Goal: Task Accomplishment & Management: Manage account settings

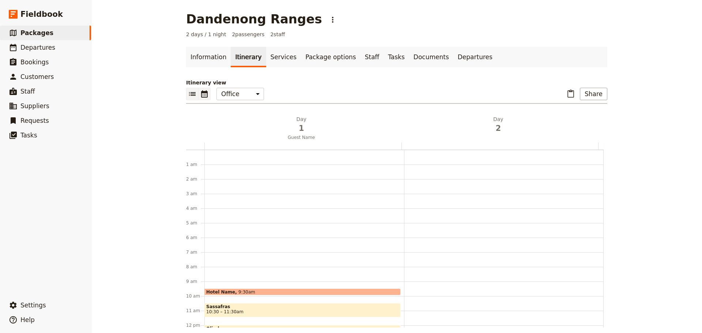
click at [188, 92] on icon "List view" at bounding box center [192, 94] width 9 height 9
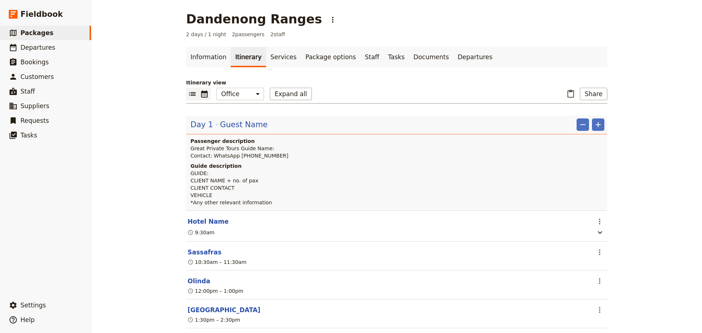
click at [200, 97] on icon "Calendar view" at bounding box center [204, 94] width 9 height 9
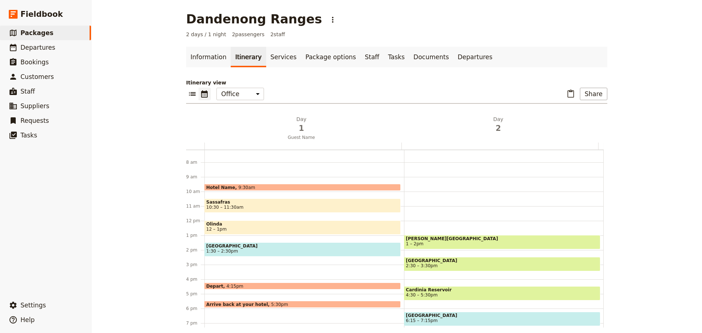
scroll to position [95, 0]
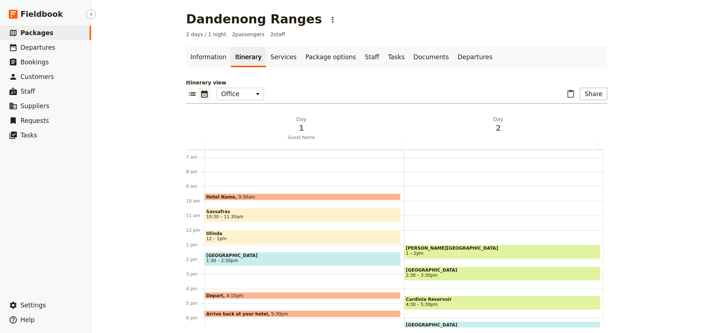
click at [31, 33] on span "Packages" at bounding box center [36, 32] width 33 height 7
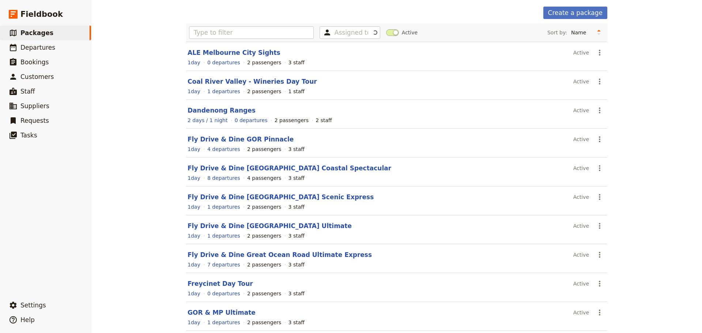
scroll to position [62, 0]
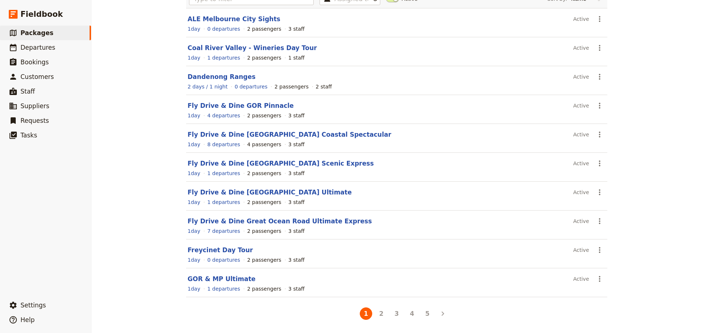
click at [423, 314] on button "5" at bounding box center [427, 314] width 12 height 12
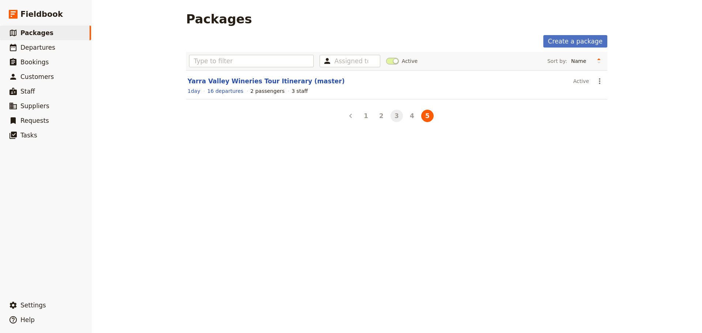
click at [397, 116] on button "3" at bounding box center [397, 116] width 12 height 12
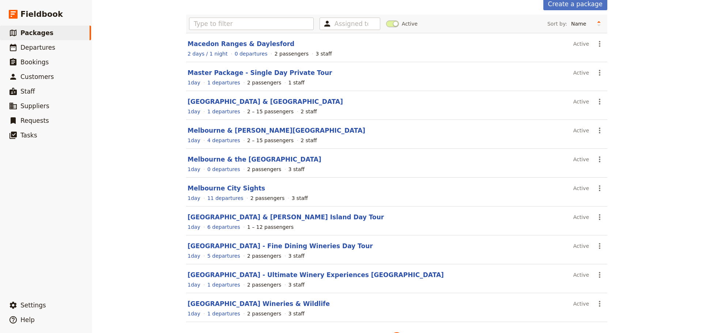
scroll to position [62, 0]
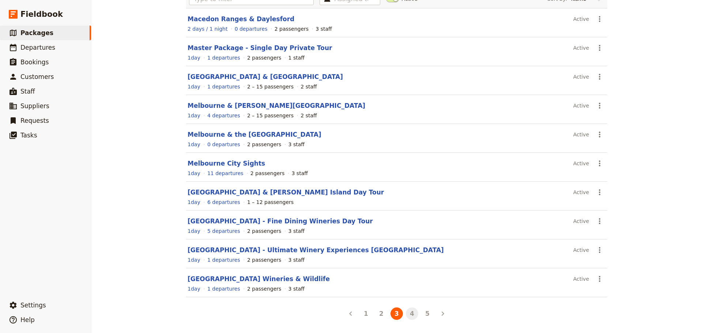
click at [410, 315] on button "4" at bounding box center [412, 314] width 12 height 12
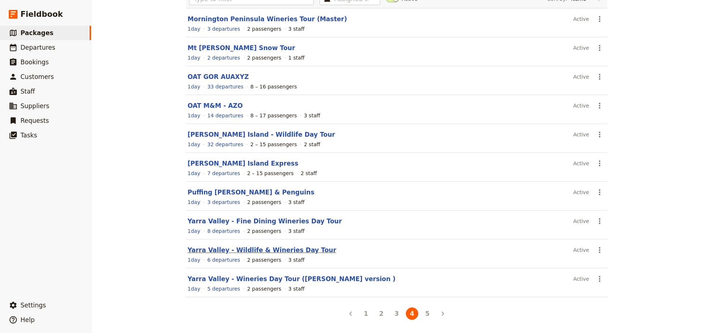
click at [269, 250] on link "Yarra Valley - Wildlife & Wineries Day Tour" at bounding box center [262, 250] width 149 height 7
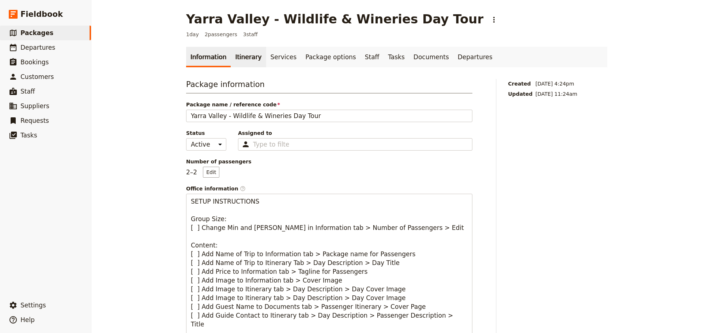
click at [232, 48] on link "Itinerary" at bounding box center [248, 57] width 35 height 20
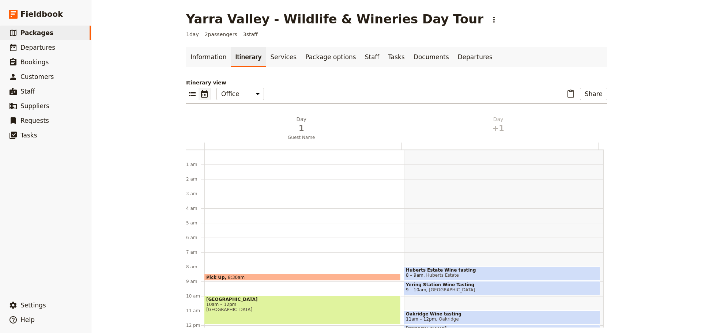
scroll to position [95, 0]
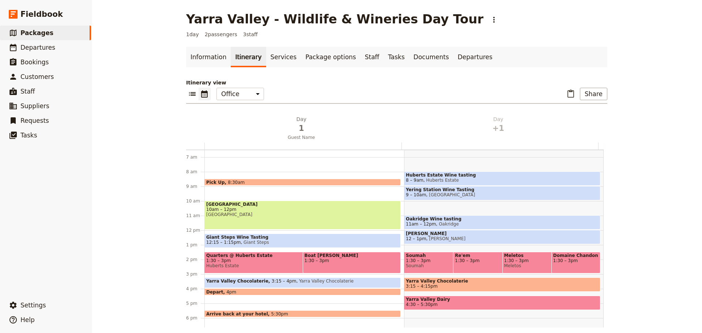
click at [248, 208] on span "10am – 12pm" at bounding box center [302, 209] width 193 height 5
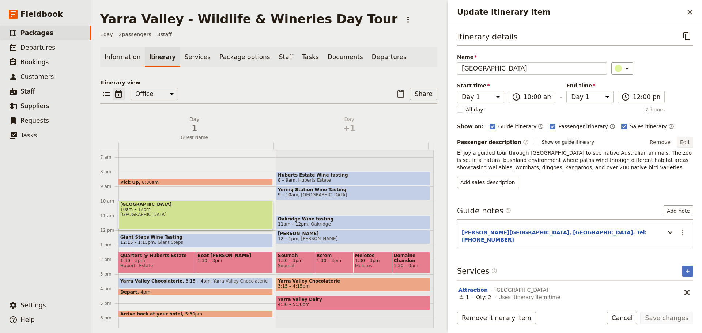
click at [691, 145] on button "Edit" at bounding box center [685, 142] width 16 height 11
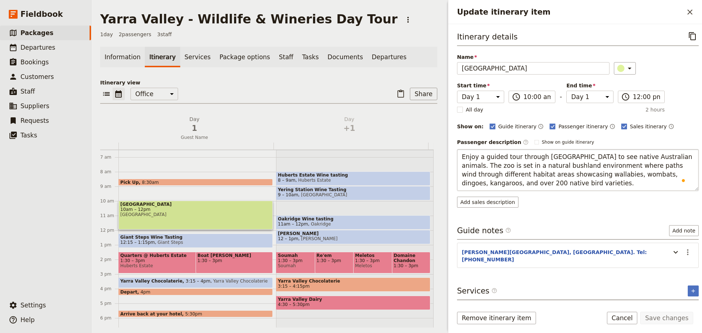
click at [462, 157] on textarea "Enjoy a guided tour through Healesville Sanctuary to see native Australian anim…" at bounding box center [578, 170] width 242 height 42
type textarea "Enjoy a guided tour through Healesville Sanctuary to see native Australian anim…"
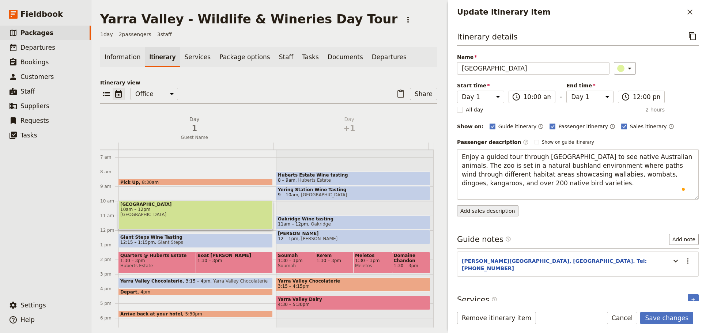
click at [482, 210] on div "Itinerary details ​ Name Healesville Sanctuary ​ Start time Day 1 Day +1 10:00 …" at bounding box center [578, 165] width 242 height 270
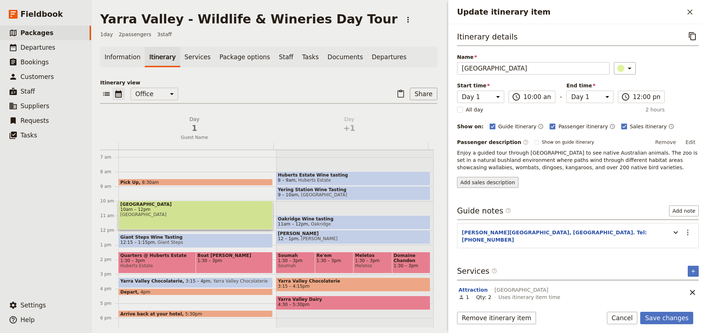
click at [485, 188] on button "Add sales description" at bounding box center [487, 182] width 61 height 11
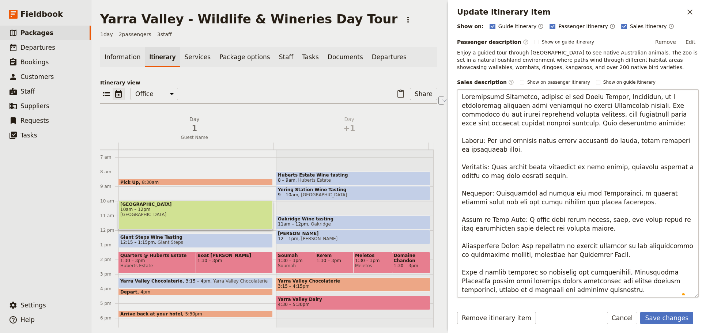
scroll to position [101, 0]
drag, startPoint x: 622, startPoint y: 105, endPoint x: 519, endPoint y: 106, distance: 103.5
click at [519, 106] on textarea "To enrich screen reader interactions, please activate Accessibility in Grammarl…" at bounding box center [578, 193] width 242 height 209
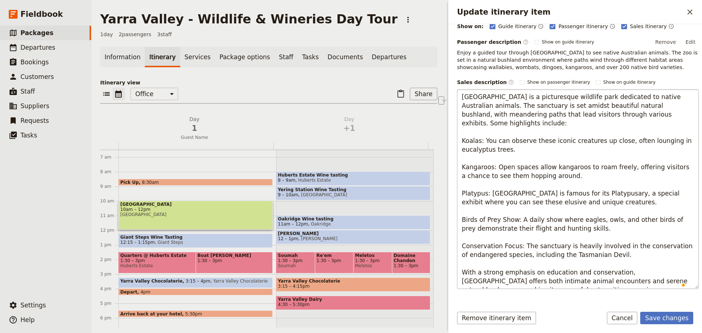
drag, startPoint x: 665, startPoint y: 123, endPoint x: 598, endPoint y: 122, distance: 66.9
click at [596, 123] on textarea "Healesville Sanctuary is a picturesque wildlife park dedicated to native Austra…" at bounding box center [578, 189] width 242 height 200
drag, startPoint x: 509, startPoint y: 139, endPoint x: 455, endPoint y: 142, distance: 53.8
click at [455, 142] on div "Itinerary details ​ Name Healesville Sanctuary ​ Start time Day 1 Day +1 10:00 …" at bounding box center [575, 162] width 254 height 277
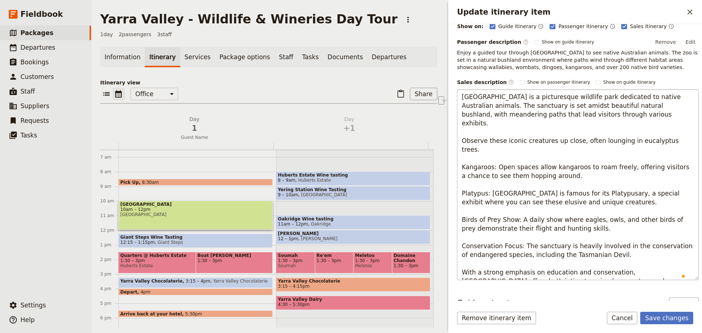
drag, startPoint x: 546, startPoint y: 140, endPoint x: 508, endPoint y: 134, distance: 39.0
click at [487, 140] on textarea "Healesville Sanctuary is a picturesque wildlife park dedicated to native Austra…" at bounding box center [578, 184] width 242 height 191
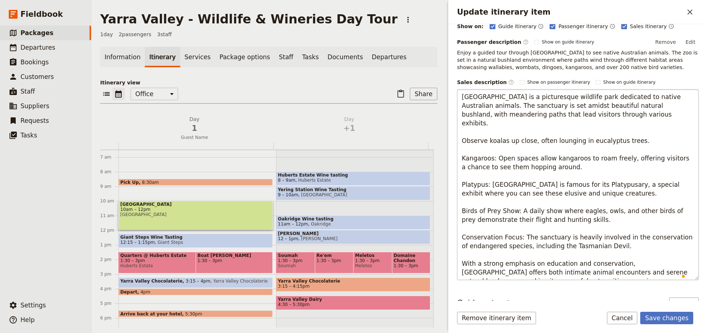
click at [659, 141] on textarea "Healesville Sanctuary is a picturesque wildlife park dedicated to native Austra…" at bounding box center [578, 184] width 242 height 191
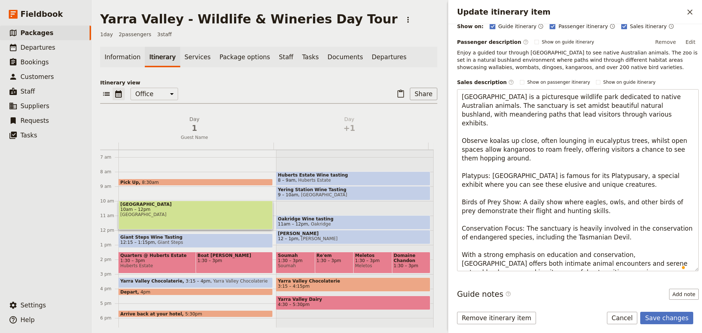
drag, startPoint x: 489, startPoint y: 174, endPoint x: 435, endPoint y: 174, distance: 53.8
click at [435, 174] on div "Yarra Valley - Wildlife & Wineries Day Tour ​ 1 day 2 passengers 3 staff Inform…" at bounding box center [396, 166] width 611 height 333
drag, startPoint x: 577, startPoint y: 209, endPoint x: 438, endPoint y: 191, distance: 140.9
click at [438, 191] on div "Yarra Valley - Wildlife & Wineries Day Tour ​ 1 day 2 passengers 3 staff Inform…" at bounding box center [396, 166] width 611 height 333
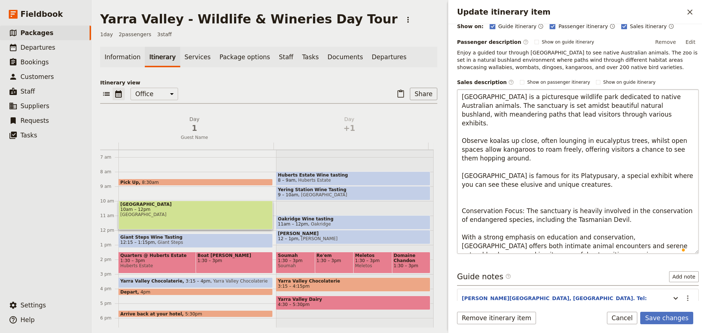
click at [463, 175] on textarea "Healesville Sanctuary is a picturesque wildlife park dedicated to native Austra…" at bounding box center [578, 171] width 242 height 165
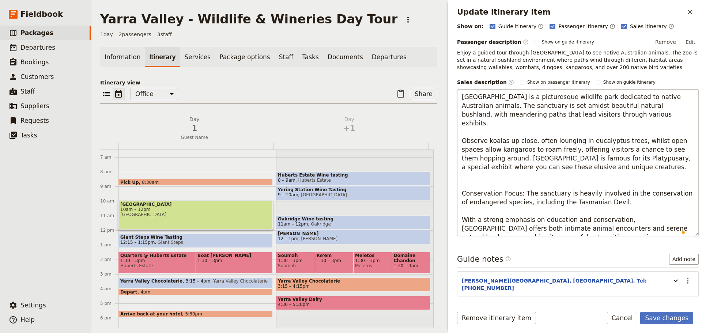
click at [522, 155] on textarea "Healesville Sanctuary is a picturesque wildlife park dedicated to native Austra…" at bounding box center [578, 162] width 242 height 147
click at [521, 158] on textarea "Healesville Sanctuary is a picturesque wildlife park dedicated to native Austra…" at bounding box center [578, 162] width 242 height 147
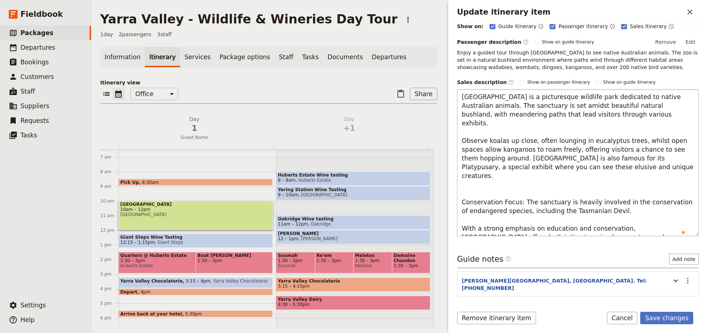
click at [481, 182] on textarea "Healesville Sanctuary is a picturesque wildlife park dedicated to native Austra…" at bounding box center [578, 162] width 242 height 147
drag, startPoint x: 516, startPoint y: 192, endPoint x: 452, endPoint y: 183, distance: 63.8
click at [452, 183] on div "Itinerary details ​ Name Healesville Sanctuary ​ Start time Day 1 Day +1 10:00 …" at bounding box center [575, 162] width 254 height 277
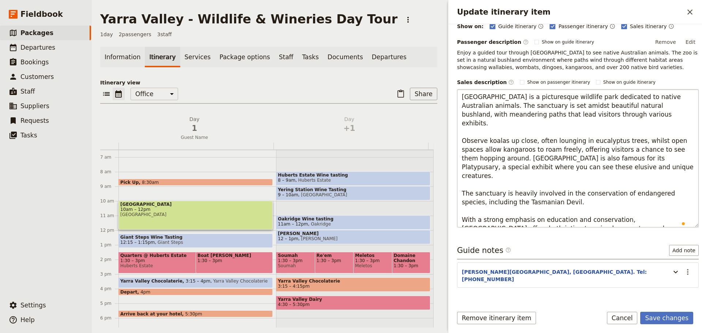
click at [567, 191] on textarea "Healesville Sanctuary is a picturesque wildlife park dedicated to native Austra…" at bounding box center [578, 158] width 242 height 138
drag, startPoint x: 563, startPoint y: 192, endPoint x: 458, endPoint y: 182, distance: 105.5
click at [458, 182] on textarea "Healesville Sanctuary is a picturesque wildlife park dedicated to native Austra…" at bounding box center [578, 158] width 242 height 138
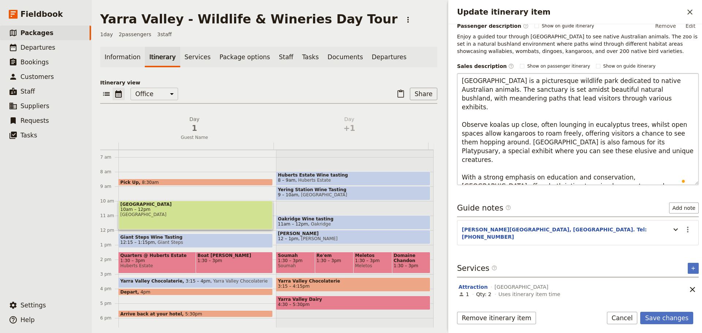
scroll to position [123, 0]
click at [604, 98] on textarea "Healesville Sanctuary is a picturesque wildlife park dedicated to native Austra…" at bounding box center [578, 129] width 242 height 112
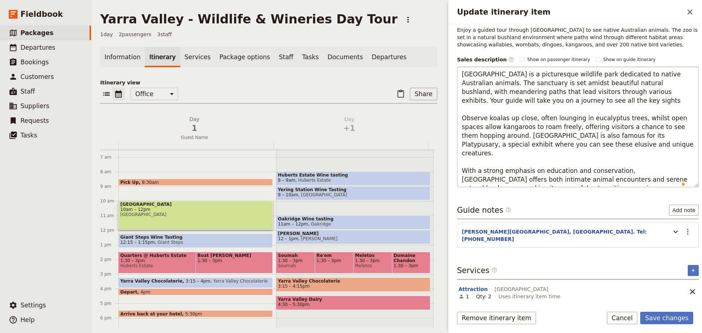
type textarea "[GEOGRAPHIC_DATA] is a picturesque wildlife park dedicated to native Australian…"
drag, startPoint x: 564, startPoint y: 189, endPoint x: 462, endPoint y: 81, distance: 149.0
click at [462, 81] on textarea "[GEOGRAPHIC_DATA] is a picturesque wildlife park dedicated to native Australian…" at bounding box center [578, 127] width 242 height 121
click at [665, 312] on form "Itinerary details ​ Name Healesville Sanctuary ​ Start time Day 1 Day +1 10:00 …" at bounding box center [575, 178] width 254 height 309
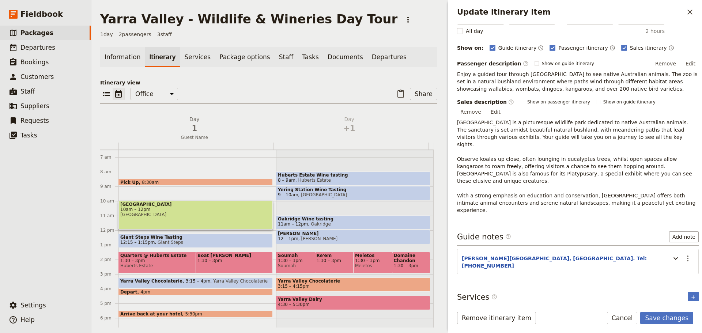
click at [694, 61] on div "Itinerary details ​ Name Healesville Sanctuary ​ Start time Day 1 Day +1 10:00 …" at bounding box center [575, 162] width 254 height 277
click at [690, 62] on button "Edit" at bounding box center [691, 63] width 16 height 11
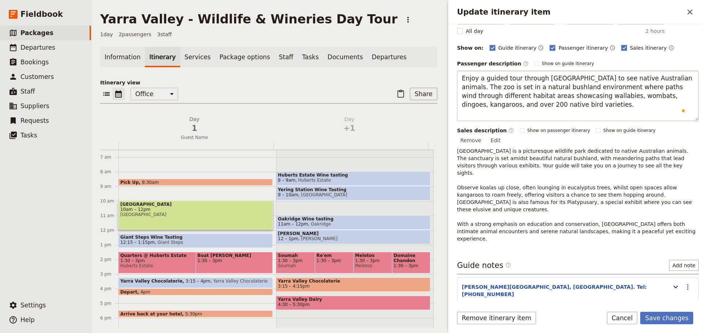
click at [491, 75] on textarea "Enjoy a guided tour through Healesville Sanctuary to see native Australian anim…" at bounding box center [578, 96] width 242 height 50
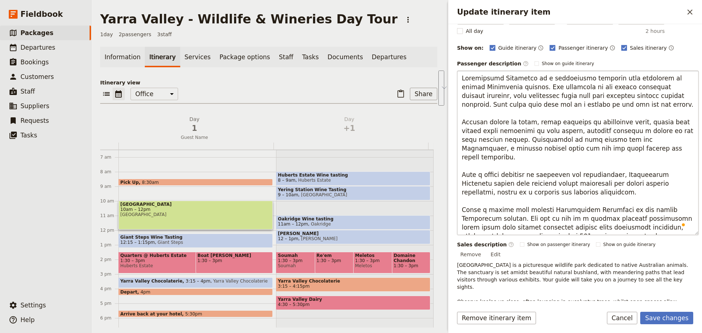
drag, startPoint x: 538, startPoint y: 229, endPoint x: 466, endPoint y: 198, distance: 78.0
click at [464, 195] on textarea "To enrich screen reader interactions, please activate Accessibility in Grammarl…" at bounding box center [578, 153] width 242 height 165
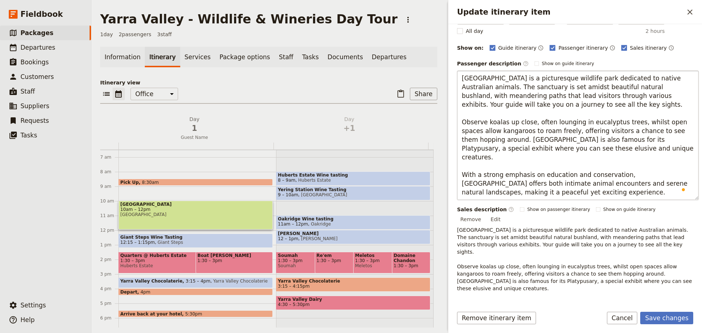
type textarea "[GEOGRAPHIC_DATA] is a picturesque wildlife park dedicated to native Australian…"
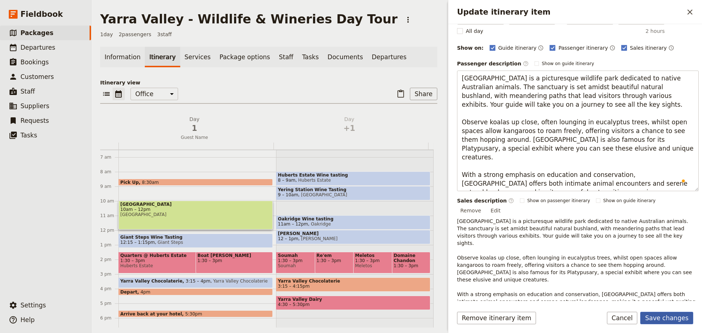
click at [679, 313] on button "Save changes" at bounding box center [667, 318] width 53 height 12
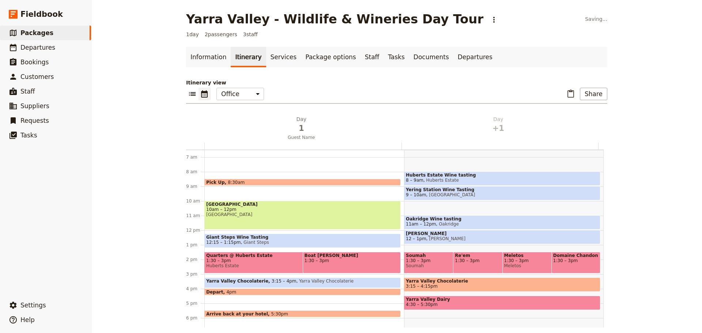
click at [246, 206] on span "[GEOGRAPHIC_DATA]" at bounding box center [302, 204] width 193 height 5
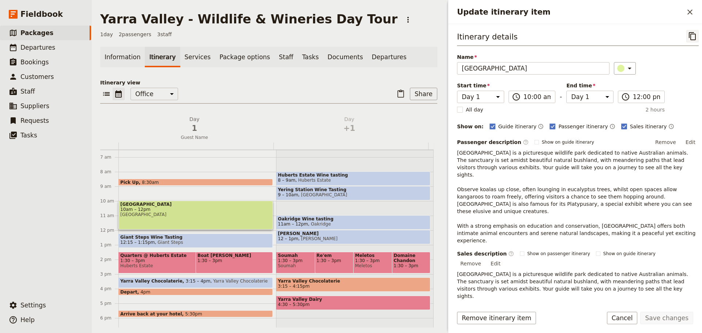
click at [688, 36] on icon "Copy itinerary item" at bounding box center [692, 36] width 9 height 9
drag, startPoint x: 691, startPoint y: 9, endPoint x: 662, endPoint y: 10, distance: 29.3
click at [691, 9] on icon "Close drawer" at bounding box center [690, 12] width 9 height 9
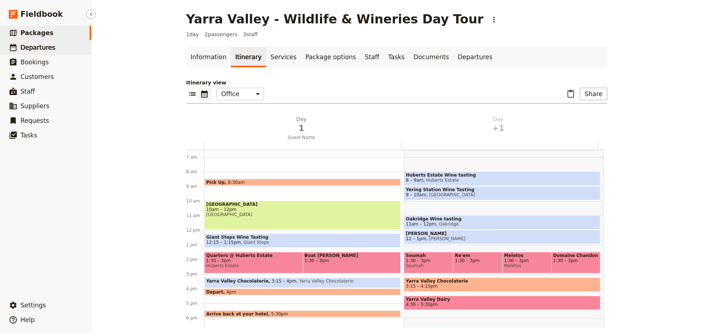
click at [34, 51] on span "Departures" at bounding box center [37, 47] width 35 height 7
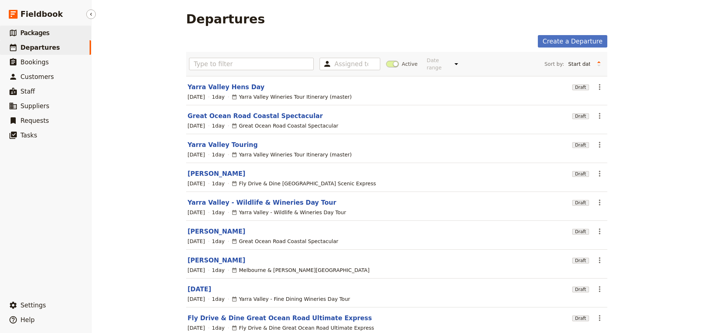
click at [37, 36] on span "Packages" at bounding box center [34, 32] width 29 height 7
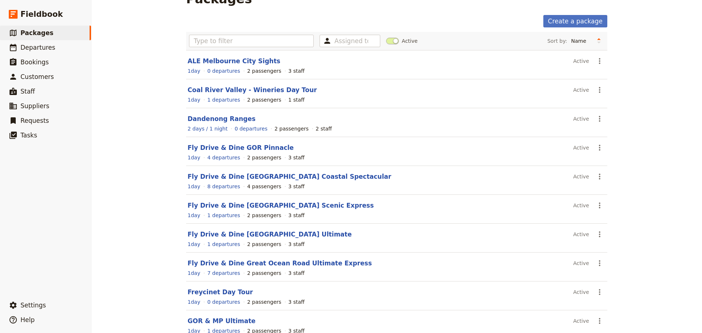
scroll to position [62, 0]
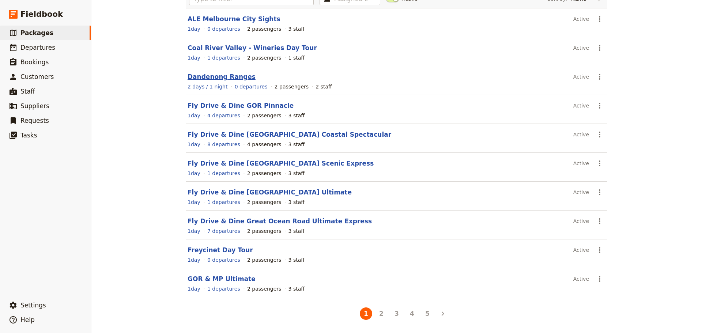
click at [211, 78] on link "Dandenong Ranges" at bounding box center [222, 76] width 68 height 7
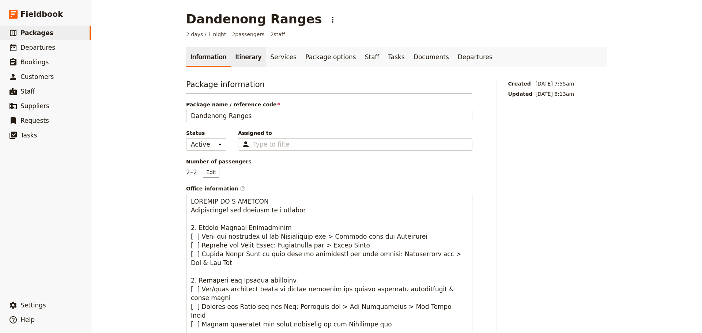
click at [238, 57] on link "Itinerary" at bounding box center [248, 57] width 35 height 20
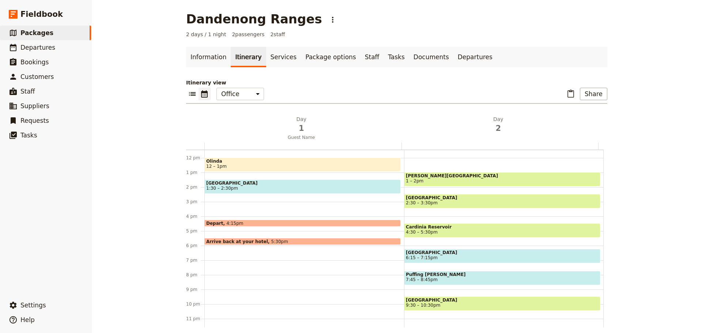
scroll to position [168, 0]
click at [485, 252] on span "[GEOGRAPHIC_DATA]" at bounding box center [502, 251] width 193 height 5
select select "2"
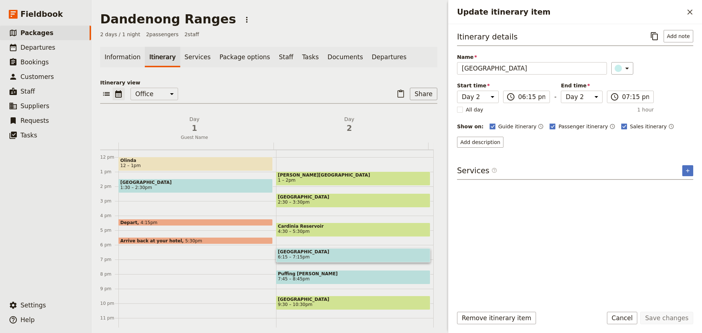
click at [690, 12] on icon "Close drawer" at bounding box center [690, 12] width 5 height 5
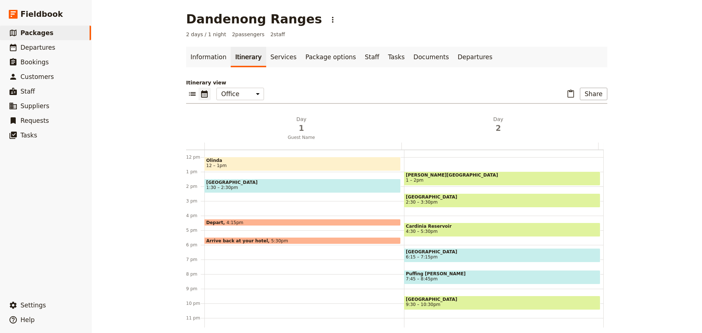
click at [466, 243] on div "Alfred Nicholas Gardens 1 – 2pm National Rhododendron Gardens 2:30 – 3:30pm Car…" at bounding box center [504, 157] width 200 height 351
select select "2"
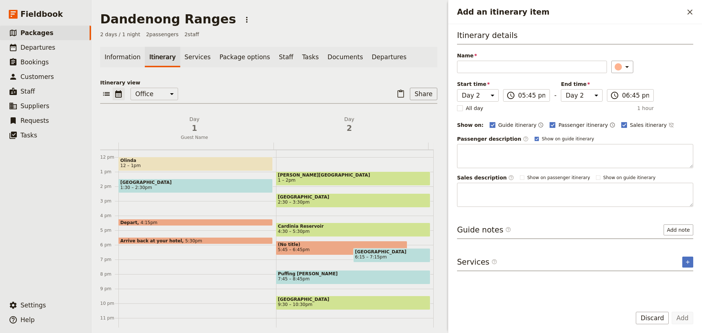
click at [698, 10] on div "Add an itinerary item ​" at bounding box center [575, 12] width 254 height 24
click at [688, 10] on icon "Close drawer" at bounding box center [690, 12] width 9 height 9
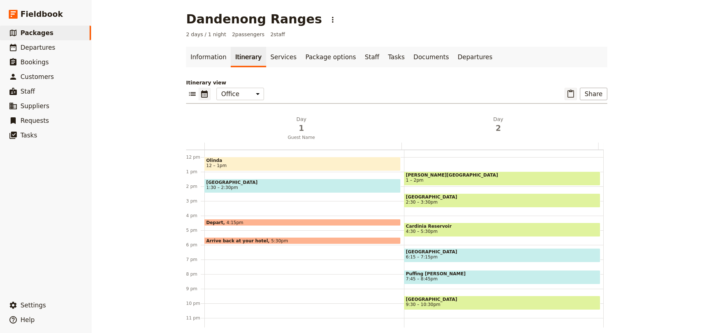
click at [568, 91] on icon "Paste itinerary item" at bounding box center [571, 94] width 7 height 8
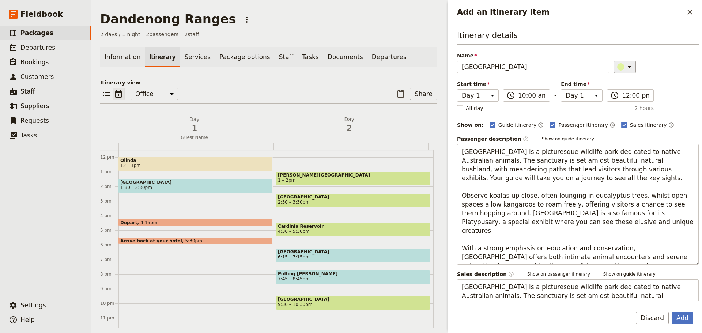
click at [626, 66] on icon "Add an itinerary item" at bounding box center [630, 67] width 9 height 9
click at [626, 91] on div "button" at bounding box center [622, 90] width 7 height 7
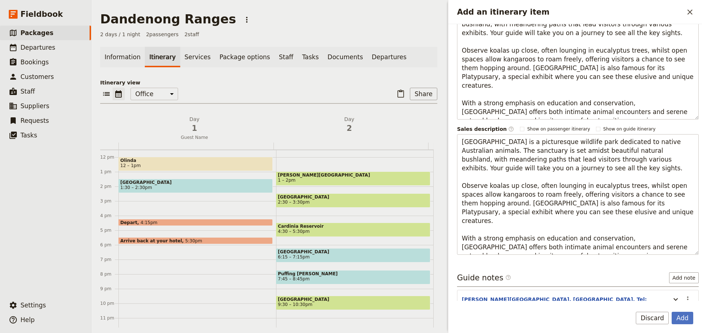
scroll to position [209, 0]
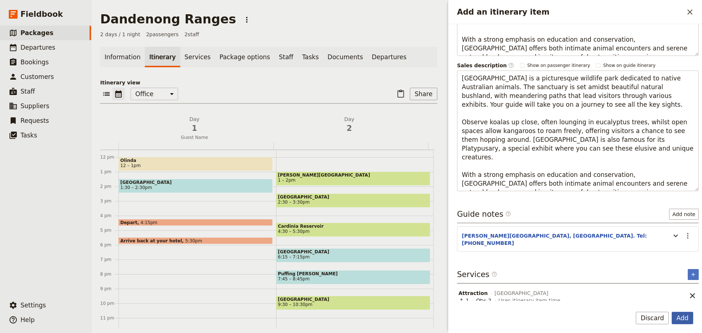
click at [685, 316] on button "Add" at bounding box center [683, 318] width 22 height 12
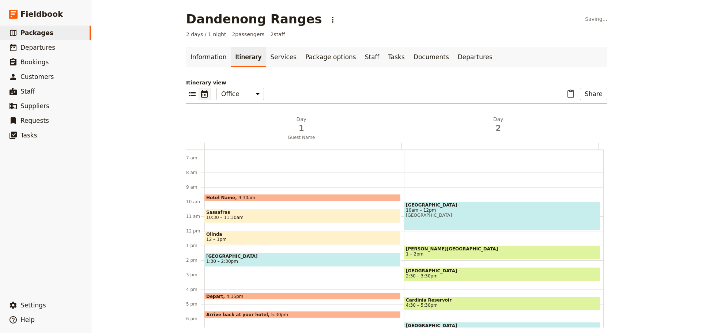
scroll to position [132, 0]
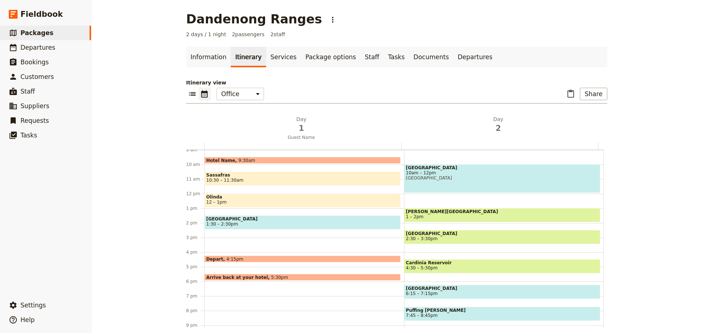
click at [435, 293] on span "6:15 – 7:15pm" at bounding box center [502, 293] width 193 height 5
select select "2"
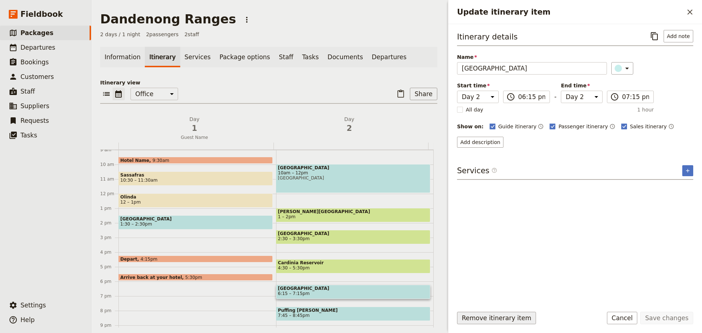
click at [495, 319] on button "Remove itinerary item" at bounding box center [496, 318] width 79 height 12
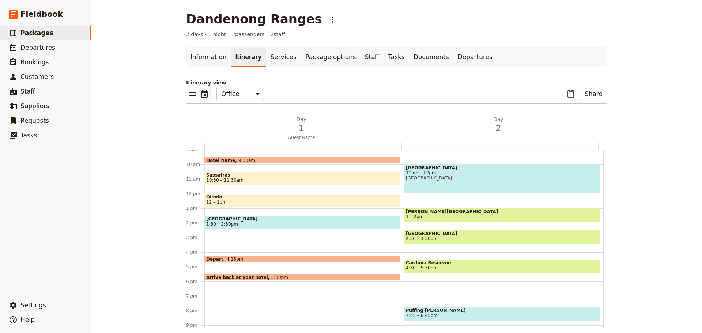
click at [332, 176] on span "Sassafras" at bounding box center [302, 175] width 193 height 5
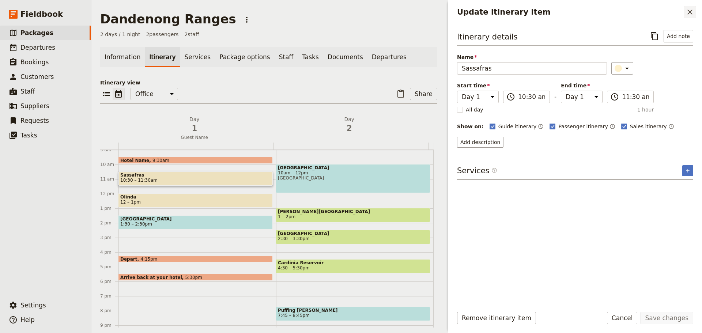
click at [691, 7] on div "Update itinerary item ​" at bounding box center [575, 12] width 254 height 24
drag, startPoint x: 688, startPoint y: 10, endPoint x: 660, endPoint y: 17, distance: 29.0
click at [688, 10] on icon "Close drawer" at bounding box center [690, 12] width 5 height 5
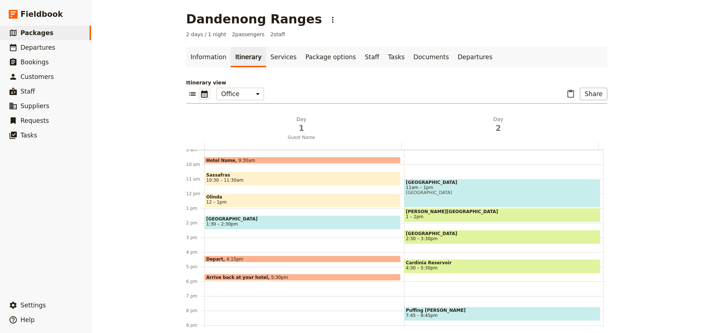
click at [272, 176] on span "Sassafras" at bounding box center [302, 175] width 193 height 5
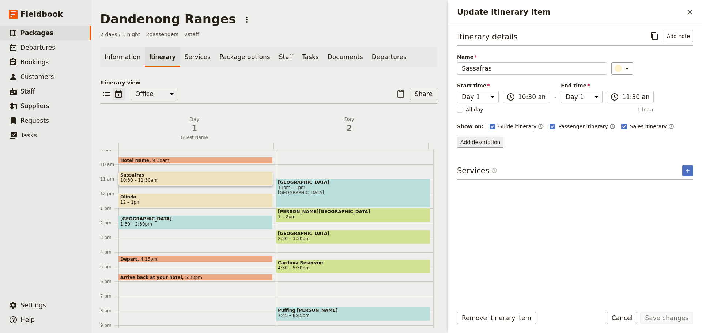
click at [481, 140] on button "Add description" at bounding box center [480, 142] width 46 height 11
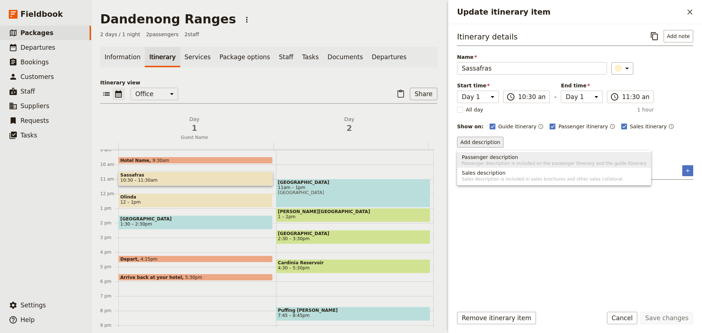
click at [489, 159] on span "Passenger description" at bounding box center [490, 157] width 56 height 7
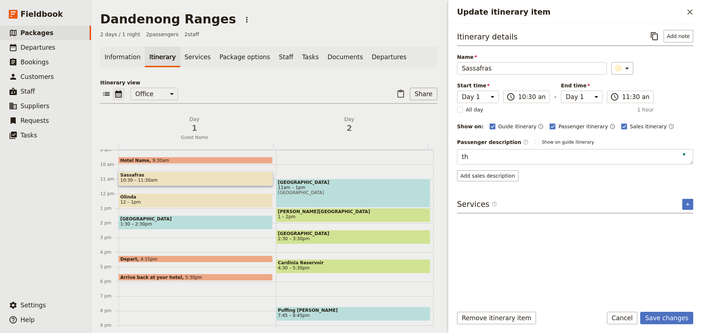
type textarea "t"
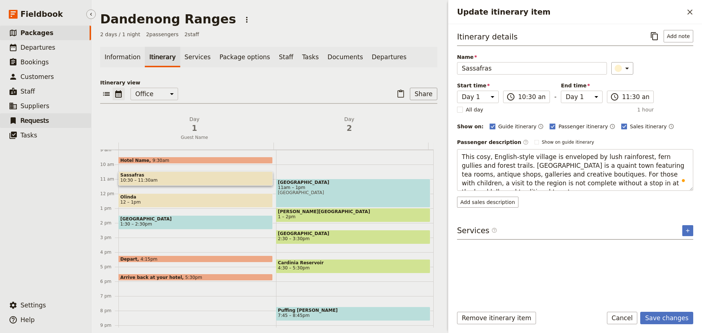
type textarea "This cosy, English-style village is enveloped by lush rainforest, fern gullies …"
click at [674, 311] on form "Itinerary details ​ Add note Name Sassafras ​ Start time Day 1 Day 2 10:30 ​ 10…" at bounding box center [575, 178] width 254 height 309
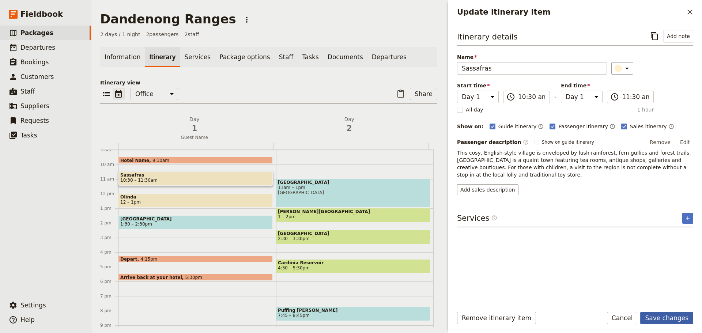
click at [674, 319] on button "Save changes" at bounding box center [667, 318] width 53 height 12
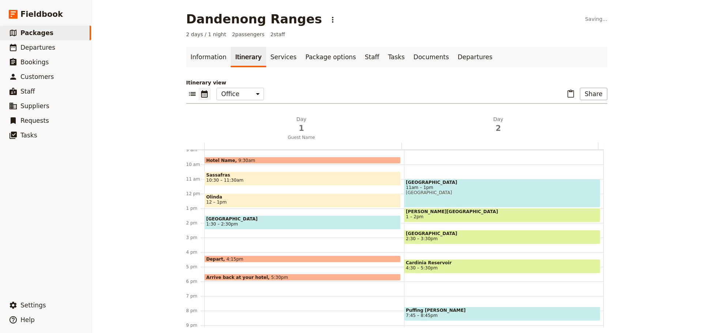
click at [222, 201] on span "12 – 1pm" at bounding box center [302, 202] width 193 height 5
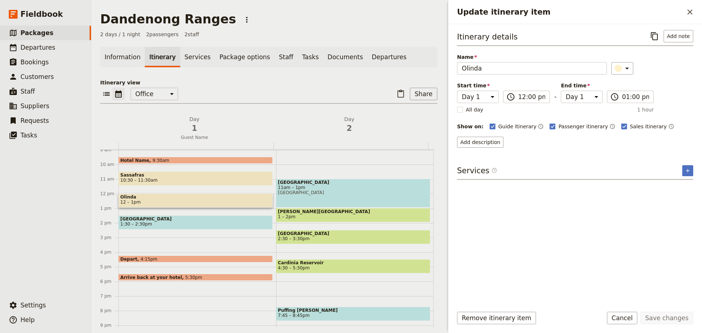
click at [210, 198] on span "Olinda" at bounding box center [195, 197] width 151 height 5
click at [209, 200] on span "12 – 1pm" at bounding box center [195, 202] width 151 height 5
click at [480, 143] on button "Add description" at bounding box center [480, 142] width 46 height 11
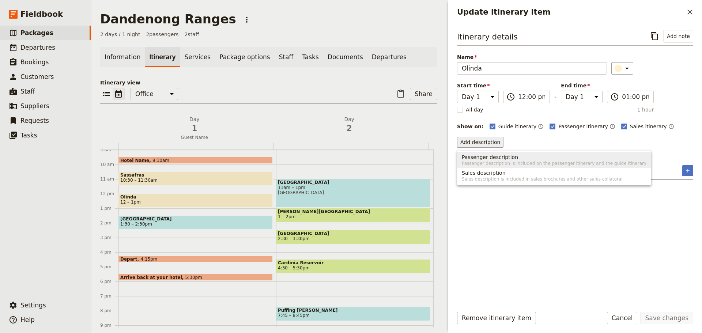
click at [481, 157] on span "Passenger description" at bounding box center [490, 157] width 56 height 7
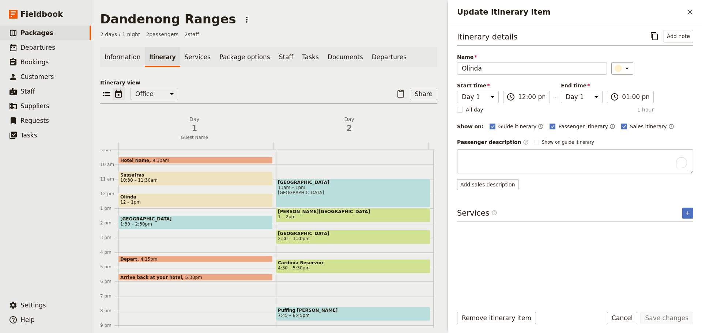
type textarea "Perched high in the [GEOGRAPHIC_DATA], [GEOGRAPHIC_DATA] is a charming mountain…"
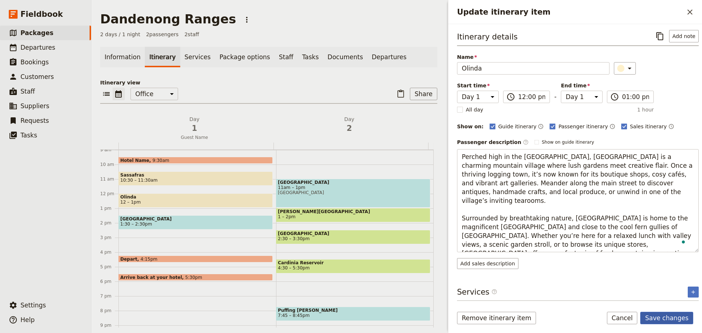
click at [665, 312] on button "Save changes" at bounding box center [667, 318] width 53 height 12
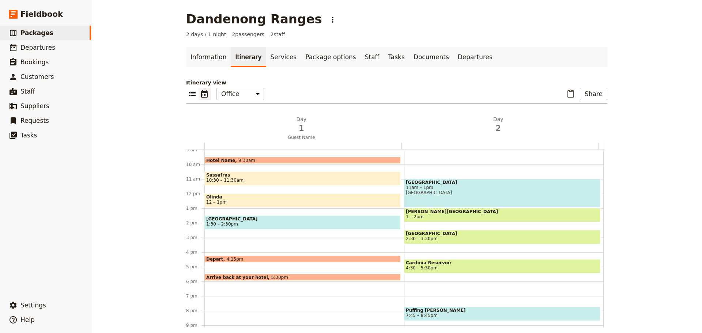
click at [440, 285] on div "Healesville Sanctuary 11am – 1pm Healesville Sanctuary Alfred Nicholas Gardens …" at bounding box center [504, 193] width 200 height 351
select select "2"
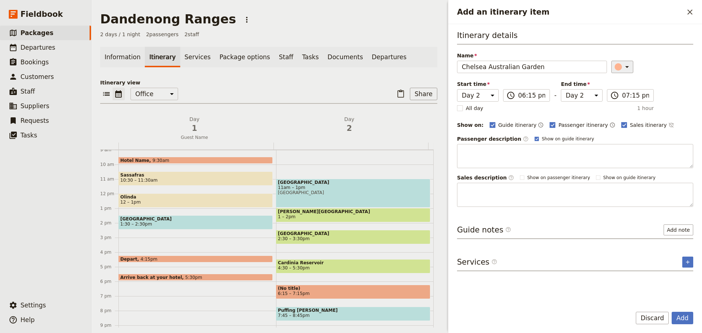
type input "Chelsea Australian Garden"
click at [626, 70] on icon "Add an itinerary item" at bounding box center [627, 67] width 9 height 9
drag, startPoint x: 615, startPoint y: 93, endPoint x: 634, endPoint y: 104, distance: 22.8
click at [615, 93] on div "button" at bounding box center [613, 90] width 7 height 7
click at [669, 123] on icon "Time not shown on sales itinerary" at bounding box center [672, 125] width 6 height 6
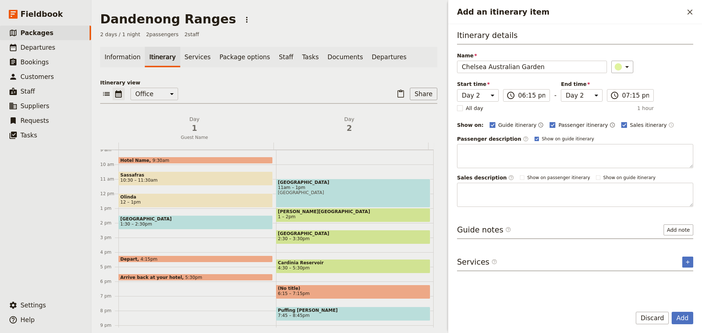
click at [535, 138] on label "Show on guide itinerary" at bounding box center [565, 139] width 60 height 6
click at [534, 136] on input "Show on guide itinerary" at bounding box center [534, 136] width 0 height 0
checkbox input "false"
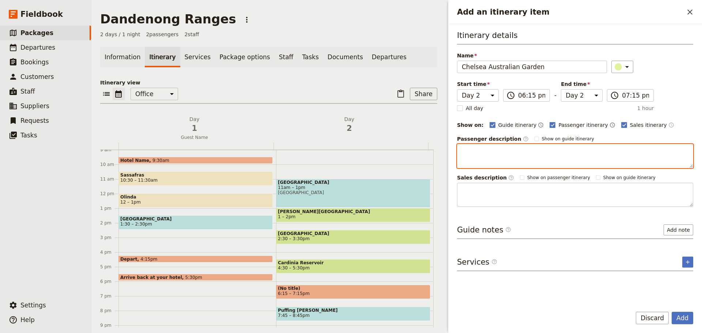
click at [513, 152] on textarea "Add an itinerary item" at bounding box center [575, 156] width 236 height 24
paste textarea "n 2013, Phillip Johnson, Wes Fleming and the Trailfinders team's ‘Australian Ga…"
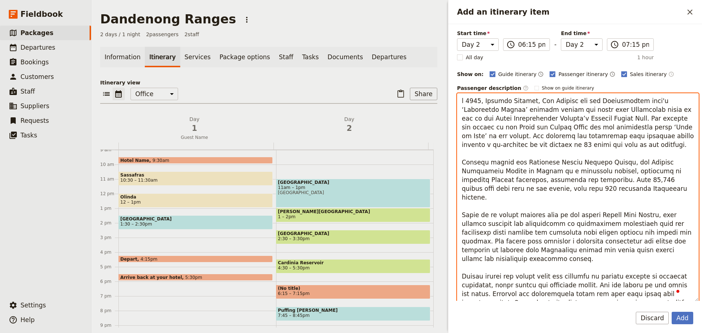
scroll to position [51, 0]
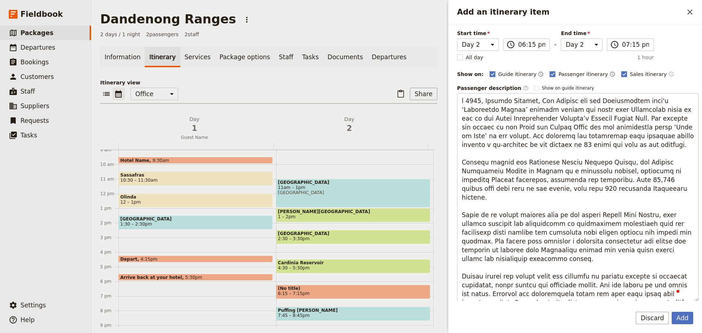
click at [456, 103] on div "Itinerary details Name Chelsea Australian Garden ​ Start time Day 1 Day 2 18:15…" at bounding box center [575, 162] width 254 height 277
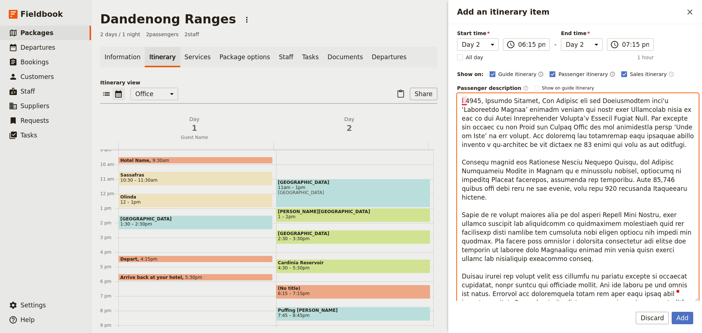
click at [462, 101] on textarea "To enrich screen reader interactions, please activate Accessibility in Grammarl…" at bounding box center [578, 197] width 242 height 209
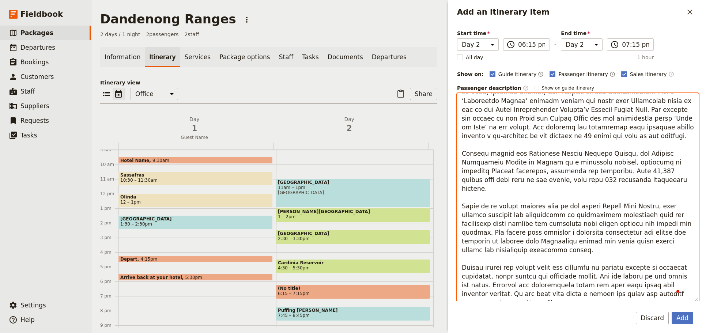
click at [535, 248] on textarea "To enrich screen reader interactions, please activate Accessibility in Grammarl…" at bounding box center [578, 197] width 242 height 209
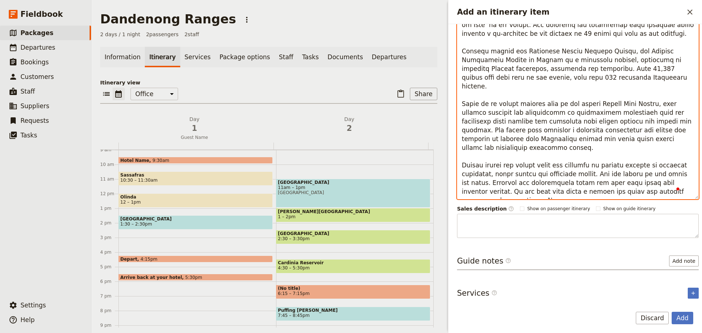
scroll to position [0, 0]
drag, startPoint x: 664, startPoint y: 183, endPoint x: 672, endPoint y: 168, distance: 16.2
click at [672, 168] on textarea "To enrich screen reader interactions, please activate Accessibility in Grammarl…" at bounding box center [578, 93] width 242 height 209
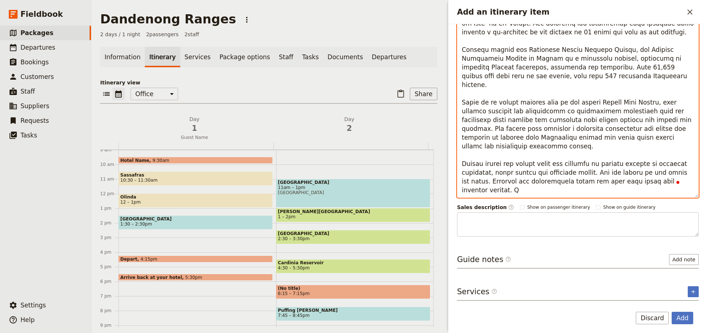
scroll to position [5, 0]
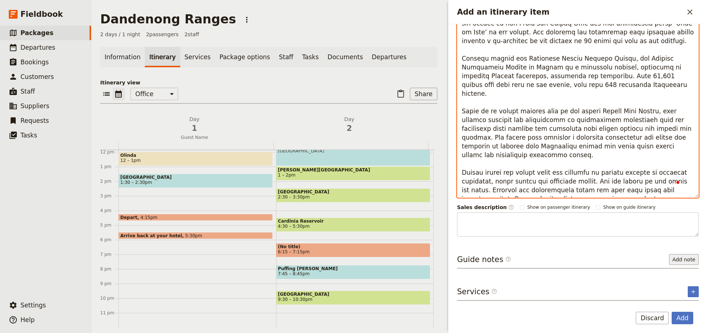
type textarea "In 2013, Phillip Johnson, Wes Fleming and the Trailfinders team's ‘Australian G…"
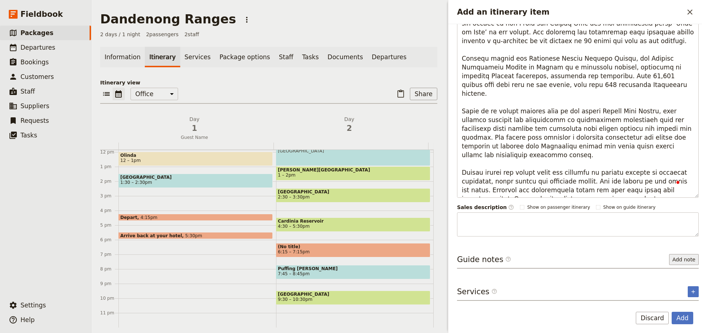
click at [677, 249] on div "Itinerary details Name Chelsea Australian Garden ​ Start time Day 1 Day 2 18:15…" at bounding box center [575, 162] width 254 height 277
click at [677, 254] on button "Add note" at bounding box center [684, 259] width 30 height 11
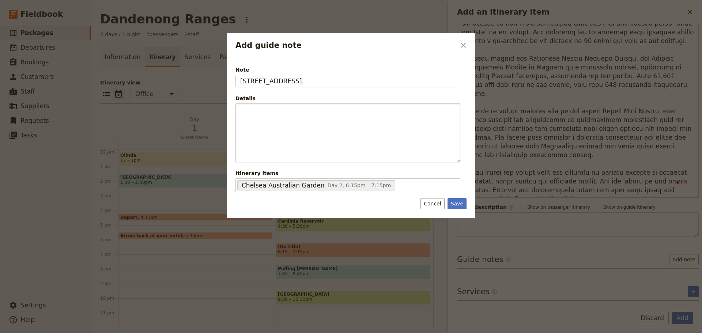
type input "[STREET_ADDRESS]."
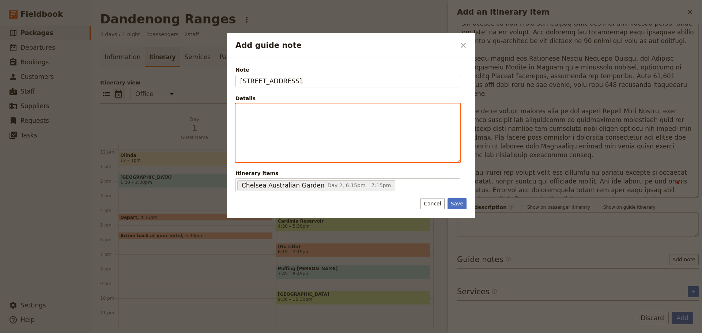
click at [324, 118] on div "Add guide note" at bounding box center [348, 133] width 224 height 58
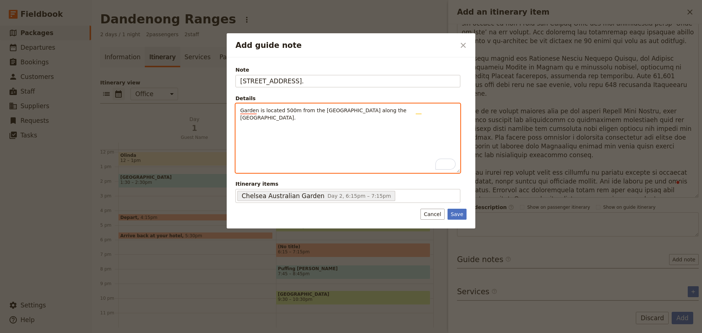
click at [429, 115] on div "Garden is located 500m from the Olinda township along the Olinda-Monbulk Rd." at bounding box center [348, 138] width 224 height 69
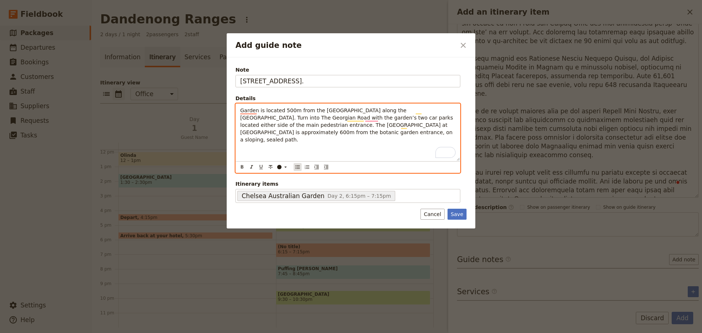
click at [294, 168] on button "​" at bounding box center [298, 167] width 8 height 8
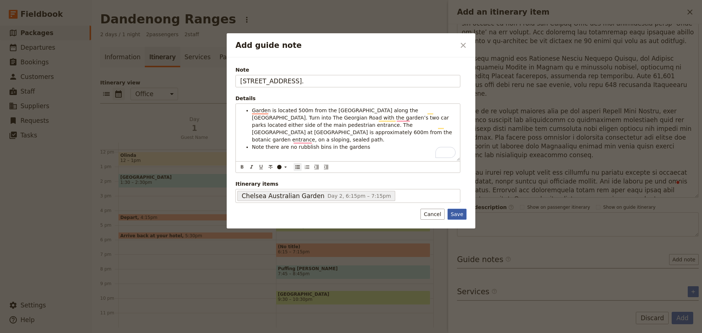
click at [463, 217] on button "Save" at bounding box center [457, 214] width 19 height 11
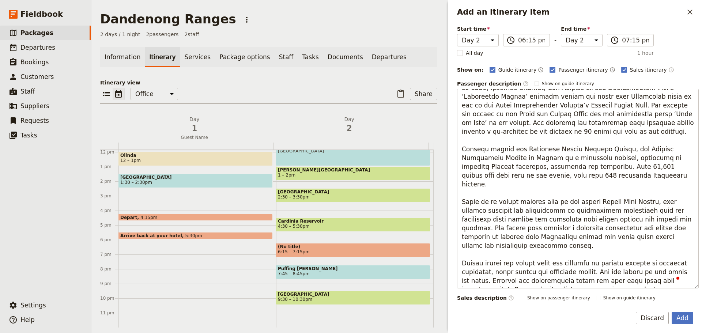
scroll to position [0, 0]
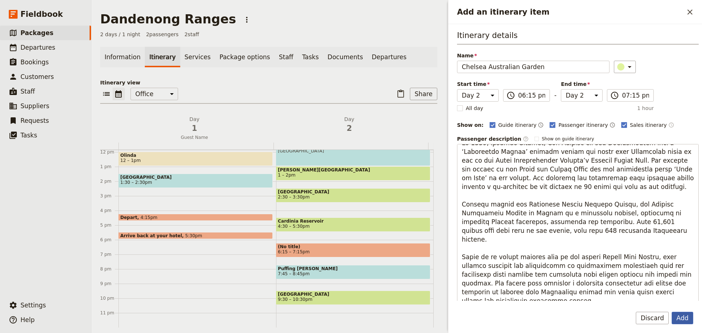
click at [687, 312] on button "Add" at bounding box center [683, 318] width 22 height 12
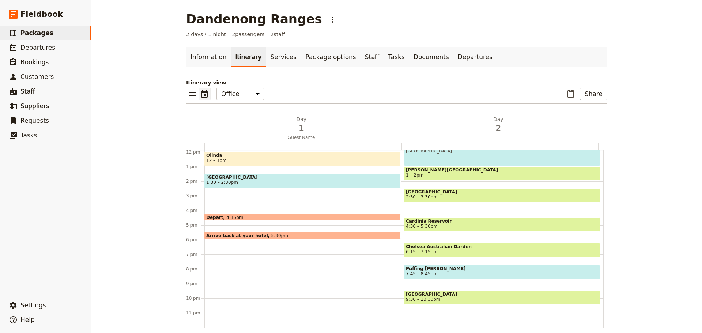
click at [443, 171] on span "Alfred Nicholas Gardens" at bounding box center [502, 170] width 193 height 5
select select "2"
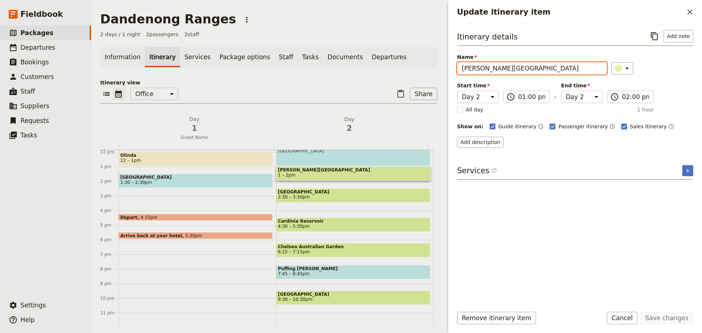
click at [506, 69] on input "Alfred Nicholas Gardens" at bounding box center [532, 68] width 150 height 12
type input "[PERSON_NAME][GEOGRAPHIC_DATA]"
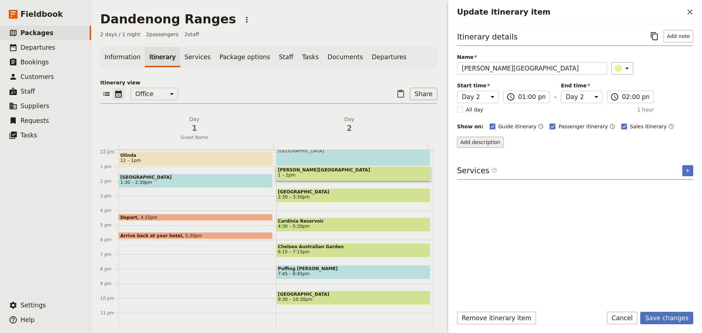
click at [474, 144] on button "Add description" at bounding box center [480, 142] width 46 height 11
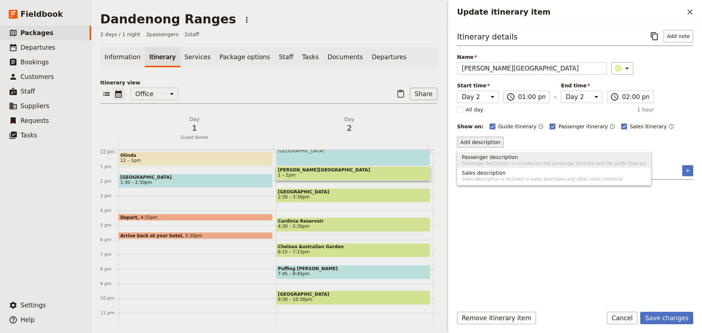
click at [487, 155] on span "Passenger description" at bounding box center [490, 157] width 56 height 7
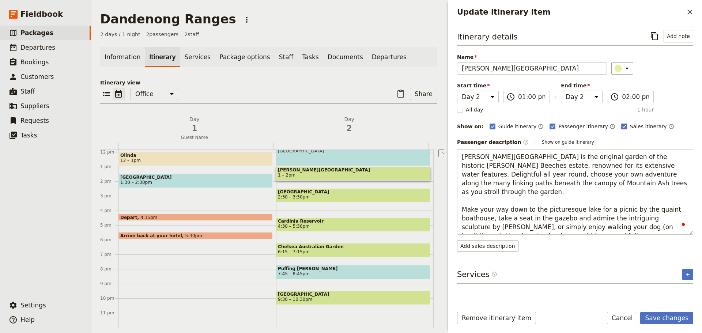
drag, startPoint x: 552, startPoint y: 158, endPoint x: 452, endPoint y: 158, distance: 99.9
click at [452, 158] on div "Itinerary details ​ Add note Name Alfred Nicholas Memorial Gardens ​ Start time…" at bounding box center [575, 162] width 254 height 277
type textarea "This is the original garden of the historic Burnham Beeches estate, renowned fo…"
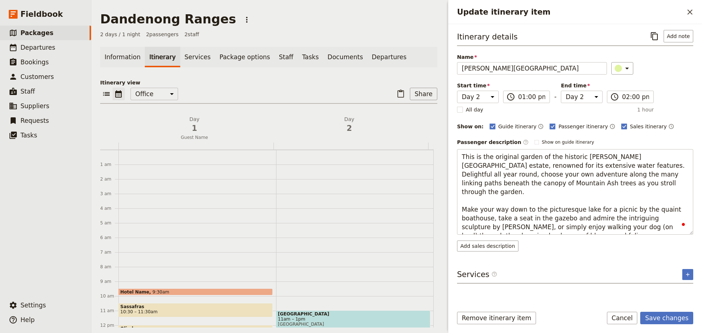
select select "2"
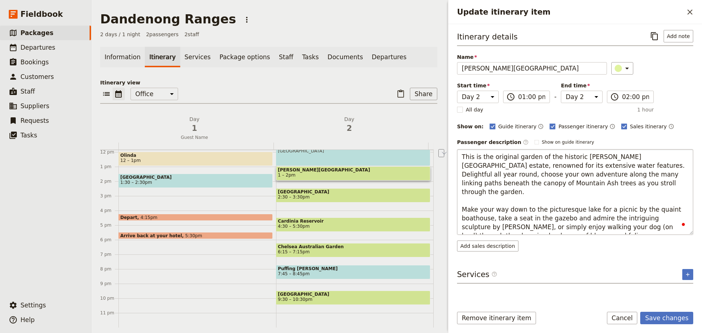
drag, startPoint x: 572, startPoint y: 220, endPoint x: 521, endPoint y: 221, distance: 51.6
click at [521, 221] on textarea "This is the original garden of the historic [PERSON_NAME][GEOGRAPHIC_DATA] esta…" at bounding box center [575, 192] width 236 height 86
type textarea "This is the original garden of the historic Burnham Beeches estate, renowned fo…"
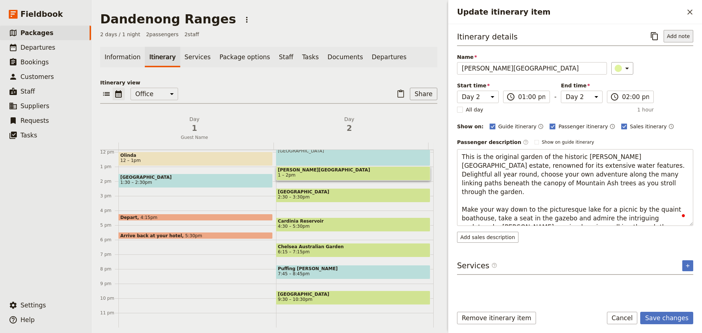
click at [679, 34] on button "Add note" at bounding box center [679, 36] width 30 height 12
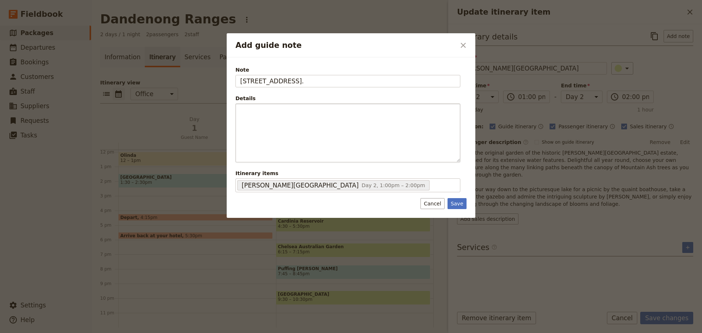
type input "1a Sherbrooke Rd, Sherbrooke."
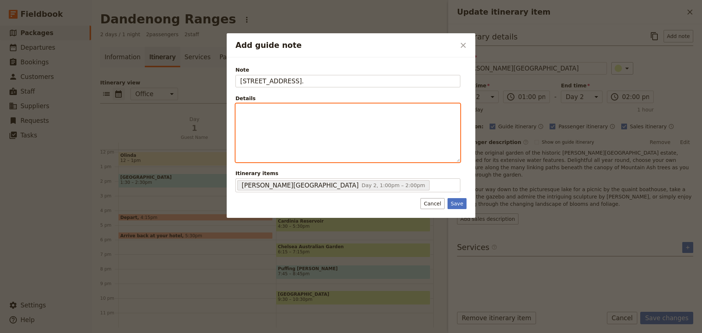
click at [279, 121] on div "Add guide note" at bounding box center [348, 133] width 224 height 58
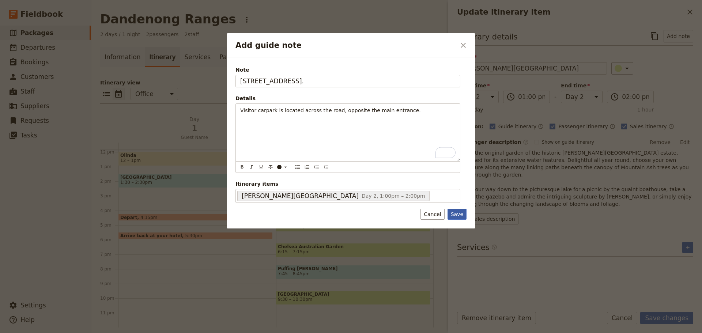
click at [457, 214] on button "Save" at bounding box center [457, 214] width 19 height 11
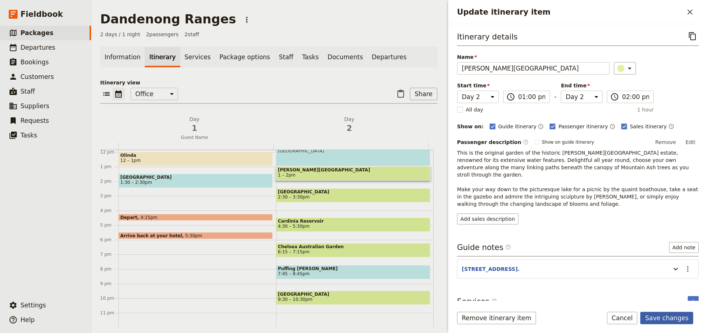
click at [672, 316] on button "Save changes" at bounding box center [667, 318] width 53 height 12
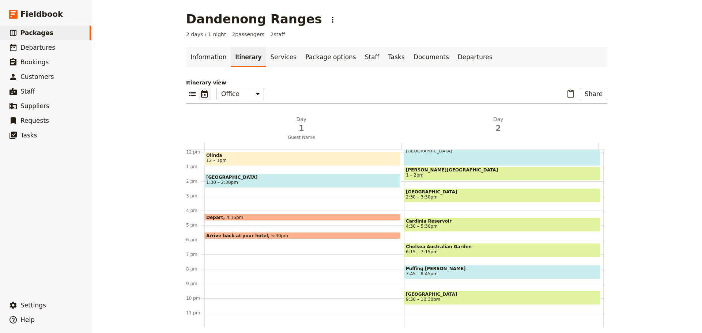
click at [463, 194] on span "National Rhododendron Gardens" at bounding box center [502, 191] width 193 height 5
select select "2"
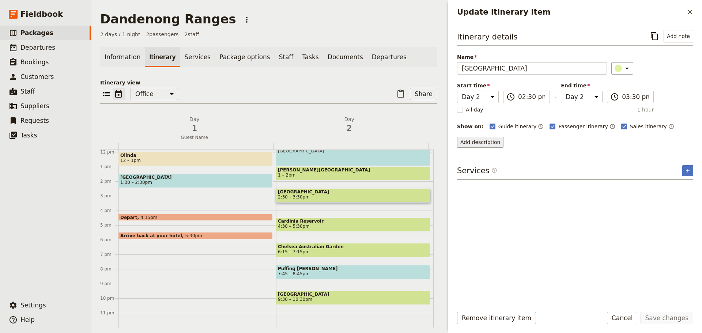
click at [468, 140] on button "Add description" at bounding box center [480, 142] width 46 height 11
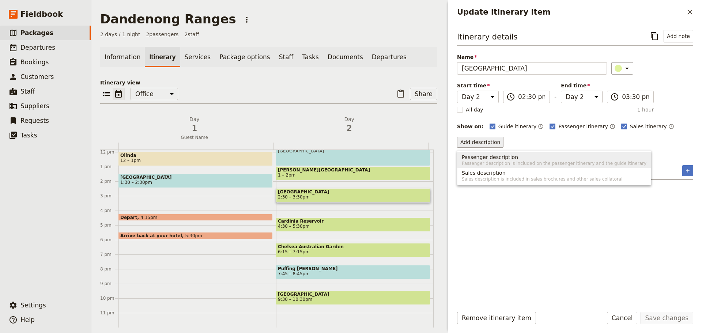
click at [482, 157] on span "Passenger description" at bounding box center [490, 157] width 56 height 7
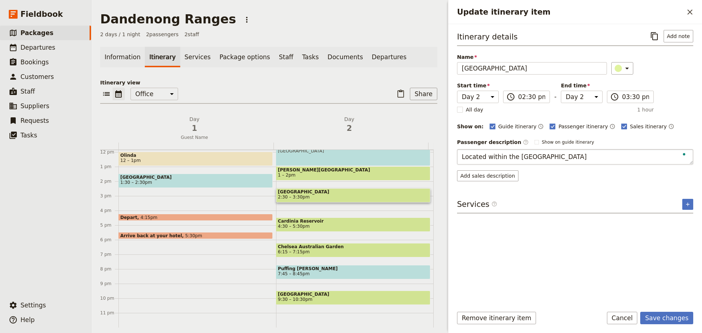
type textarea "Located within the Dandenong Ranges Botanic Gardens,"
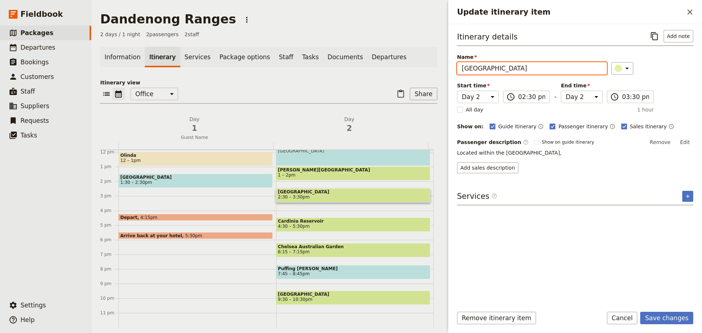
drag, startPoint x: 529, startPoint y: 70, endPoint x: 424, endPoint y: 70, distance: 105.0
click at [424, 70] on div "Dandenong Ranges ​ 2 days / 1 night 2 passengers 2 staff Information Itinerary …" at bounding box center [396, 166] width 611 height 333
type input "[GEOGRAPHIC_DATA]"
click at [689, 142] on button "Edit" at bounding box center [685, 142] width 16 height 11
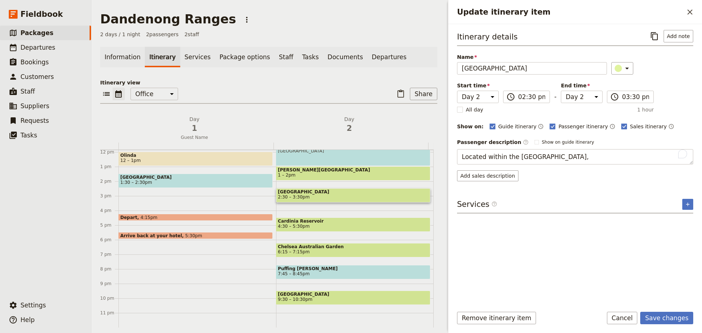
drag, startPoint x: 628, startPoint y: 157, endPoint x: 424, endPoint y: 160, distance: 203.4
click at [424, 160] on div "Dandenong Ranges ​ 2 days / 1 night 2 passengers 2 staff Information Itinerary …" at bounding box center [396, 166] width 611 height 333
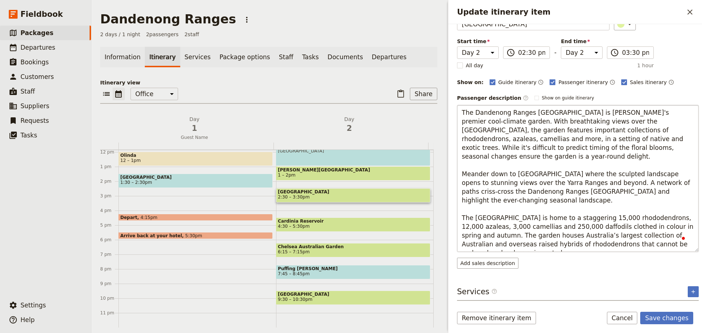
scroll to position [49, 0]
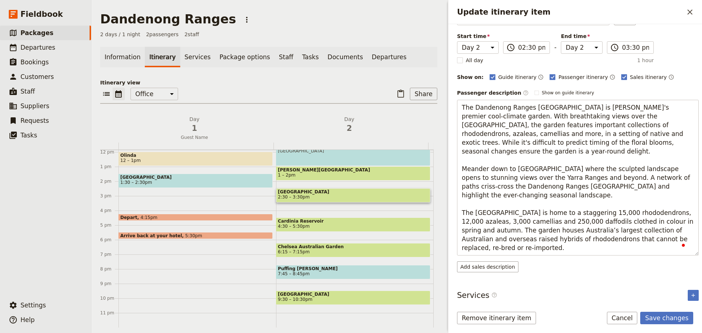
type textarea "The Dandenong Ranges Botanic Garden is Victoria's premier cool-climate garden. …"
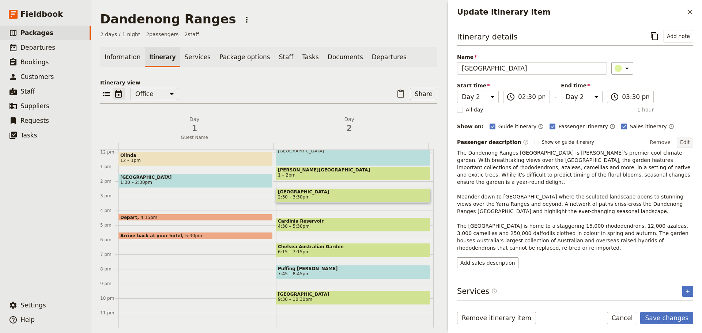
click at [689, 142] on button "Edit" at bounding box center [685, 142] width 16 height 11
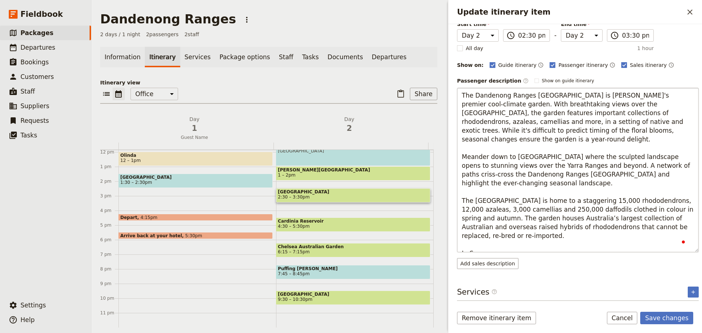
scroll to position [61, 0]
type textarea "The Dandenong Ranges Botanic Garden is Victoria's premier cool-climate garden. …"
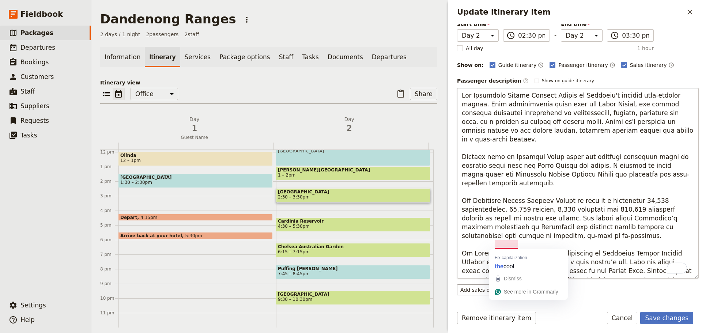
click at [499, 245] on textarea "To enrich screen reader interactions, please activate Accessibility in Grammarl…" at bounding box center [578, 183] width 242 height 191
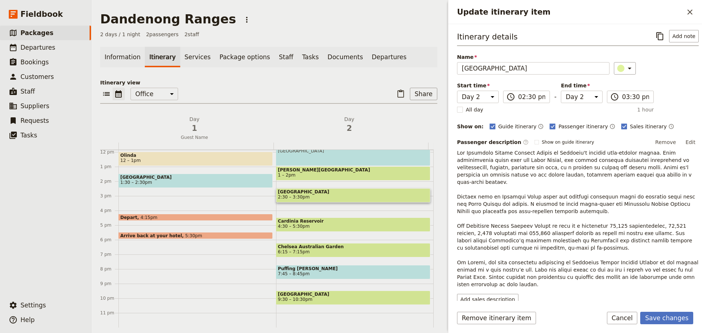
click at [684, 144] on button "Edit" at bounding box center [691, 142] width 16 height 11
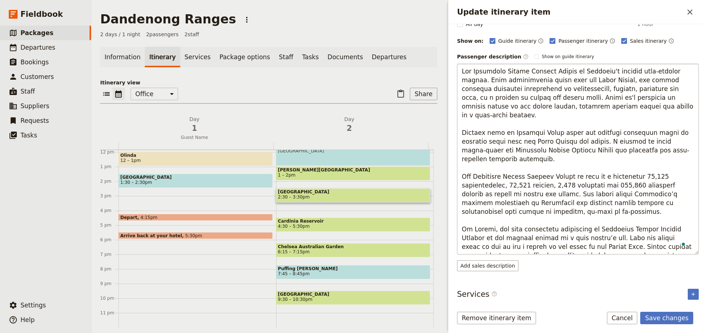
scroll to position [88, 0]
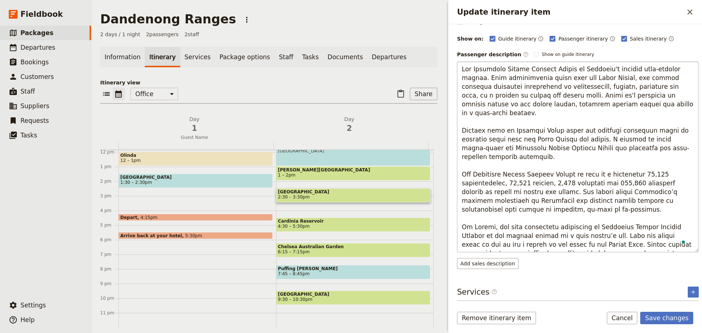
click at [661, 245] on textarea "To enrich screen reader interactions, please activate Accessibility in Grammarl…" at bounding box center [578, 156] width 242 height 191
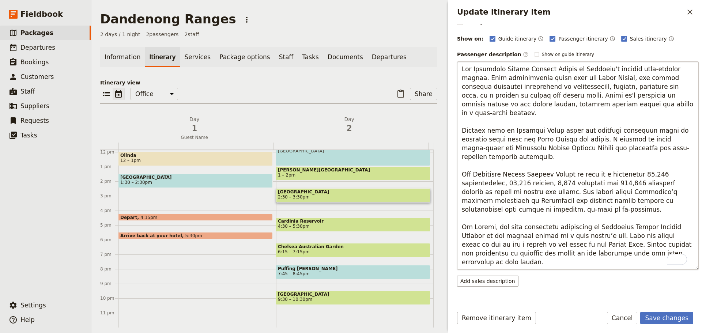
scroll to position [6, 0]
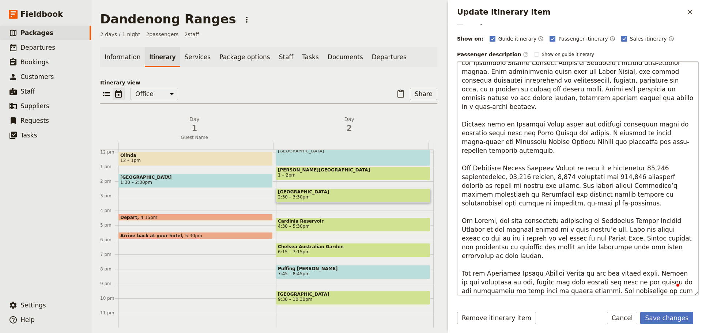
click at [463, 267] on textarea "To enrich screen reader interactions, please activate Accessibility in Grammarl…" at bounding box center [578, 178] width 242 height 234
type textarea "The Dandenong Ranges Botanic Garden is Victoria's premier cool-climate garden. …"
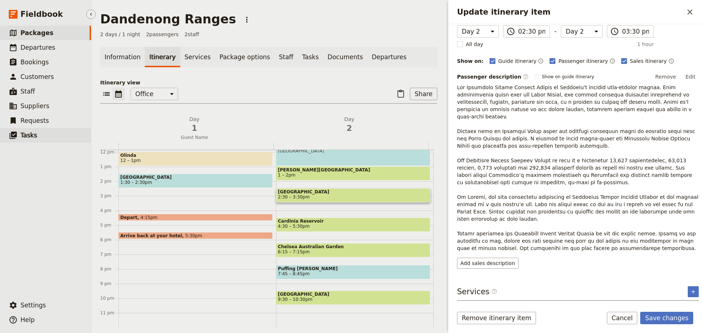
scroll to position [58, 0]
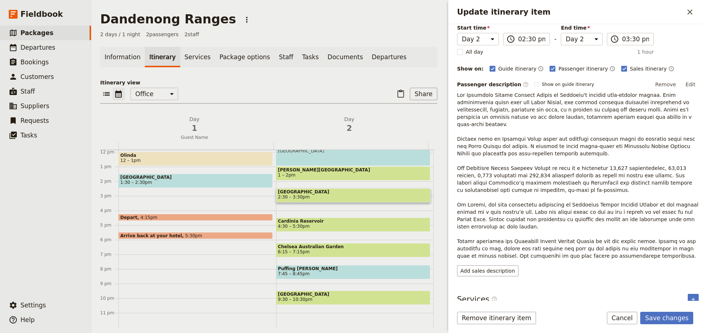
click at [685, 84] on button "Edit" at bounding box center [691, 84] width 16 height 11
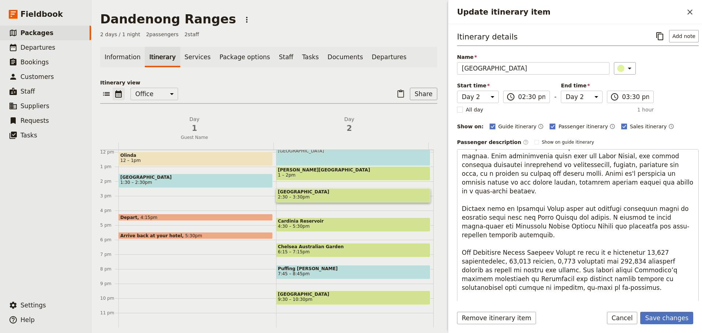
scroll to position [0, 0]
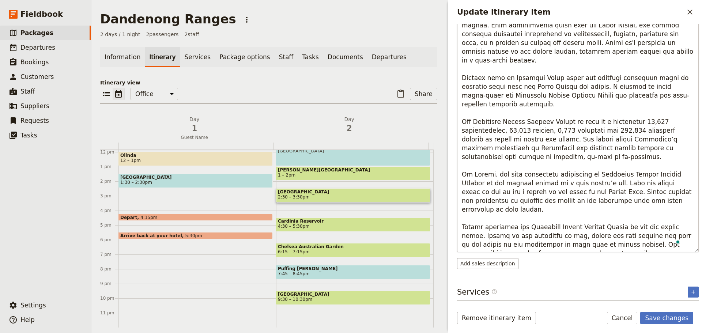
click at [599, 247] on textarea "To enrich screen reader interactions, please activate Accessibility in Grammarl…" at bounding box center [578, 135] width 242 height 234
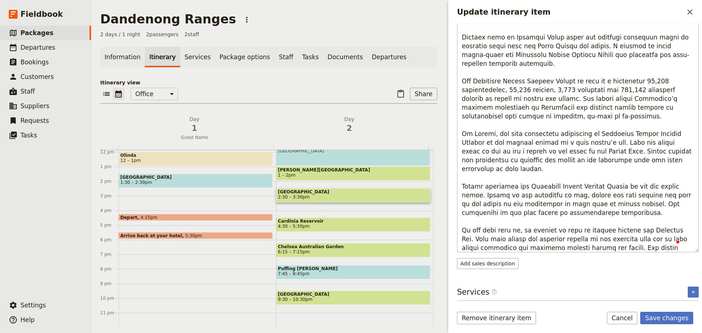
click at [462, 221] on textarea "To enrich screen reader interactions, please activate Accessibility in Grammarl…" at bounding box center [578, 135] width 242 height 234
click at [510, 221] on textarea "To enrich screen reader interactions, please activate Accessibility in Grammarl…" at bounding box center [578, 135] width 242 height 234
type textarea "The Dandenong Ranges Botanic Garden is Victoria's premier cool-climate garden. …"
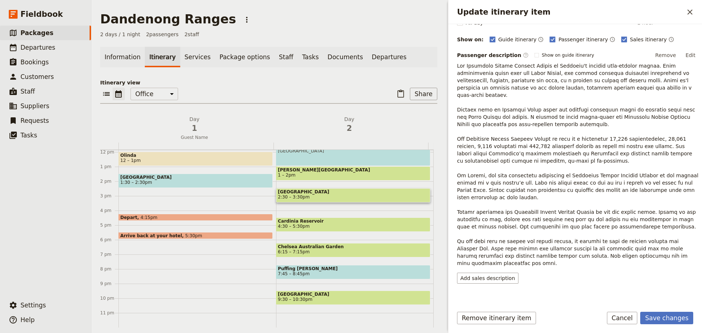
click at [689, 57] on button "Edit" at bounding box center [691, 55] width 16 height 11
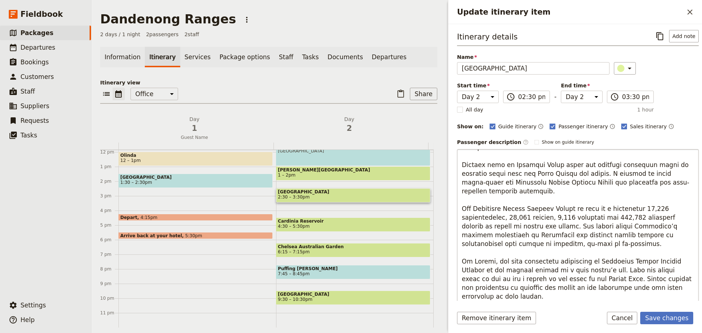
click at [523, 285] on textarea "To enrich screen reader interactions, please activate Accessibility in Grammarl…" at bounding box center [578, 266] width 242 height 234
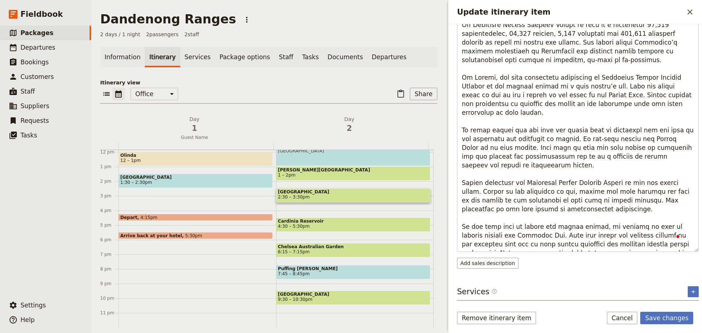
drag, startPoint x: 497, startPoint y: 153, endPoint x: 457, endPoint y: 117, distance: 54.1
click at [457, 117] on div "Itinerary details ​ Add note Name Dandenong Ranges Botanic Gardens ​ Start time…" at bounding box center [575, 162] width 254 height 277
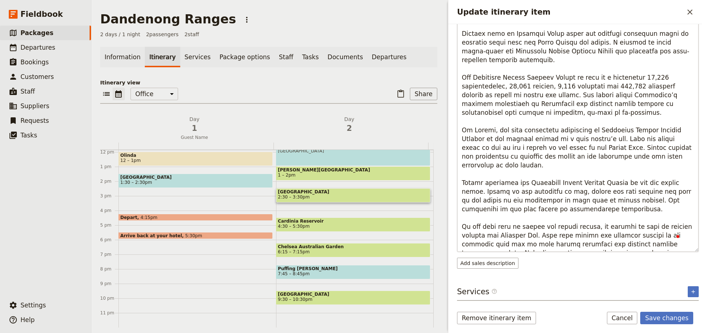
click at [666, 244] on textarea "To enrich screen reader interactions, please activate Accessibility in Grammarl…" at bounding box center [578, 135] width 242 height 234
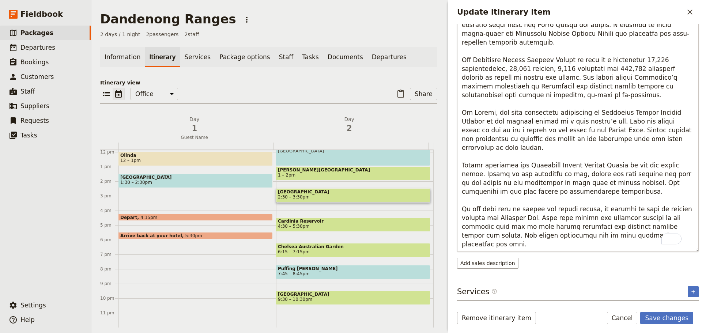
type textarea "The Dandenong Ranges Botanic Garden is Victoria's premier cool-climate garden. …"
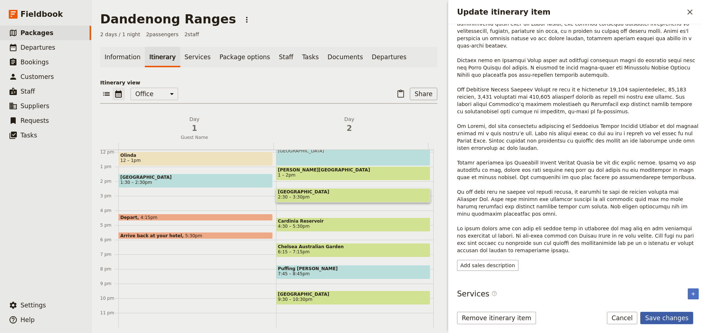
click at [668, 314] on button "Save changes" at bounding box center [667, 318] width 53 height 12
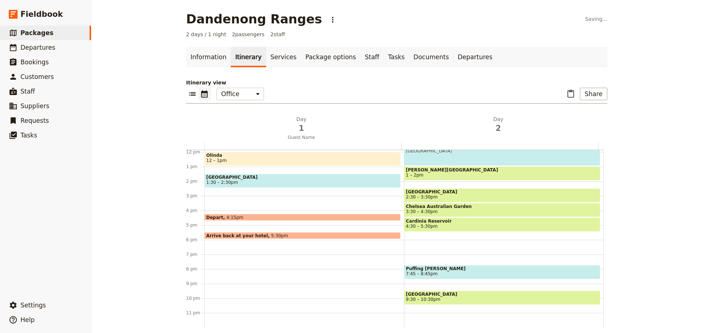
click at [414, 222] on span "Cardinia Reservoir" at bounding box center [502, 221] width 193 height 5
select select "2"
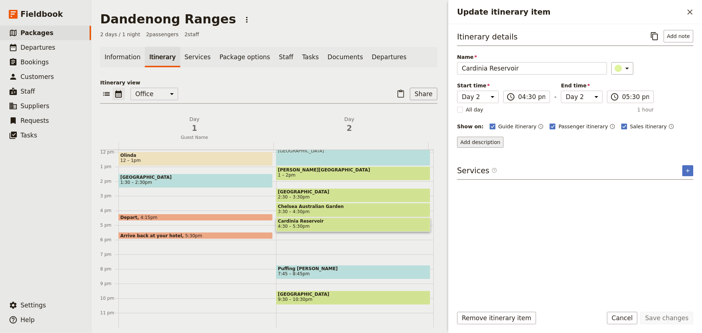
click at [467, 140] on button "Add description" at bounding box center [480, 142] width 46 height 11
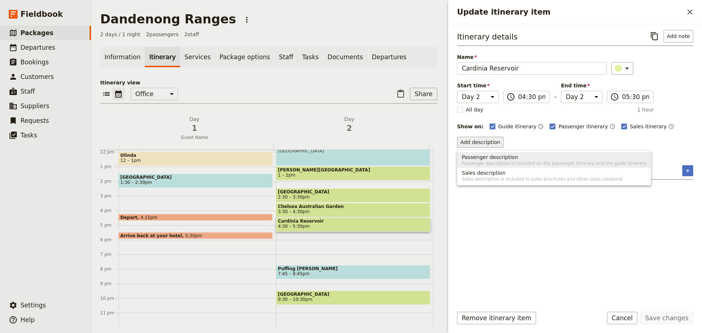
click at [472, 155] on span "Passenger description" at bounding box center [490, 157] width 56 height 7
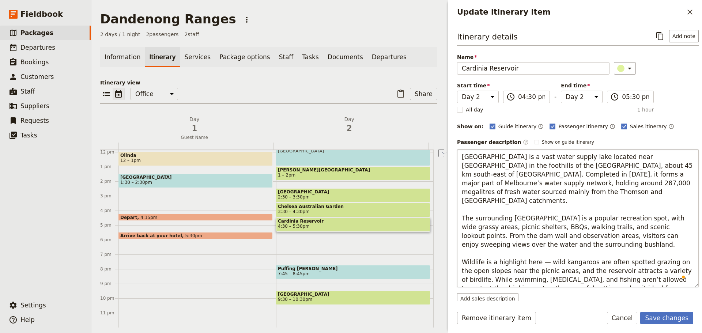
drag, startPoint x: 643, startPoint y: 167, endPoint x: 534, endPoint y: 165, distance: 109.0
click at [534, 165] on textarea "Cardinia Reservoir is a vast water supply lake located near Emerald in the foot…" at bounding box center [578, 218] width 242 height 138
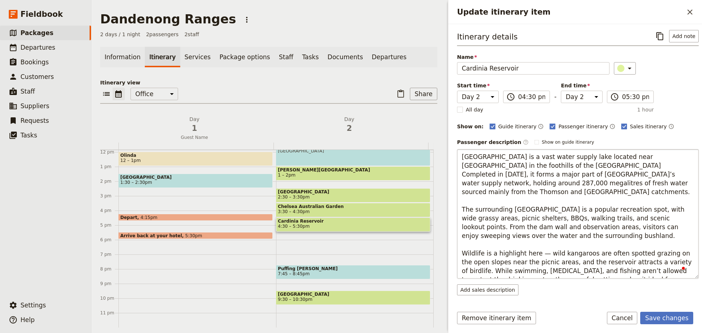
type textarea "[GEOGRAPHIC_DATA] is a vast water supply lake located near [GEOGRAPHIC_DATA] in…"
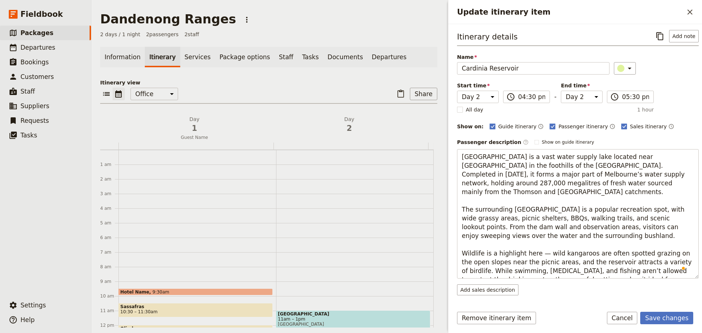
select select "2"
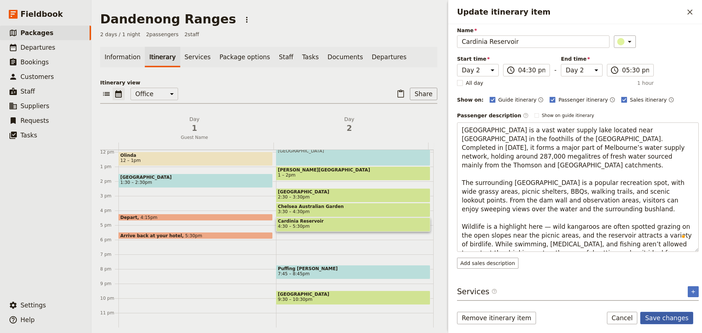
click at [672, 309] on form "Itinerary details ​ Add note Name Cardinia Reservoir ​ Start time Day 1 Day 2 1…" at bounding box center [575, 178] width 254 height 309
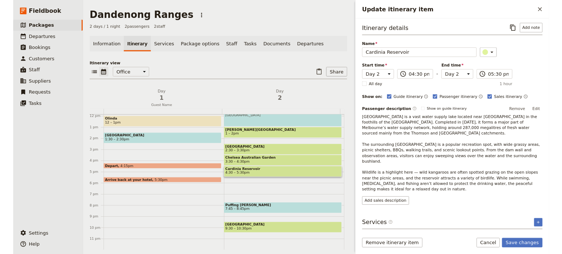
scroll to position [0, 0]
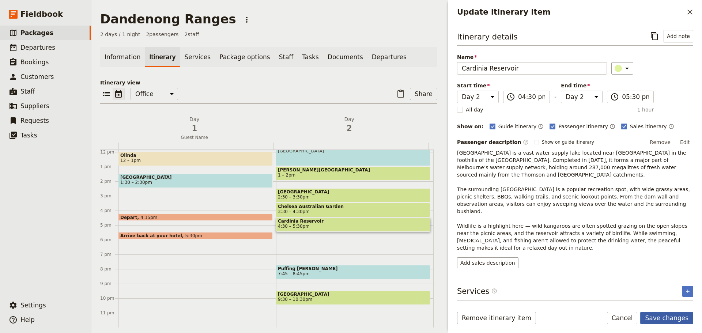
click at [666, 318] on button "Save changes" at bounding box center [667, 318] width 53 height 12
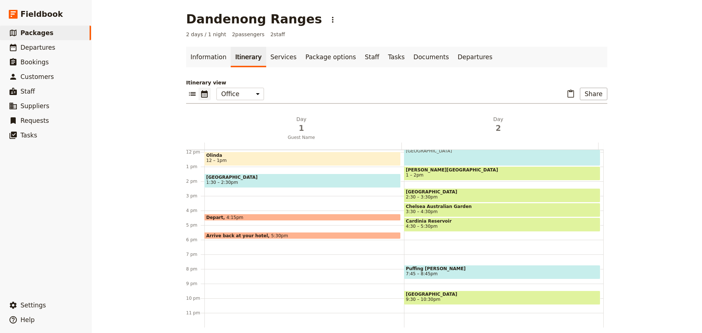
click at [226, 177] on span "[GEOGRAPHIC_DATA]" at bounding box center [302, 177] width 193 height 5
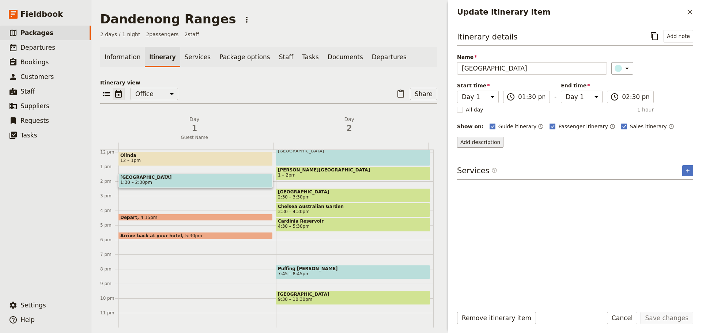
click at [484, 142] on button "Add description" at bounding box center [480, 142] width 46 height 11
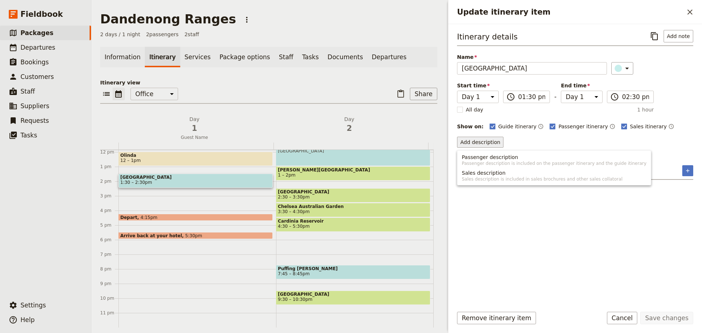
click at [488, 156] on span "Passenger description" at bounding box center [490, 157] width 56 height 7
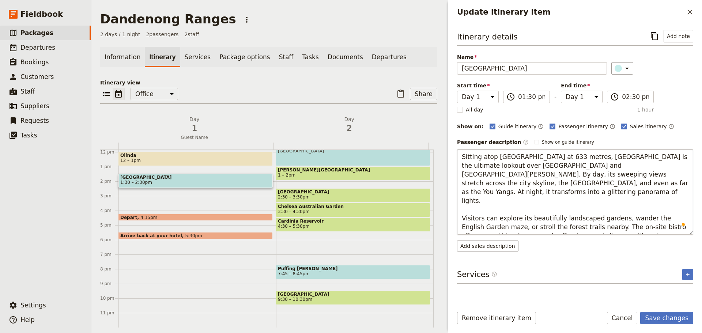
click at [590, 159] on textarea "Sitting atop [GEOGRAPHIC_DATA] at 633 metres, [GEOGRAPHIC_DATA] is the ultimate…" at bounding box center [575, 192] width 236 height 86
drag, startPoint x: 568, startPoint y: 226, endPoint x: 566, endPoint y: 209, distance: 17.3
click at [566, 209] on textarea "Sitting atop Mount Dandenong at 633 metres, the SkyHigh Observatory is the ulti…" at bounding box center [575, 192] width 236 height 86
type textarea "Sitting atop Mount Dandenong at 633 metres, the SkyHigh Observatory is the ulti…"
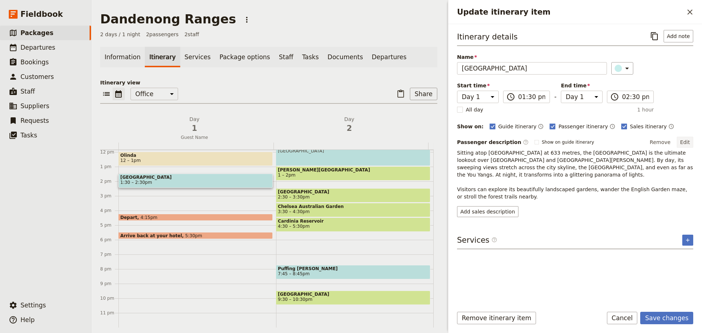
click at [687, 140] on button "Edit" at bounding box center [685, 142] width 16 height 11
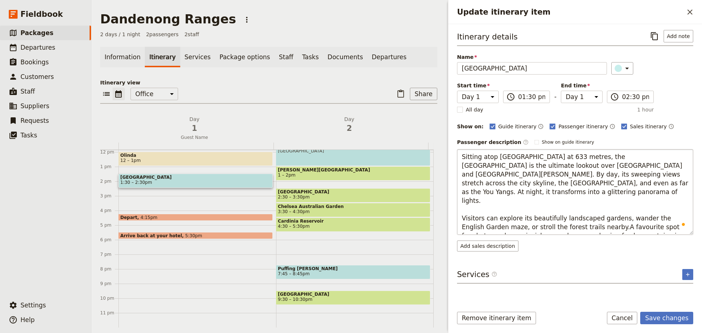
click at [566, 211] on textarea "Sitting atop Mount Dandenong at 633 metres, the SkyHigh Observatory is the ulti…" at bounding box center [575, 192] width 236 height 86
type textarea "Sitting atop Mount Dandenong at 633 metres, the SkyHigh Observatory is the ulti…"
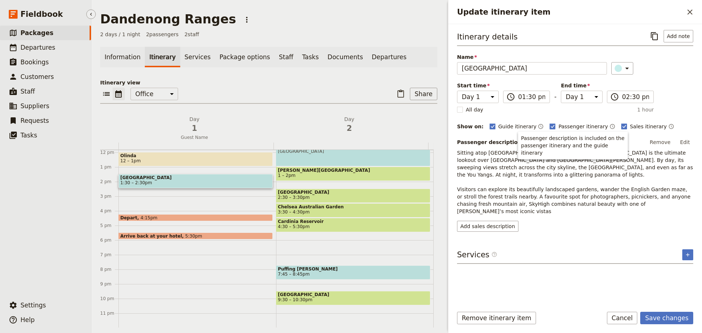
scroll to position [173, 0]
click at [688, 139] on button "Edit" at bounding box center [685, 142] width 16 height 11
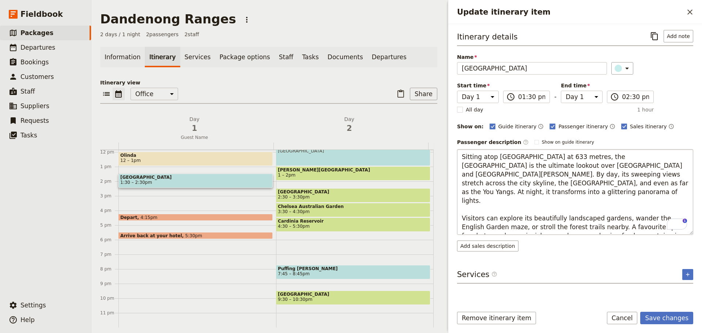
click at [480, 212] on textarea "Sitting atop Mount Dandenong at 633 metres, the SkyHigh Observatory is the ulti…" at bounding box center [575, 192] width 236 height 86
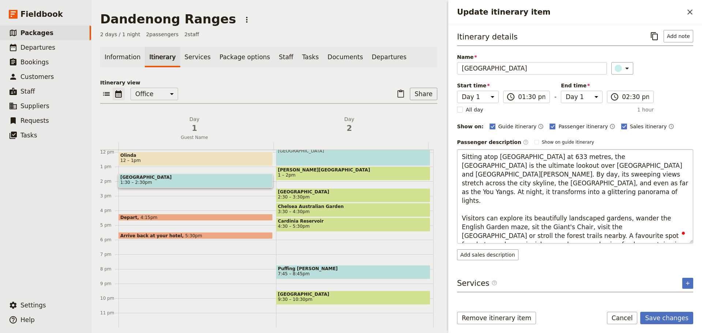
click at [482, 218] on textarea "Sitting atop Mount Dandenong at 633 metres, the SkyHigh Observatory is the ulti…" at bounding box center [575, 196] width 236 height 94
click at [484, 220] on textarea "Sitting atop Mount Dandenong at 633 metres, the SkyHigh Observatory is the ulti…" at bounding box center [575, 196] width 236 height 94
type textarea "Sitting atop [GEOGRAPHIC_DATA] at 633 metres, the [GEOGRAPHIC_DATA] is the ulti…"
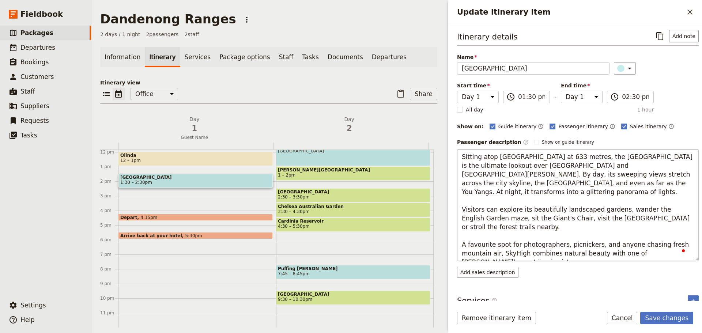
click at [487, 218] on textarea "Sitting atop [GEOGRAPHIC_DATA] at 633 metres, the [GEOGRAPHIC_DATA] is the ulti…" at bounding box center [578, 205] width 242 height 112
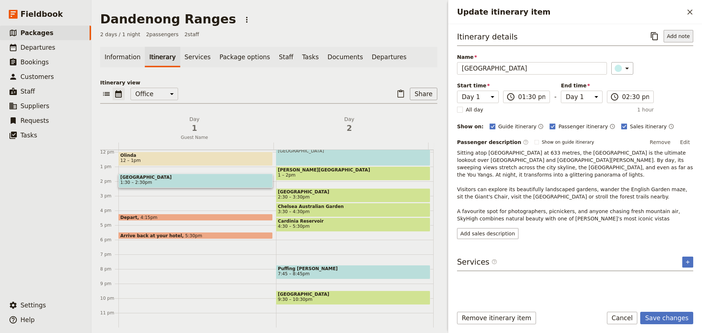
click at [691, 37] on button "Add note" at bounding box center [679, 36] width 30 height 12
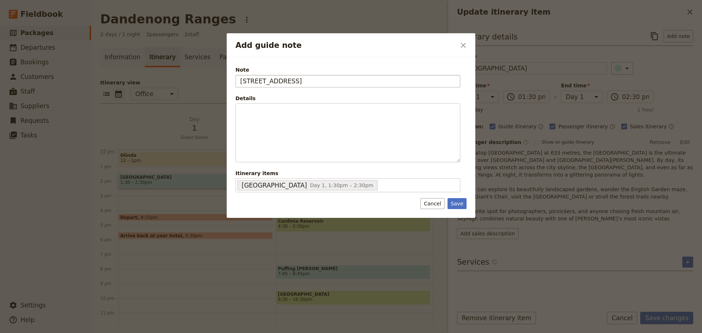
type input "[STREET_ADDRESS]"
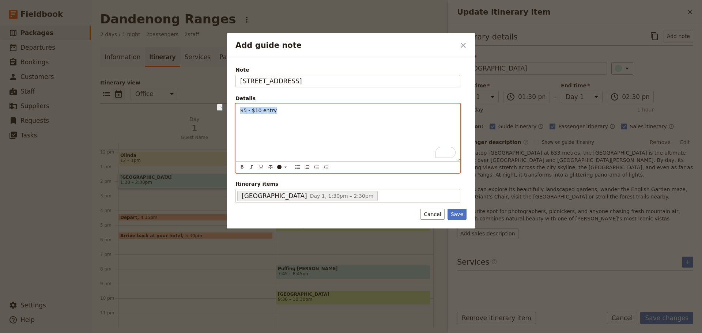
drag, startPoint x: 280, startPoint y: 114, endPoint x: 207, endPoint y: 114, distance: 72.4
click at [207, 333] on div "Add guide note ​ Note 26 Observatory Rd, Mt Dandenong Details $5 - $10 entry ​ …" at bounding box center [351, 333] width 702 height 0
click at [298, 165] on icon "Bulleted list" at bounding box center [298, 167] width 6 height 6
click at [238, 112] on div "Car entry $5 Mon to Fri / $10 Weekends Minibus admission $15" at bounding box center [348, 132] width 224 height 57
click at [300, 169] on icon "Bulleted list" at bounding box center [298, 167] width 4 height 4
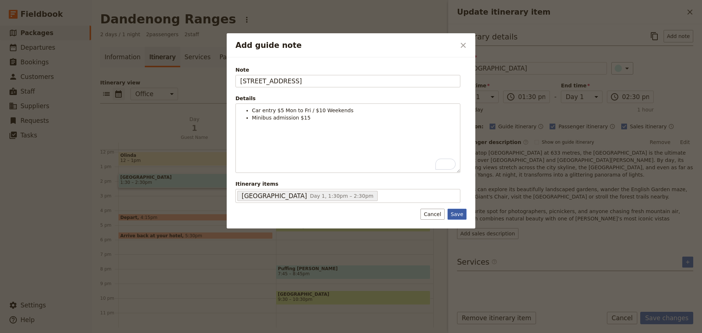
click at [459, 215] on button "Save" at bounding box center [457, 214] width 19 height 11
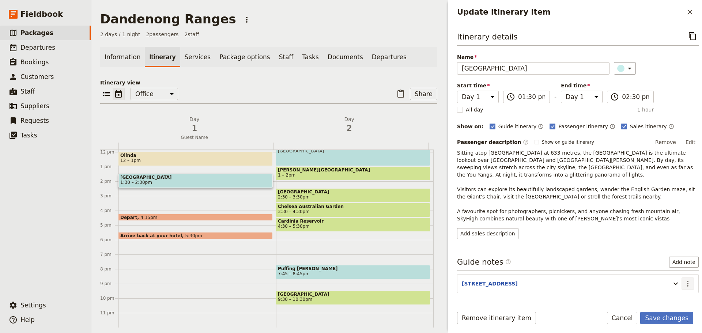
click at [687, 283] on icon "Actions" at bounding box center [687, 284] width 1 height 6
click at [676, 299] on span "Edit note" at bounding box center [667, 299] width 34 height 7
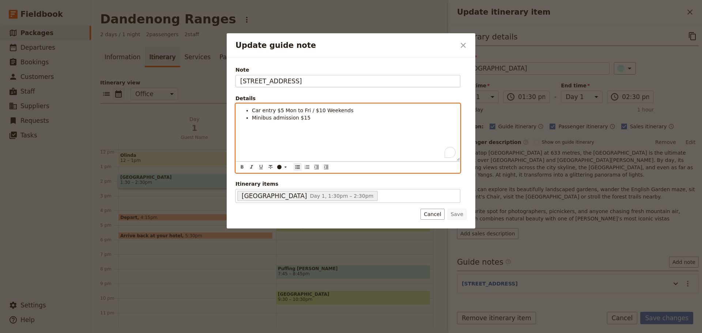
click at [330, 121] on li "Minibus admission $15" at bounding box center [354, 117] width 204 height 7
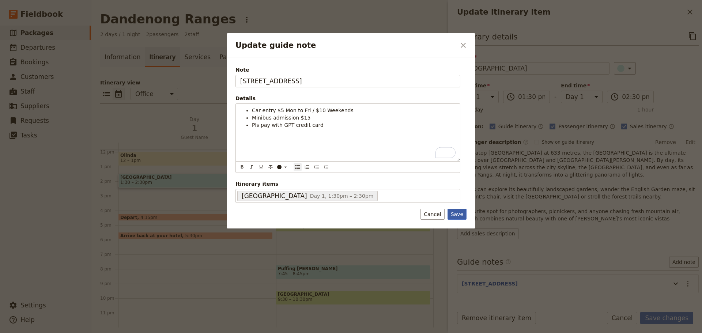
click at [459, 213] on button "Save" at bounding box center [457, 214] width 19 height 11
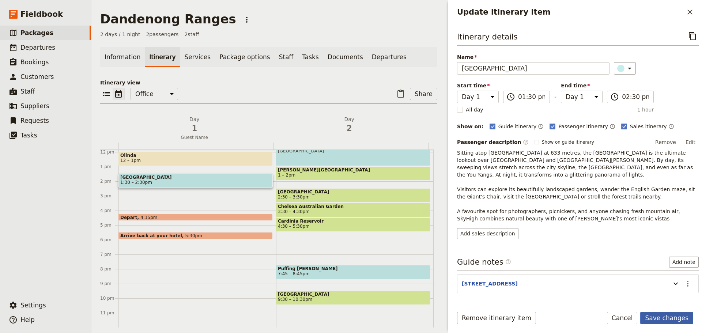
click at [677, 319] on button "Save changes" at bounding box center [667, 318] width 53 height 12
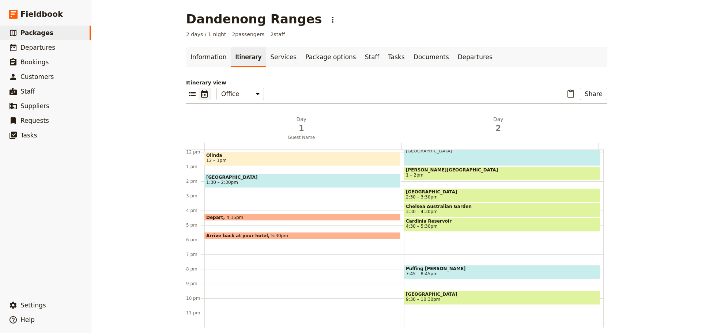
scroll to position [137, 0]
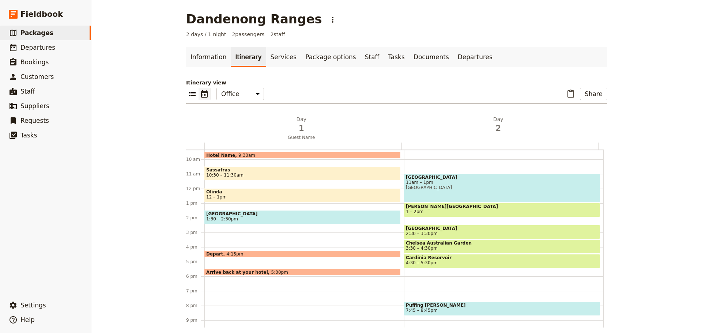
click at [265, 171] on span "Sassafras" at bounding box center [302, 170] width 193 height 5
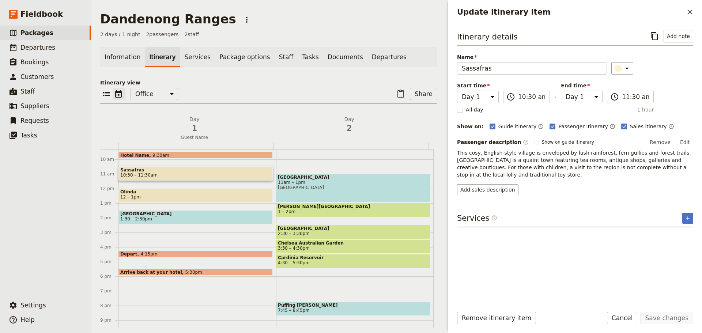
click at [154, 193] on span "Olinda" at bounding box center [195, 191] width 151 height 5
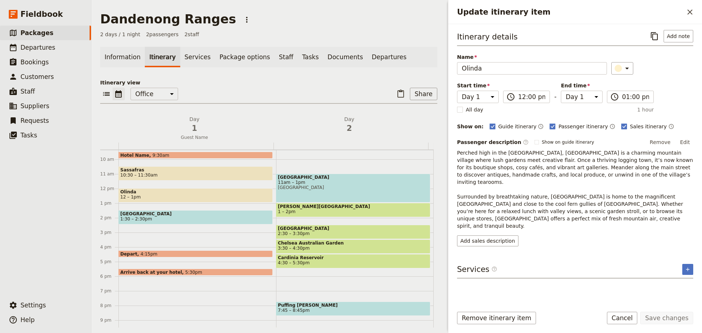
click at [149, 219] on span "1:30 – 2:30pm" at bounding box center [195, 219] width 151 height 5
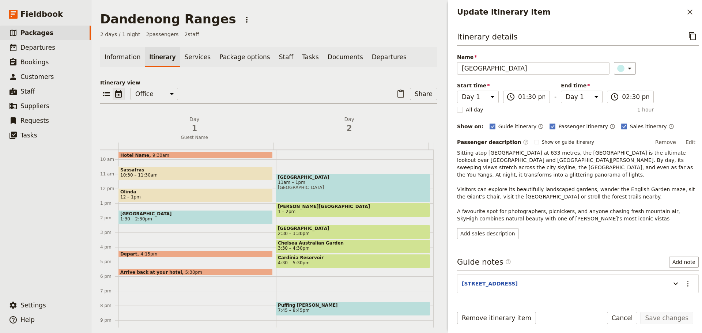
click at [377, 186] on span "[GEOGRAPHIC_DATA]" at bounding box center [353, 187] width 151 height 5
select select "2"
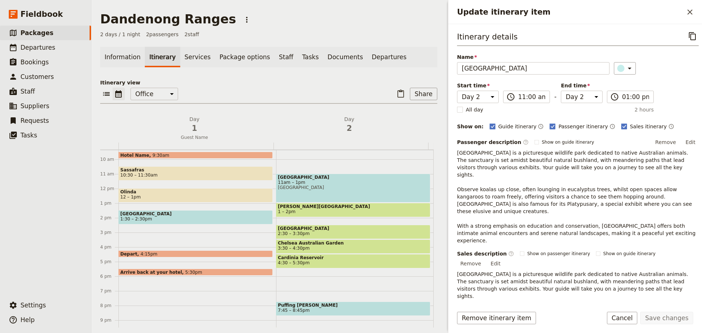
click at [356, 206] on span "Alfred Nicholas Memorial Gardens" at bounding box center [353, 206] width 151 height 5
select select "2"
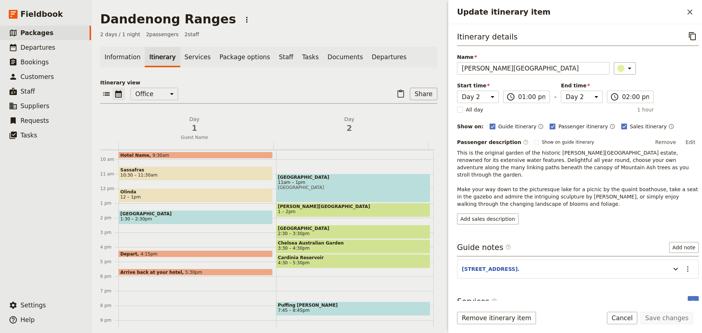
click at [339, 230] on span "[GEOGRAPHIC_DATA]" at bounding box center [353, 228] width 151 height 5
select select "2"
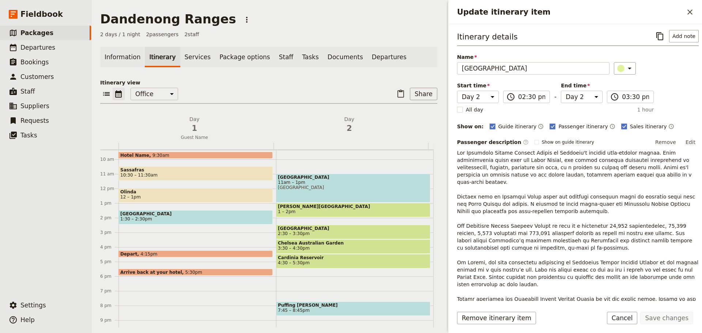
click at [332, 244] on span "Chelsea Australian Garden" at bounding box center [353, 243] width 151 height 5
select select "2"
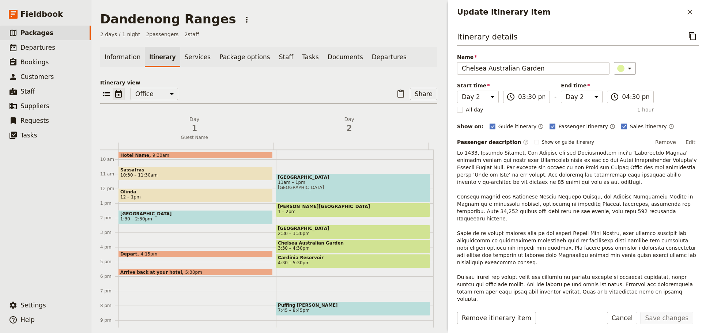
click at [325, 259] on span "Cardinia Reservoir" at bounding box center [353, 257] width 151 height 5
select select "2"
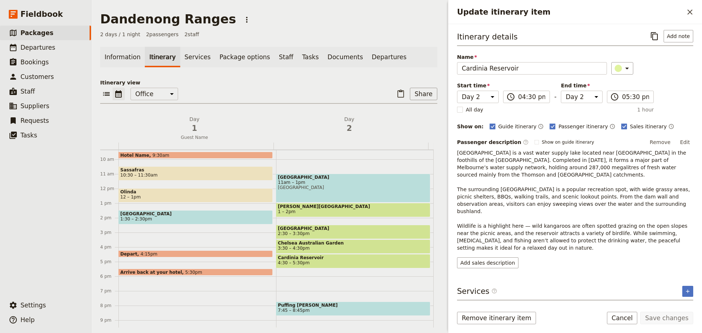
click at [318, 307] on span "Puffing Billy" at bounding box center [353, 305] width 151 height 5
select select "2"
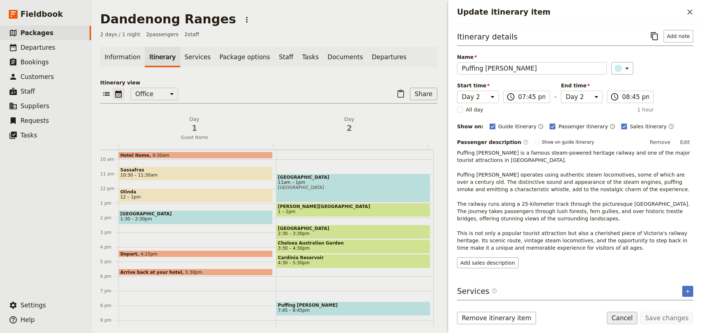
click at [623, 316] on button "Cancel" at bounding box center [622, 318] width 31 height 12
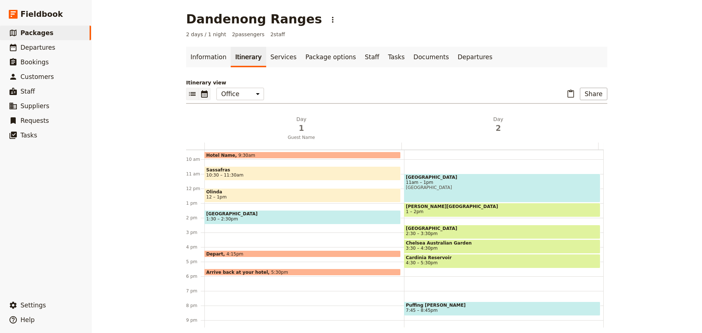
click at [188, 93] on icon "List view" at bounding box center [192, 94] width 9 height 9
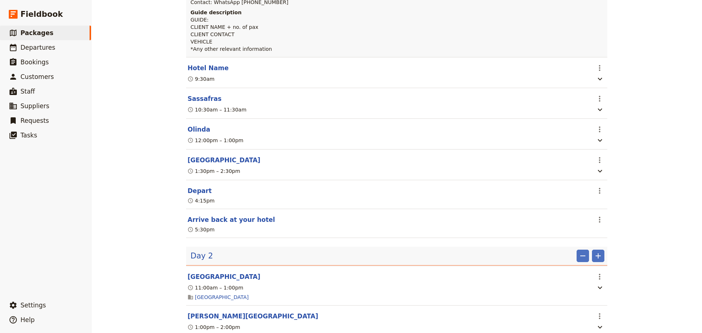
scroll to position [7, 0]
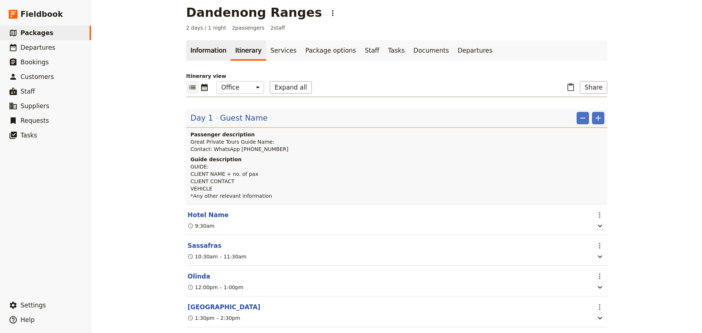
click at [196, 51] on link "Information" at bounding box center [208, 50] width 45 height 20
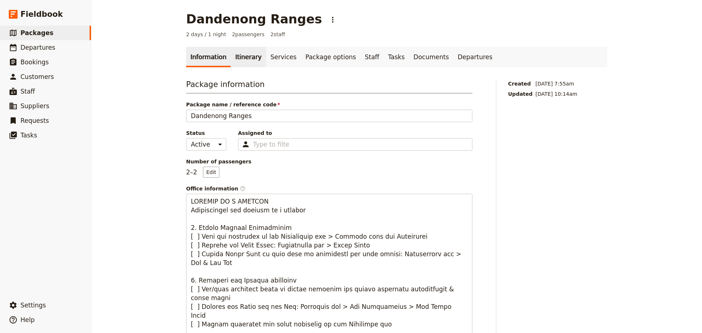
click at [239, 58] on link "Itinerary" at bounding box center [248, 57] width 35 height 20
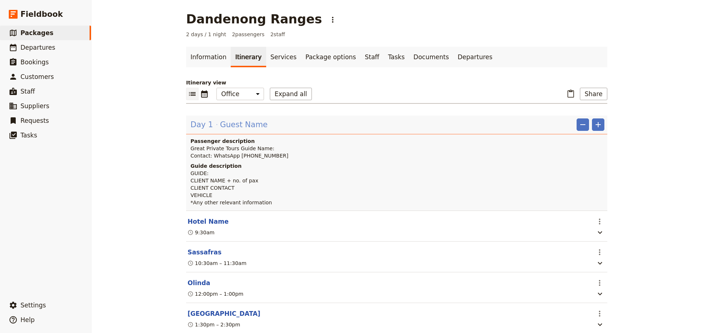
click at [220, 121] on span "Guest Name" at bounding box center [244, 124] width 48 height 11
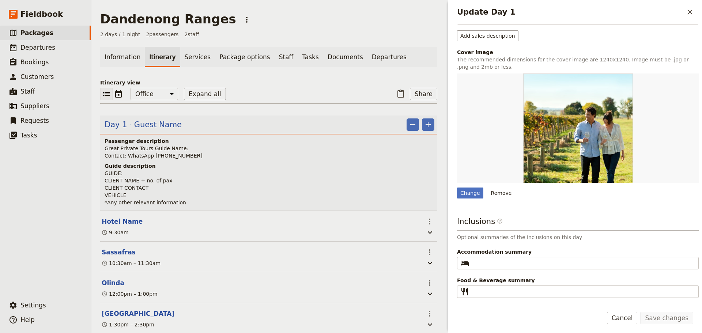
scroll to position [201, 0]
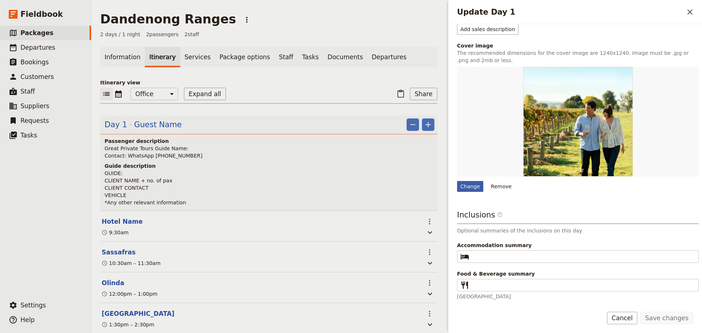
click at [467, 188] on div "Change" at bounding box center [470, 186] width 26 height 11
click at [457, 181] on input "Change" at bounding box center [457, 181] width 0 height 0
type input "C:\fakepath\Miss Marples exterior.jpg"
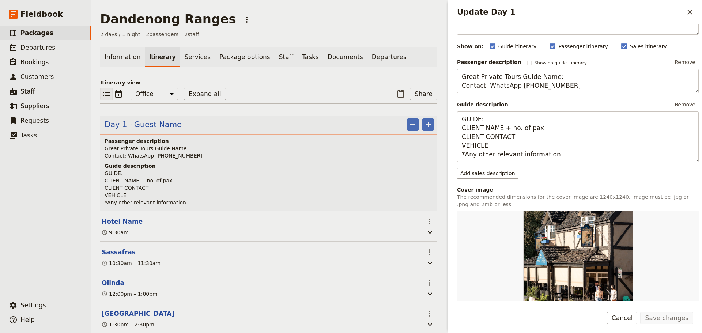
scroll to position [0, 0]
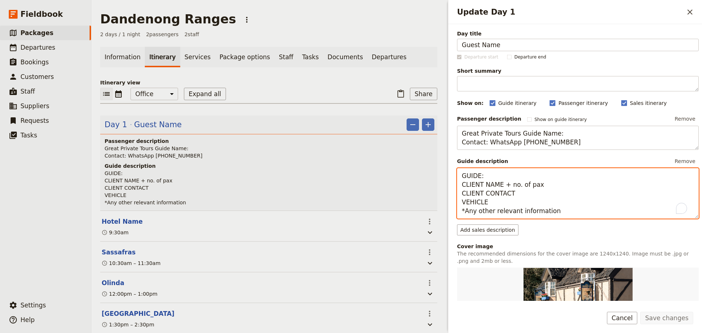
drag, startPoint x: 496, startPoint y: 207, endPoint x: 491, endPoint y: 208, distance: 6.0
click at [496, 207] on textarea "GUIDE: CLIENT NAME + no. of pax CLIENT CONTACT VEHICLE *Any other relevant info…" at bounding box center [578, 193] width 242 height 50
click at [492, 204] on textarea "GUIDE: CLIENT NAME + no. of pax CLIENT CONTACT VEHICLE *Any other relevant info…" at bounding box center [578, 193] width 242 height 50
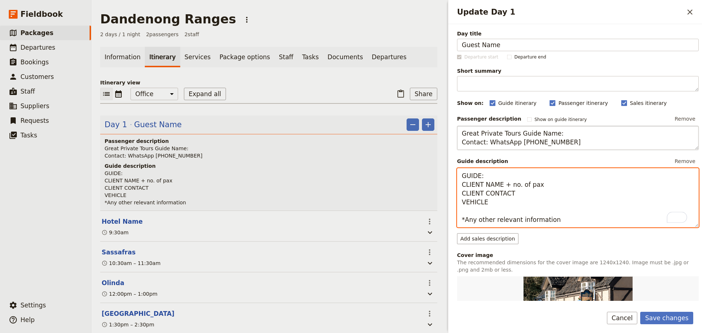
type textarea "GUIDE: CLIENT NAME + no. of pax CLIENT CONTACT VEHICLE *Any other relevant info…"
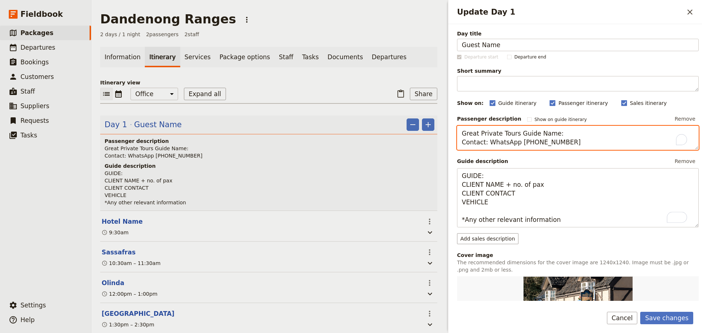
click at [566, 141] on textarea "Great Private Tours Guide Name: Contact: WhatsApp +61 400 000 000" at bounding box center [578, 138] width 242 height 24
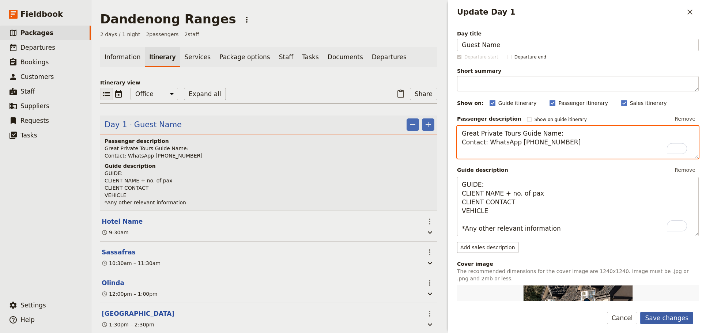
type textarea "Great Private Tours Guide Name: Contact: WhatsApp +61 400 000 000"
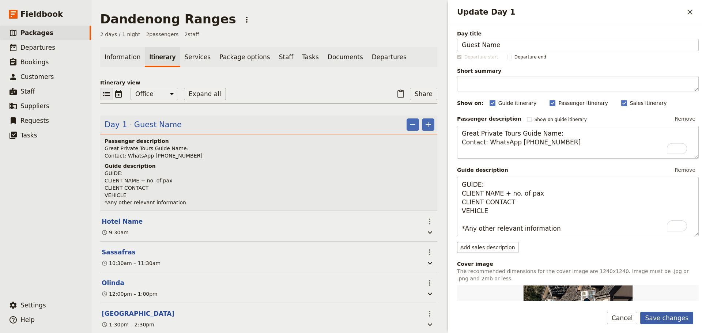
click at [674, 312] on button "Save changes" at bounding box center [667, 318] width 53 height 12
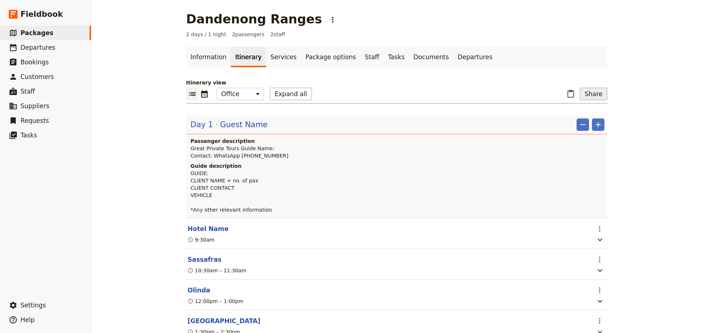
click at [582, 91] on button "Share" at bounding box center [593, 94] width 27 height 12
click at [568, 122] on span "B Passenger itinerary" at bounding box center [572, 120] width 55 height 7
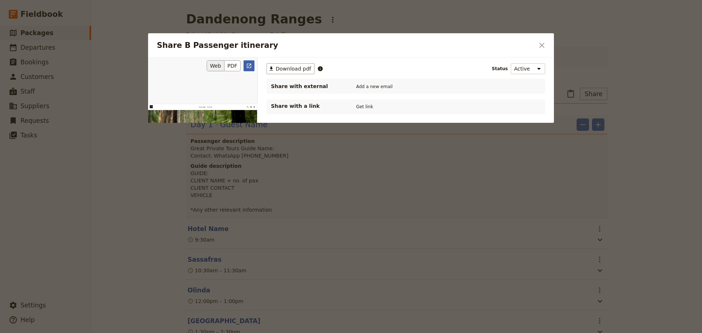
click at [248, 66] on icon "Open full preview" at bounding box center [249, 66] width 6 height 6
click at [543, 42] on icon "Close dialog" at bounding box center [542, 45] width 9 height 9
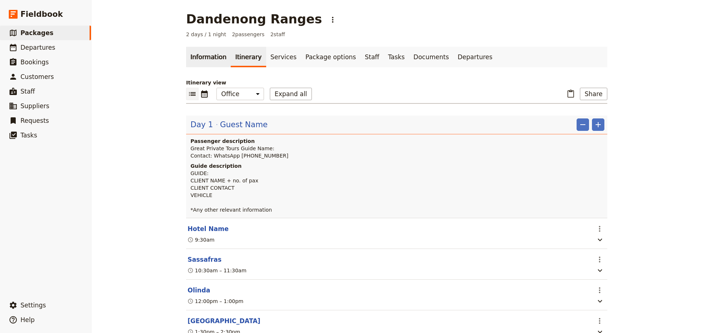
click at [206, 53] on link "Information" at bounding box center [208, 57] width 45 height 20
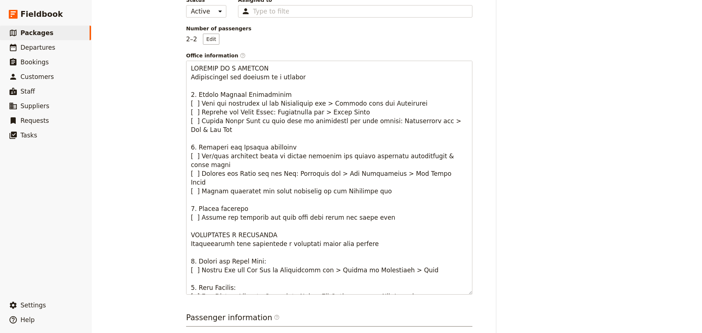
scroll to position [256, 0]
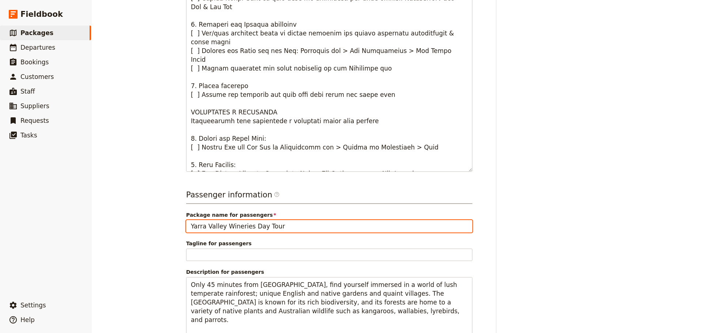
drag, startPoint x: 281, startPoint y: 226, endPoint x: 192, endPoint y: 219, distance: 89.2
click at [170, 232] on div "Dandenong Ranges ​ 2 days / 1 night 2 passengers 2 staff Information Itinerary …" at bounding box center [396, 166] width 611 height 333
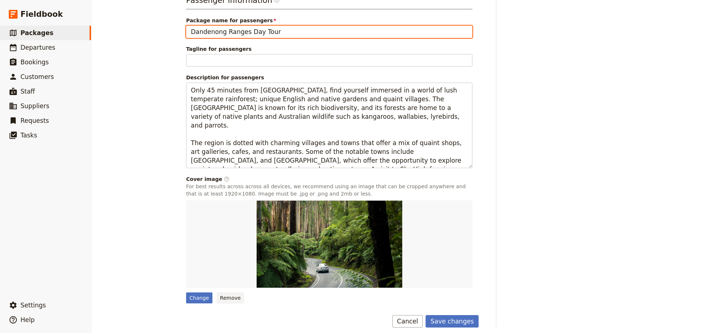
scroll to position [457, 0]
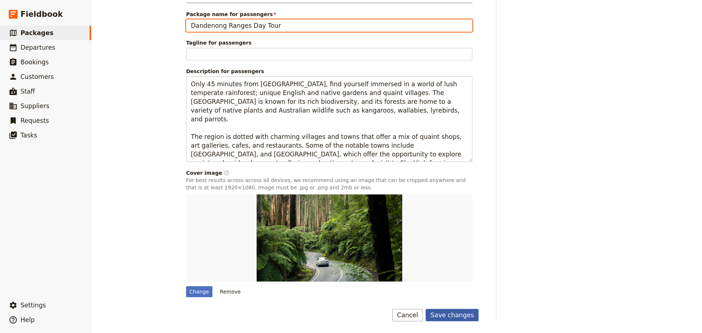
type input "Dandenong Ranges Day Tour"
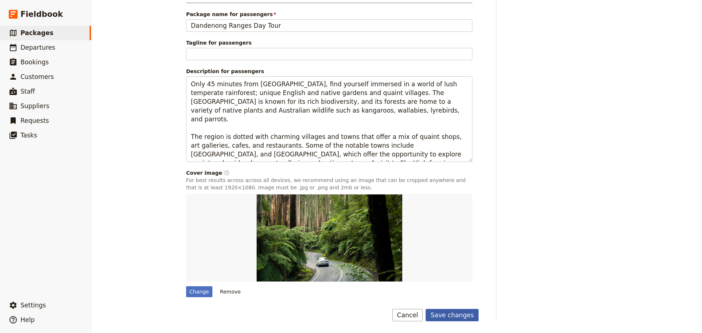
click at [455, 314] on button "Save changes" at bounding box center [452, 315] width 53 height 12
click at [44, 37] on span "Packages" at bounding box center [36, 32] width 33 height 7
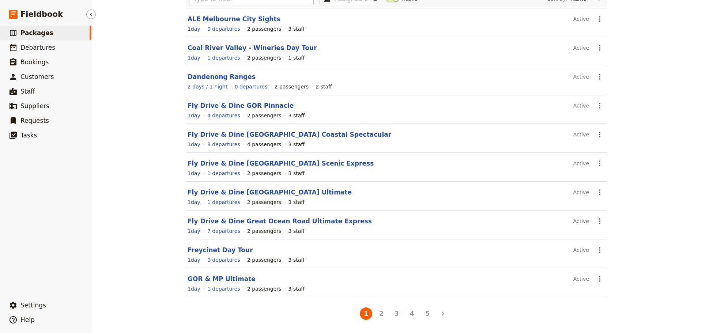
scroll to position [62, 0]
click at [598, 78] on icon "Actions" at bounding box center [600, 76] width 9 height 9
click at [606, 101] on span "Schedule a departure" at bounding box center [623, 102] width 55 height 7
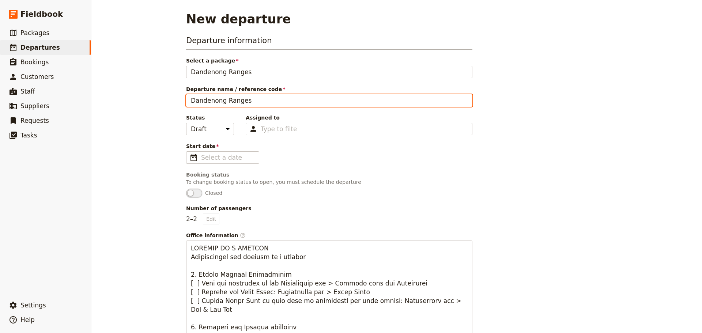
drag, startPoint x: 263, startPoint y: 103, endPoint x: 169, endPoint y: 99, distance: 94.1
click at [169, 99] on div "New departure Departure information Select a package Dandenong Ranges Dandenong…" at bounding box center [396, 166] width 611 height 333
paste input "[PERSON_NAME]"
type input "[PERSON_NAME]"
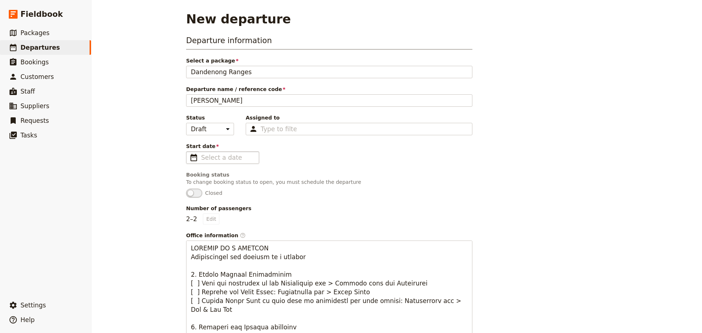
click at [191, 157] on span "​" at bounding box center [193, 157] width 9 height 9
click at [201, 157] on input "Start date ​" at bounding box center [227, 157] width 53 height 9
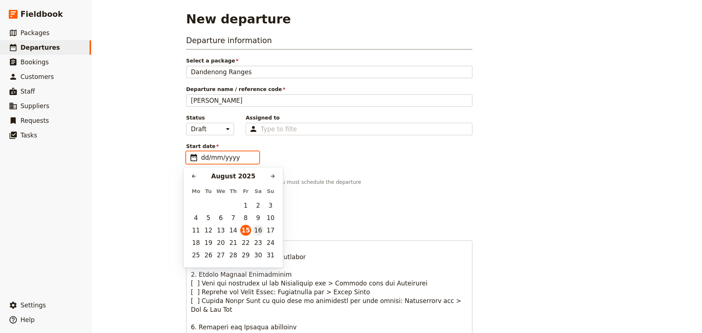
click at [259, 231] on button "16" at bounding box center [258, 230] width 11 height 11
type input "16/08/2025"
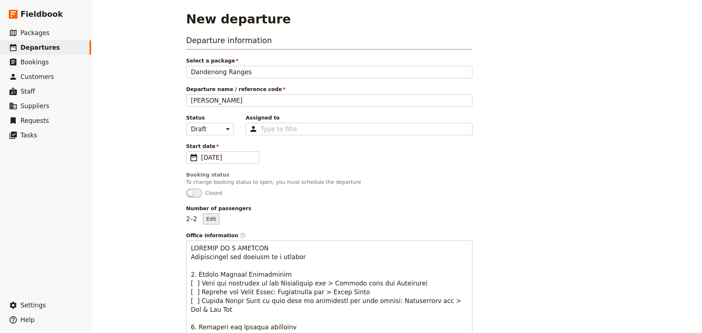
click at [207, 220] on button "Edit" at bounding box center [211, 219] width 16 height 11
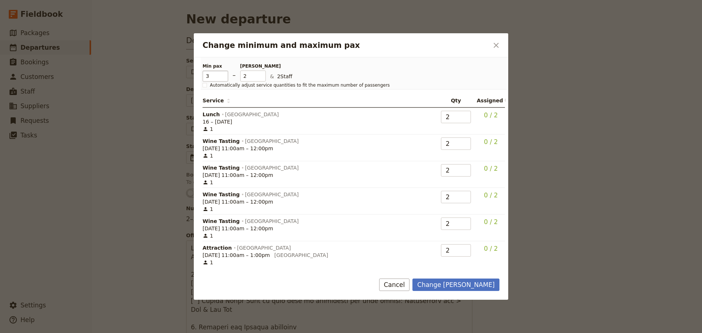
click at [222, 74] on input "3" at bounding box center [216, 76] width 26 height 11
click at [222, 74] on input "4" at bounding box center [216, 76] width 26 height 11
click at [222, 74] on input "5" at bounding box center [216, 76] width 26 height 11
type input "6"
click at [222, 74] on input "6" at bounding box center [216, 76] width 26 height 11
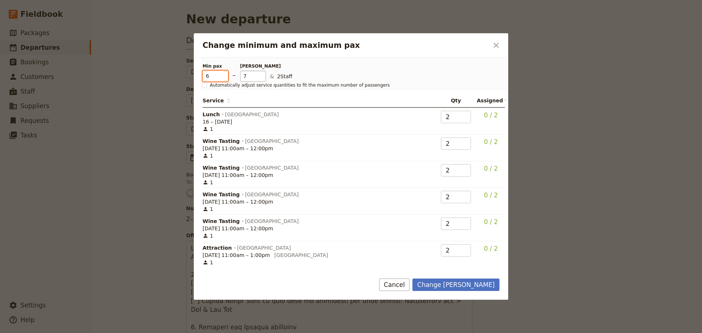
click at [261, 74] on input "7" at bounding box center [253, 76] width 26 height 11
click at [261, 74] on input "8" at bounding box center [253, 76] width 26 height 11
click at [261, 78] on input "7" at bounding box center [253, 76] width 26 height 11
type input "6"
click at [261, 78] on input "6" at bounding box center [253, 76] width 26 height 11
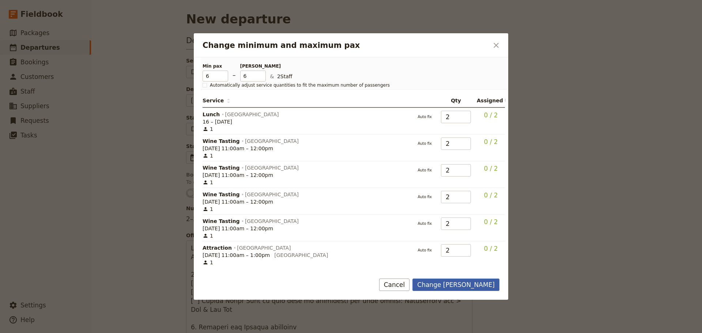
click at [454, 281] on button "Change max pax" at bounding box center [456, 285] width 87 height 12
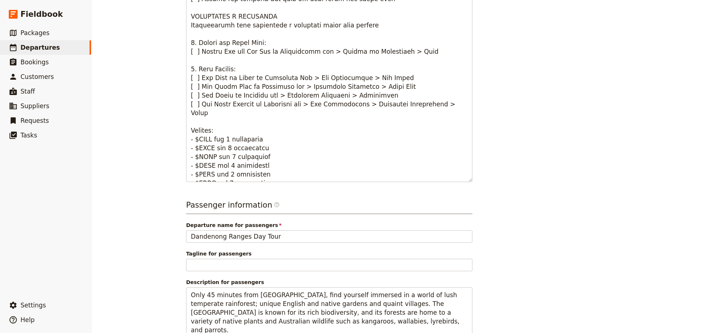
scroll to position [376, 0]
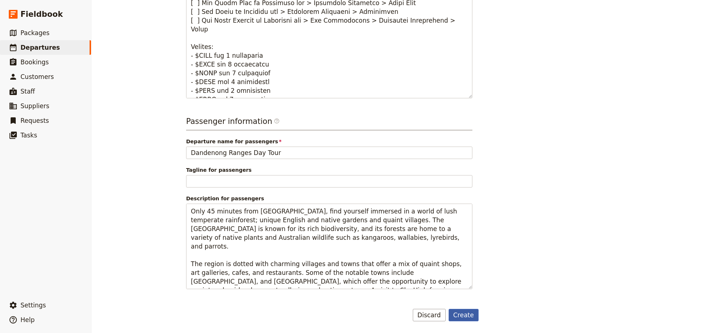
click at [458, 318] on button "Create" at bounding box center [464, 315] width 30 height 12
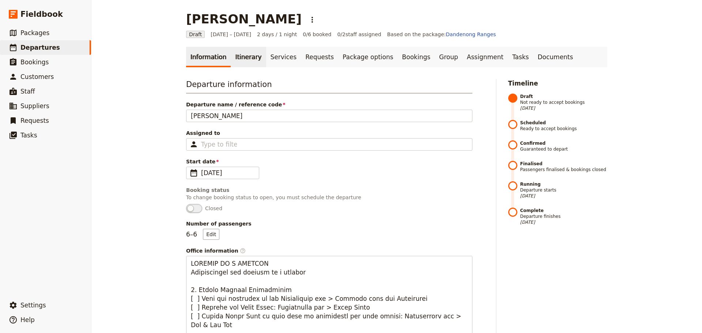
click at [236, 56] on link "Itinerary" at bounding box center [248, 57] width 35 height 20
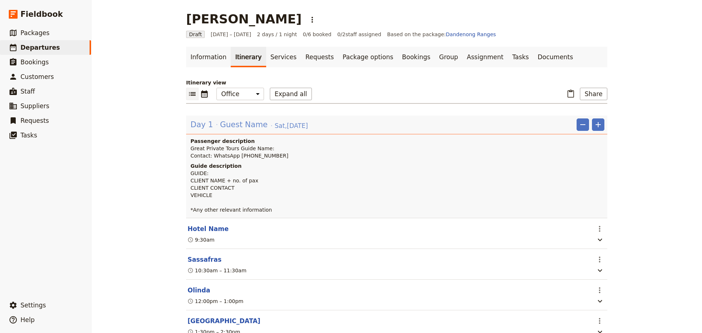
click at [240, 123] on span "Guest Name" at bounding box center [244, 124] width 48 height 11
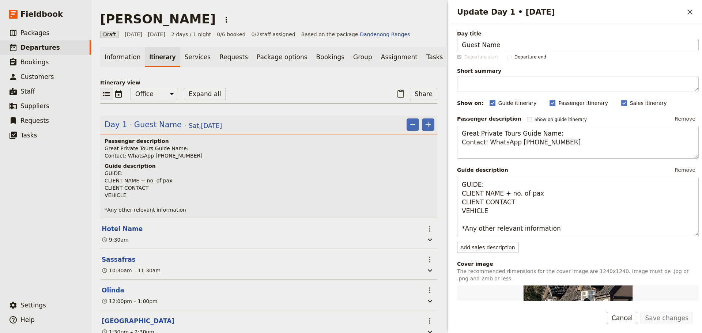
drag, startPoint x: 483, startPoint y: 48, endPoint x: 454, endPoint y: 49, distance: 28.5
click at [454, 49] on div "Day title Guest Name Departure start Departure end Short summary 150 / 150 char…" at bounding box center [575, 162] width 254 height 277
type input "[PERSON_NAME]"
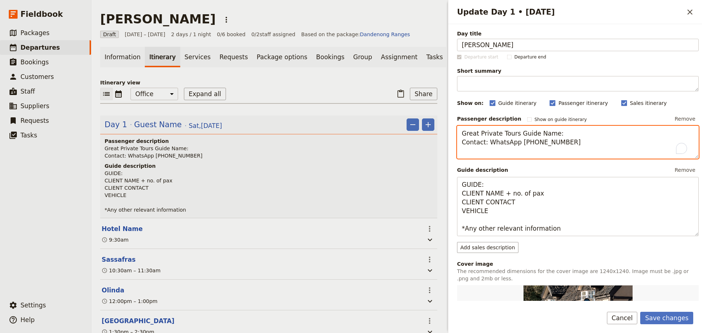
click at [564, 135] on textarea "Great Private Tours Guide Name: Contact: WhatsApp +61 400 000 000" at bounding box center [578, 142] width 242 height 33
drag, startPoint x: 488, startPoint y: 140, endPoint x: 440, endPoint y: 143, distance: 48.4
click at [440, 143] on div "Mashael Alowaidah ​ Draft 16 – 17 Aug 2025 2 days / 1 night 0/6 booked 0 / 2 st…" at bounding box center [396, 166] width 611 height 333
click at [554, 142] on textarea "Great Private Tours Guide - Neil Green WhatsApp +61 400 000 000" at bounding box center [578, 142] width 242 height 33
drag, startPoint x: 489, startPoint y: 143, endPoint x: 441, endPoint y: 143, distance: 47.9
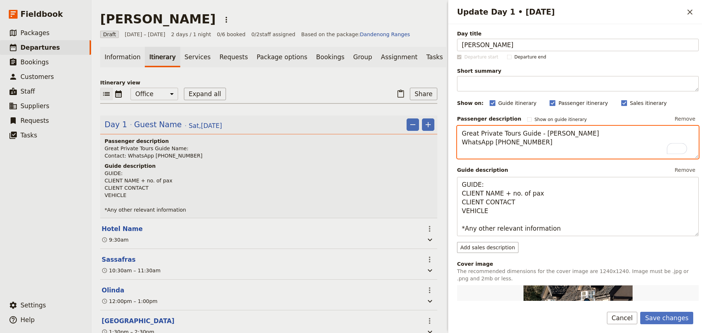
click at [441, 143] on div "Mashael Alowaidah ​ Draft 16 – 17 Aug 2025 2 days / 1 night 0/6 booked 0 / 2 st…" at bounding box center [396, 166] width 611 height 333
drag, startPoint x: 532, startPoint y: 141, endPoint x: 505, endPoint y: 144, distance: 27.3
click at [505, 144] on textarea "Great Private Tours Guide - Neil Green Contact +61 400 000 000" at bounding box center [578, 142] width 242 height 33
type textarea "Great Private Tours Guide - Neil Green Contact +61 401 140 441"
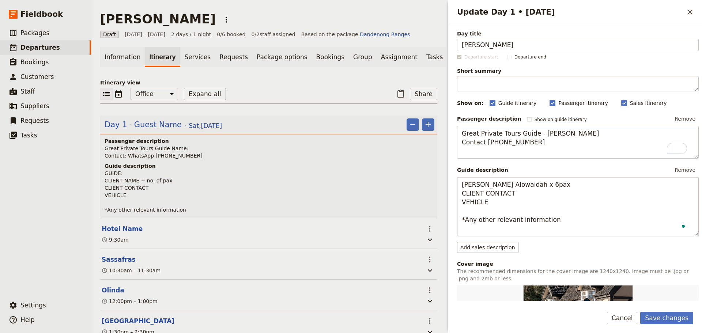
click at [553, 194] on textarea "Neil Mashael Alowaidah x 6pax CLIENT CONTACT VEHICLE *Any other relevant inform…" at bounding box center [578, 206] width 242 height 59
click at [537, 198] on textarea "Neil Mashael Alowaidah x 6pax (4 x adults, 2 x children - no idea of ages) CLIE…" at bounding box center [578, 206] width 242 height 59
click at [536, 195] on textarea "Neil Mashael Alowaidah x 6pax (4 x adults, 2 x children - no idea of ages) CLIE…" at bounding box center [578, 206] width 242 height 59
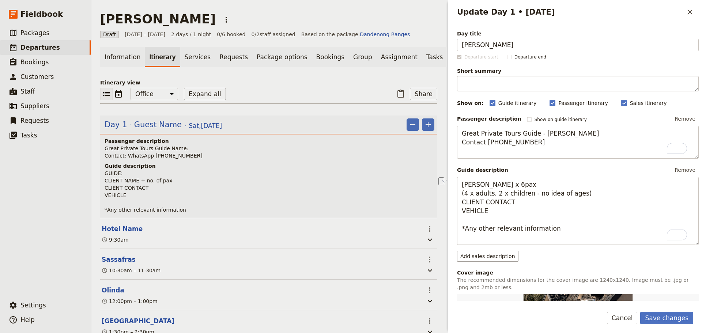
drag, startPoint x: 488, startPoint y: 209, endPoint x: 431, endPoint y: 211, distance: 57.9
click at [431, 211] on div "[PERSON_NAME] ​ Draft [DATE] – [DATE] 2 days / 1 night 0/6 booked 0 / 2 staff a…" at bounding box center [396, 166] width 611 height 333
drag, startPoint x: 495, startPoint y: 223, endPoint x: 466, endPoint y: 222, distance: 28.6
click at [466, 222] on textarea "Neil Mashael Alowaidah x 6pax (4 x adults, 2 x children - no idea of ages) No c…" at bounding box center [578, 211] width 242 height 68
type textarea "Neil Mashael Alowaidah x 6pax (4 x adults, 2 x children - no idea of ages) No c…"
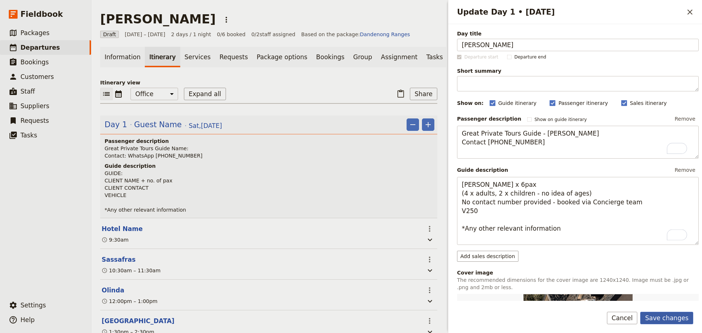
click at [655, 312] on button "Save changes" at bounding box center [667, 318] width 53 height 12
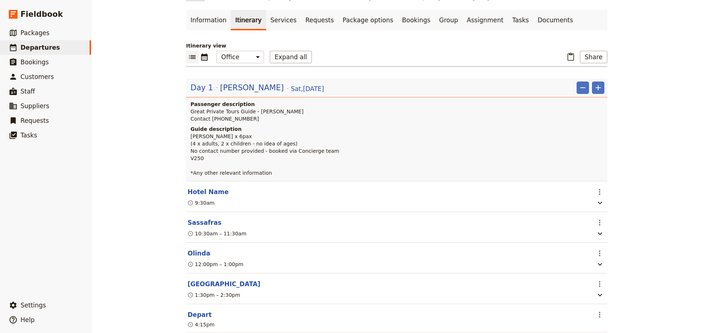
scroll to position [37, 0]
click at [240, 90] on span "[PERSON_NAME]" at bounding box center [252, 88] width 64 height 11
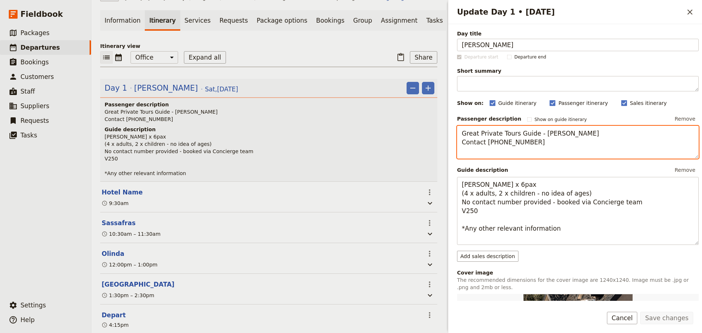
click at [477, 153] on textarea "Great Private Tours Guide - [PERSON_NAME] Contact [PHONE_NUMBER]" at bounding box center [578, 142] width 242 height 33
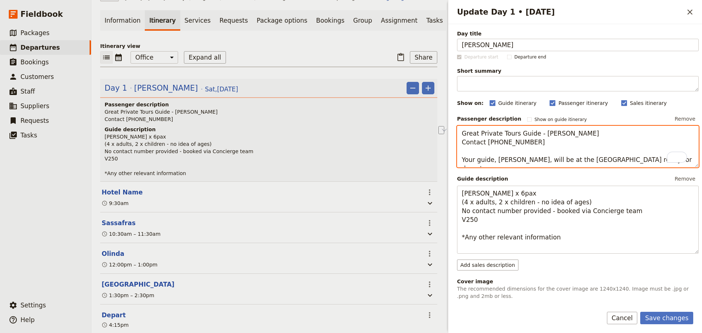
drag, startPoint x: 664, startPoint y: 159, endPoint x: 430, endPoint y: 165, distance: 234.2
click at [430, 165] on div "Mashael Alowaidah ​ Draft 16 – 17 Aug 2025 2 days / 1 night 0/6 booked 0 / 2 st…" at bounding box center [396, 166] width 611 height 333
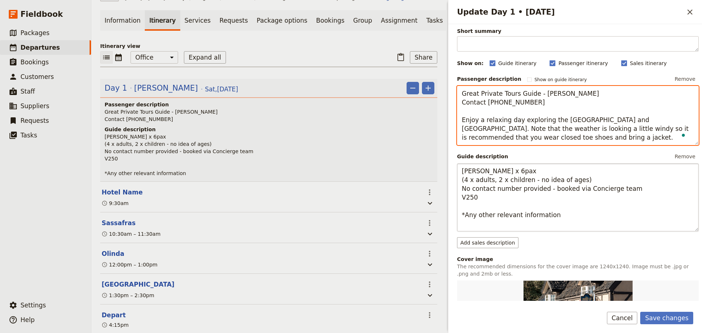
scroll to position [73, 0]
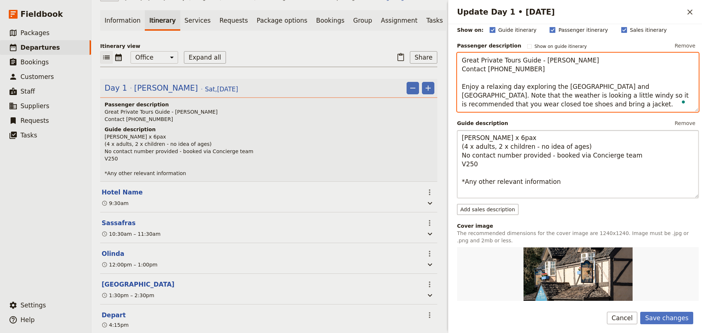
type textarea "Great Private Tours Guide - Neil Green Contact +61 401 140 441 Enjoy a relaxing…"
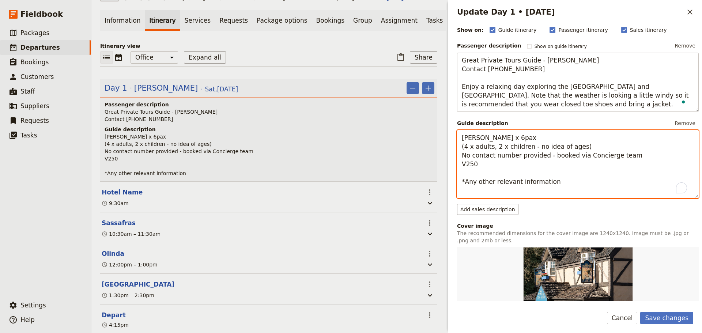
drag, startPoint x: 523, startPoint y: 187, endPoint x: 466, endPoint y: 194, distance: 57.4
click at [466, 194] on textarea "Neil Mashael Alowaidah x 6pax (4 x adults, 2 x children - no idea of ages) No c…" at bounding box center [578, 164] width 242 height 68
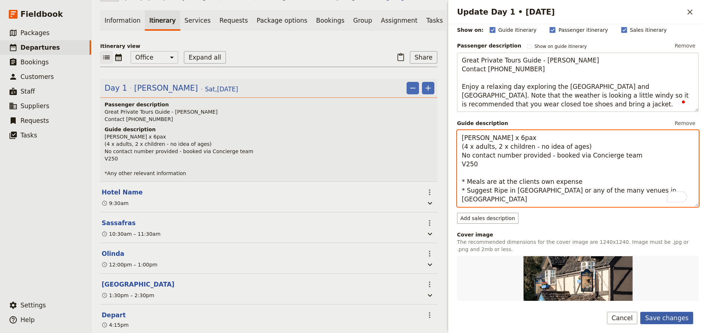
type textarea "Neil Mashael Alowaidah x 6pax (4 x adults, 2 x children - no idea of ages) No c…"
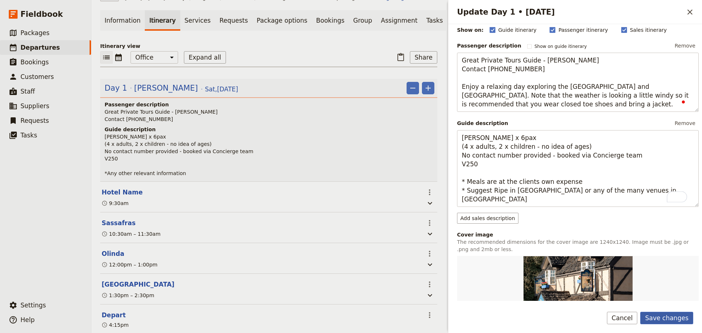
click at [656, 312] on button "Save changes" at bounding box center [667, 318] width 53 height 12
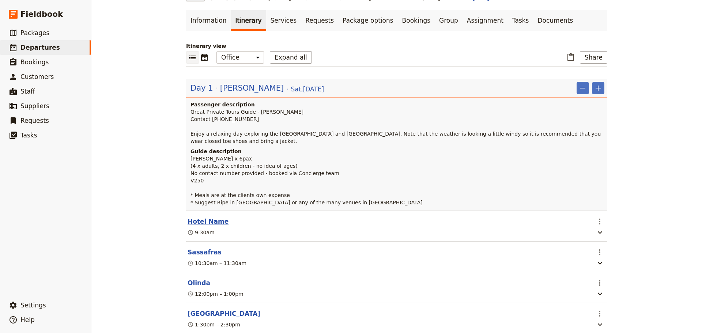
click at [208, 226] on button "Hotel Name" at bounding box center [208, 221] width 41 height 9
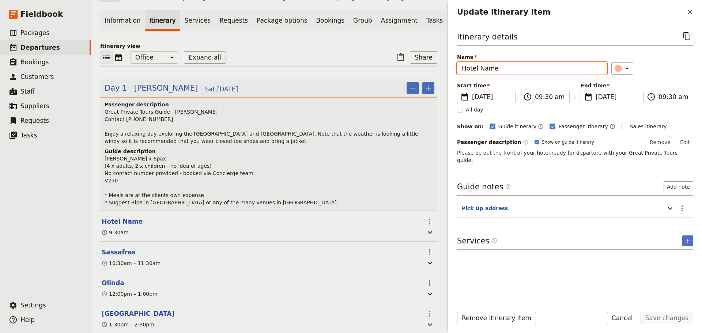
drag, startPoint x: 413, startPoint y: 70, endPoint x: 397, endPoint y: 70, distance: 16.1
click at [397, 70] on div "Mashael Alowaidah ​ Draft 16 – 17 Aug 2025 2 days / 1 night 0/6 booked 0 / 2 st…" at bounding box center [396, 166] width 611 height 333
type input "Ritz Carlton [GEOGRAPHIC_DATA]"
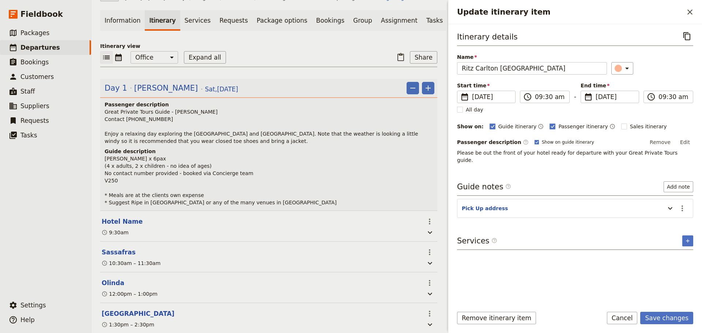
click at [535, 140] on rect "Update itinerary item" at bounding box center [537, 142] width 4 height 4
click at [534, 139] on input "Show on guide itinerary" at bounding box center [534, 139] width 0 height 0
checkbox input "false"
click at [681, 204] on icon "Actions" at bounding box center [682, 208] width 9 height 9
click at [677, 216] on span "Edit note" at bounding box center [667, 216] width 34 height 7
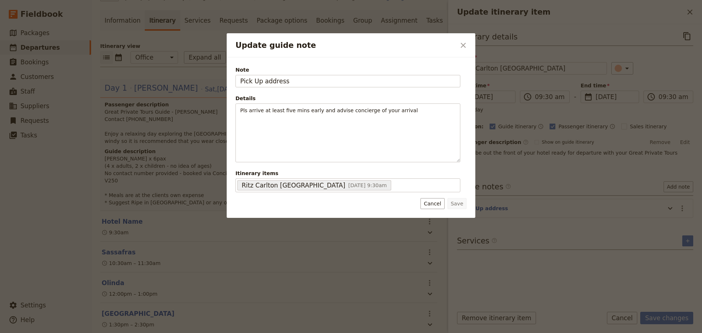
drag, startPoint x: 293, startPoint y: 86, endPoint x: 174, endPoint y: 73, distance: 118.8
click at [177, 333] on div "Update guide note ​ Note Pick Up address Details Pls arrive at least five mins …" at bounding box center [351, 333] width 702 height 0
type input "[STREET_ADDRESS]"
click at [458, 202] on button "Save" at bounding box center [457, 203] width 19 height 11
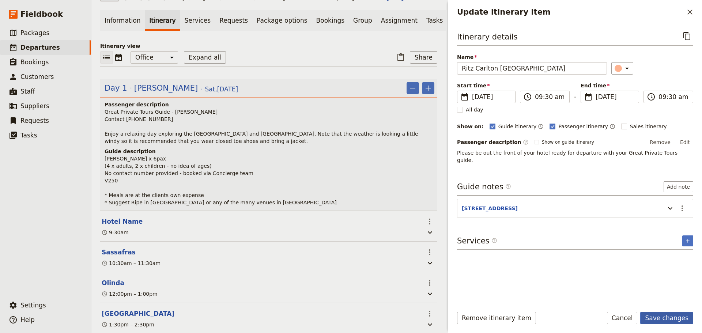
click at [661, 320] on button "Save changes" at bounding box center [667, 318] width 53 height 12
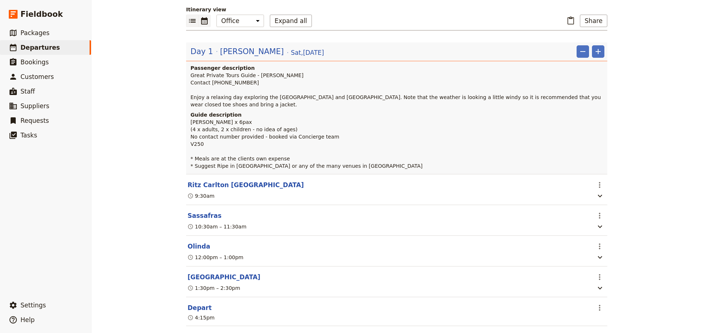
click at [204, 22] on icon "Calendar view" at bounding box center [204, 20] width 7 height 7
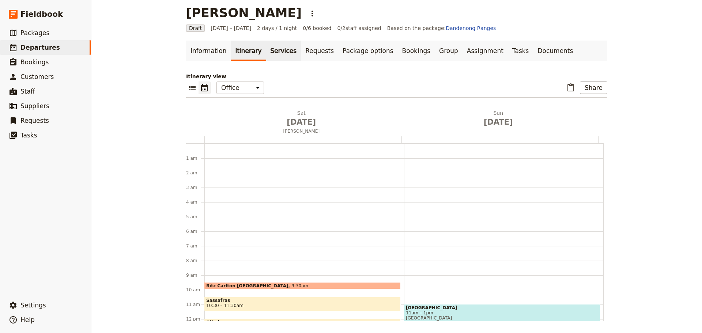
scroll to position [95, 0]
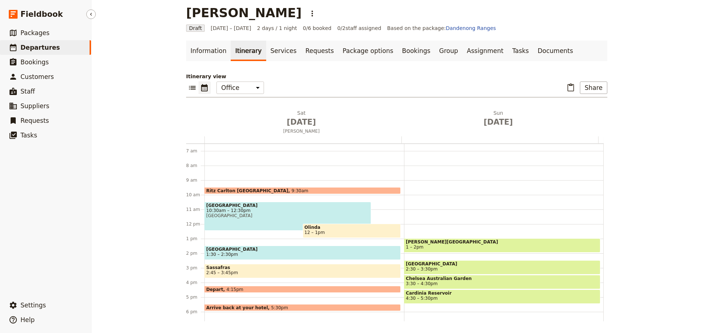
click at [52, 47] on span "Departures" at bounding box center [40, 47] width 40 height 7
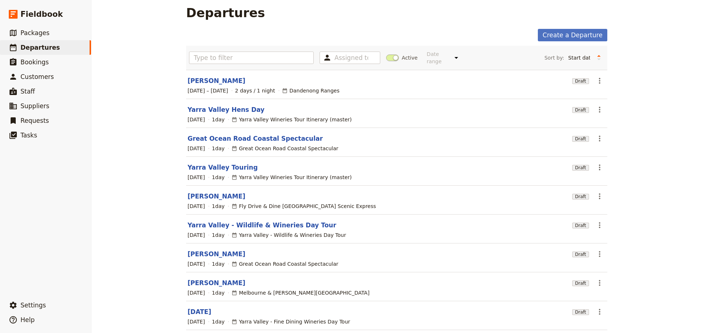
click at [193, 250] on link "Paul Liu" at bounding box center [217, 254] width 58 height 9
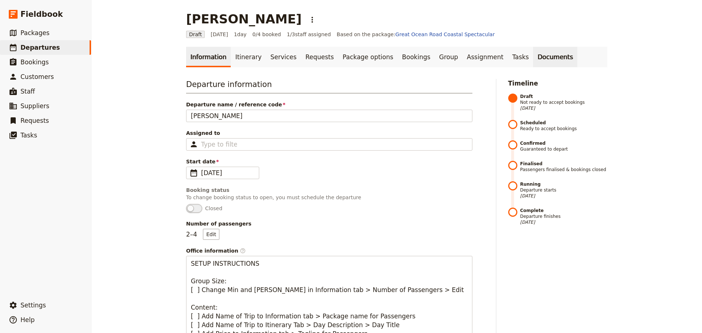
click at [533, 57] on link "Documents" at bounding box center [555, 57] width 44 height 20
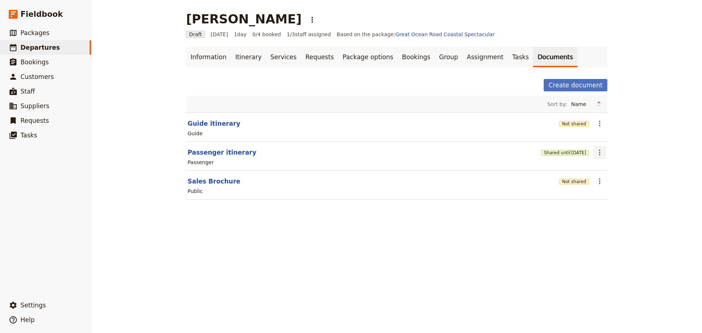
click at [596, 153] on icon "Actions" at bounding box center [600, 152] width 9 height 9
click at [599, 165] on button "Share" at bounding box center [618, 169] width 53 height 10
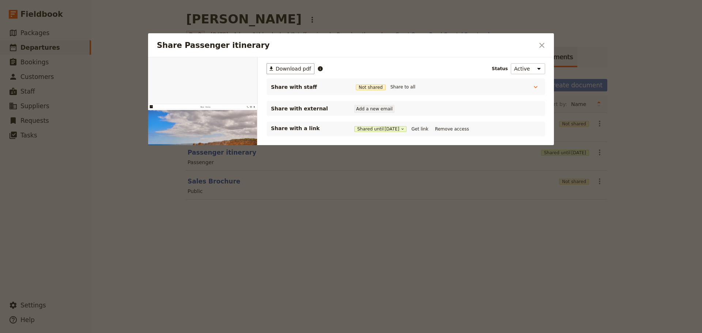
click at [364, 108] on button "Add a new email" at bounding box center [374, 109] width 40 height 8
click at [367, 109] on button "Add a new email" at bounding box center [374, 109] width 40 height 8
type input "paultliu@yahoo.com"
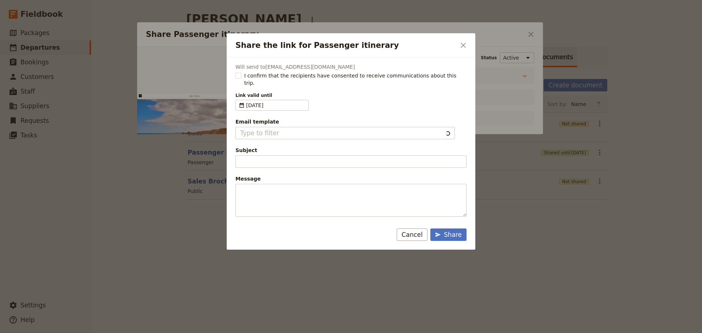
type input "Client Itinerary Template"
type input "Document shared with you: Passenger itinerary - Great Ocean Road Coastal Specta…"
type textarea "Good Morning / Afternoon, We are looking forward to welcoming you on our XYZ Da…"
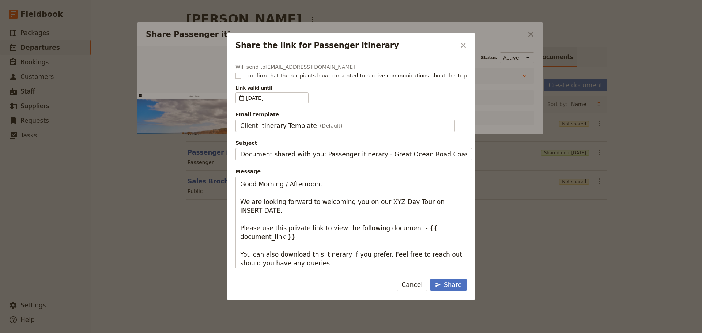
click at [238, 75] on rect "Share the link for Passenger itinerary" at bounding box center [238, 75] width 5 height 5
click at [236, 72] on input "I confirm that the recipients have consented to receive communications about th…" at bounding box center [235, 72] width 0 height 0
checkbox input "true"
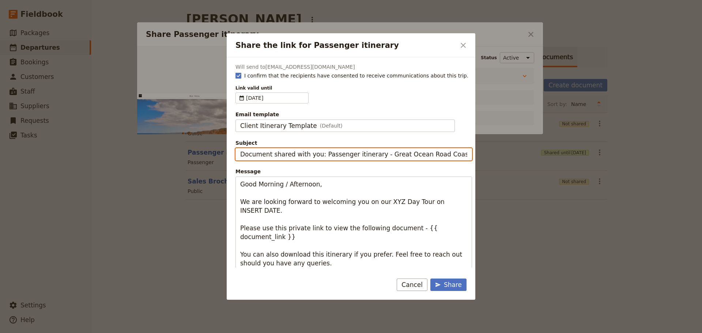
drag, startPoint x: 375, startPoint y: 154, endPoint x: 225, endPoint y: 158, distance: 150.8
click at [225, 333] on div "Share the link for Passenger itinerary ​ Will send to paultliu@yahoo.com I conf…" at bounding box center [351, 333] width 702 height 0
type input "Great Ocean Road Coastal Spectacular"
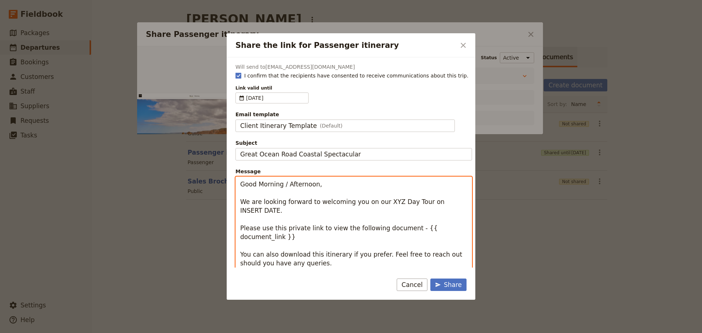
drag, startPoint x: 319, startPoint y: 185, endPoint x: 283, endPoint y: 182, distance: 36.0
click at [283, 182] on textarea "Good Morning / Afternoon, We are looking forward to welcoming you on our XYZ Da…" at bounding box center [354, 237] width 237 height 121
drag, startPoint x: 388, startPoint y: 200, endPoint x: 379, endPoint y: 205, distance: 10.6
click at [379, 205] on textarea "Good Morning Paul We are looking forward to welcoming you on our XYZ Day Tour o…" at bounding box center [354, 237] width 237 height 121
drag, startPoint x: 341, startPoint y: 211, endPoint x: 309, endPoint y: 211, distance: 32.2
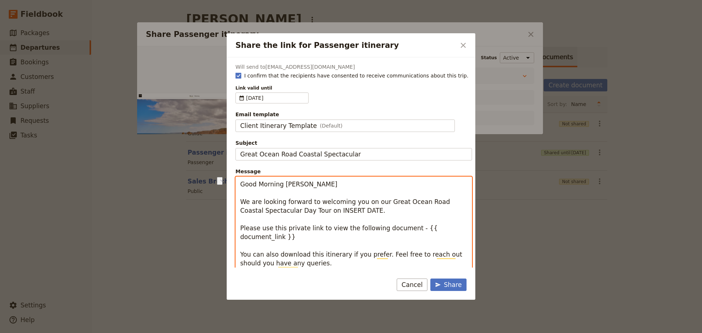
click at [309, 211] on textarea "Good Morning Paul We are looking forward to welcoming you on our Great Ocean Ro…" at bounding box center [354, 241] width 237 height 129
type textarea "Good Morning Paul We are looking forward to welcoming you on our Great Ocean Ro…"
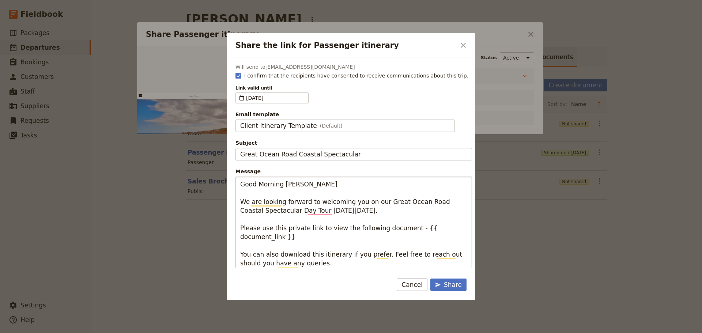
scroll to position [9, 0]
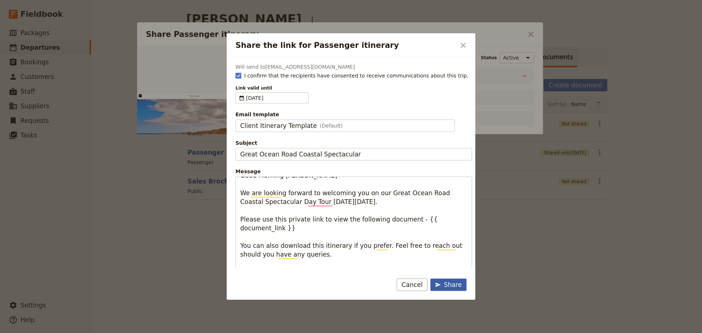
click at [446, 285] on div "Share" at bounding box center [448, 285] width 27 height 9
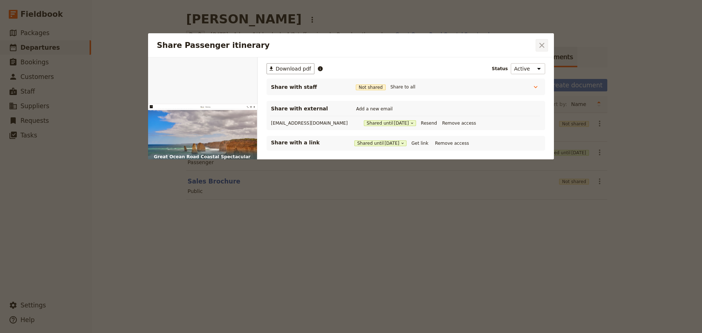
click at [538, 49] on icon "Close dialog" at bounding box center [542, 45] width 9 height 9
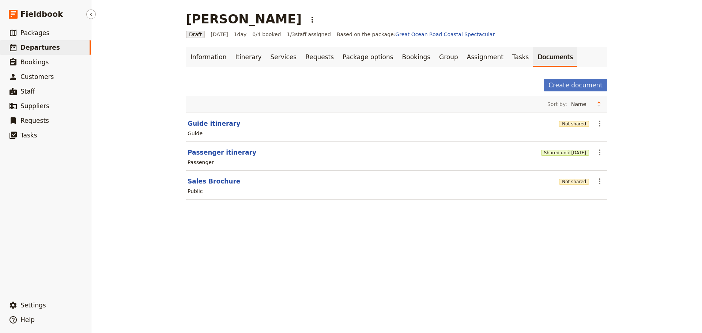
click at [45, 45] on span "Departures" at bounding box center [40, 47] width 40 height 7
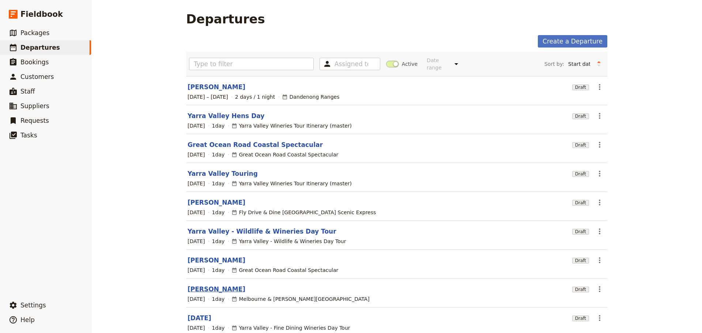
click at [193, 285] on link "Paul Liu" at bounding box center [217, 289] width 58 height 9
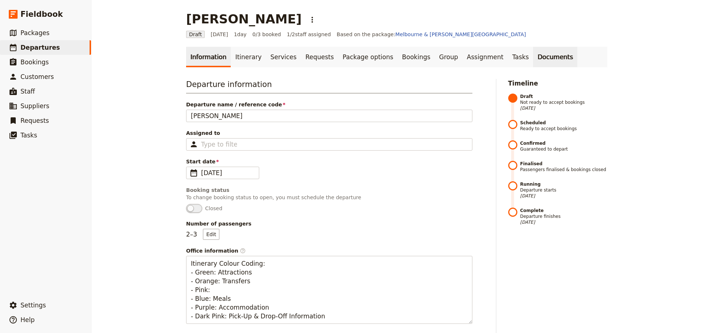
click at [533, 53] on link "Documents" at bounding box center [555, 57] width 44 height 20
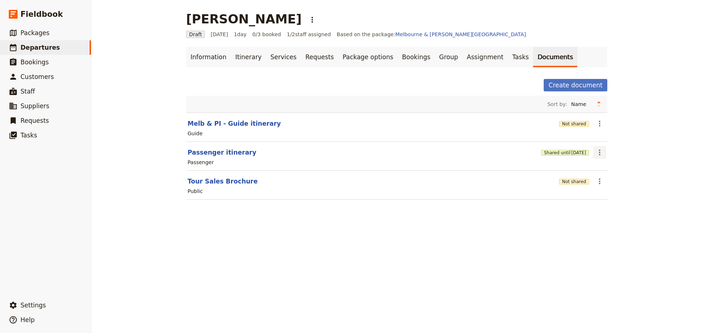
click at [598, 152] on icon "Actions" at bounding box center [600, 152] width 9 height 9
click at [599, 165] on span "Share" at bounding box center [603, 168] width 15 height 7
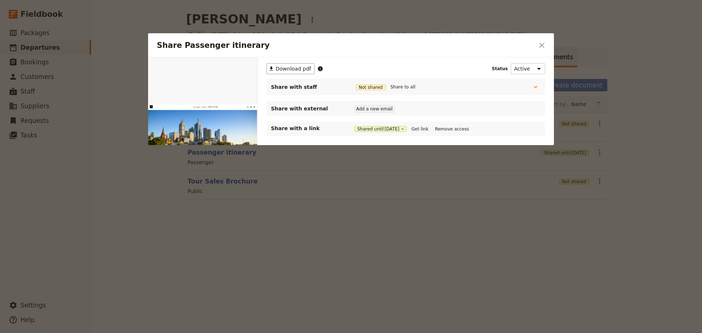
click at [380, 105] on button "Add a new email" at bounding box center [374, 109] width 40 height 8
paste input "paultliu@yahoo.com"
type input "paultliu@yahoo.com"
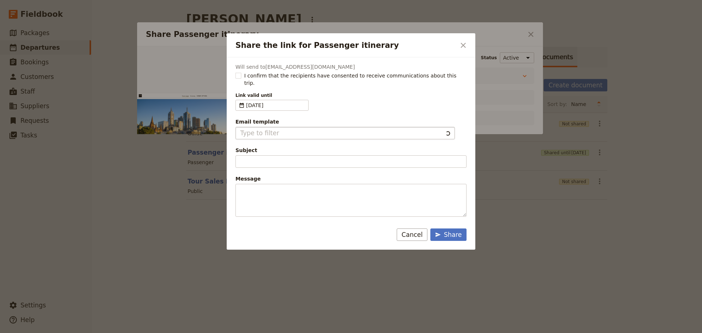
type input "Document shared with you: Passenger itinerary - Melbourne & Phillip Island"
type textarea "Good Morning / Afternoon, We are looking forward to welcoming you on our XYZ Da…"
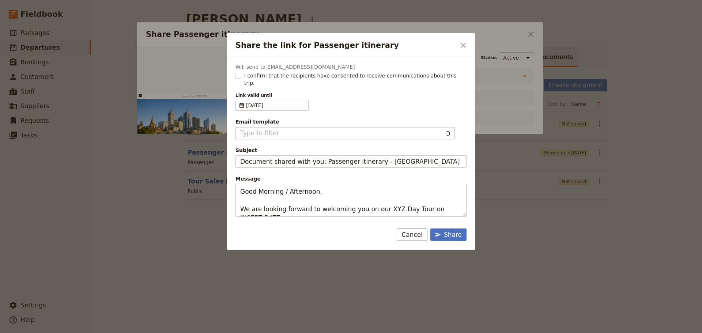
type input "Client Itinerary Template"
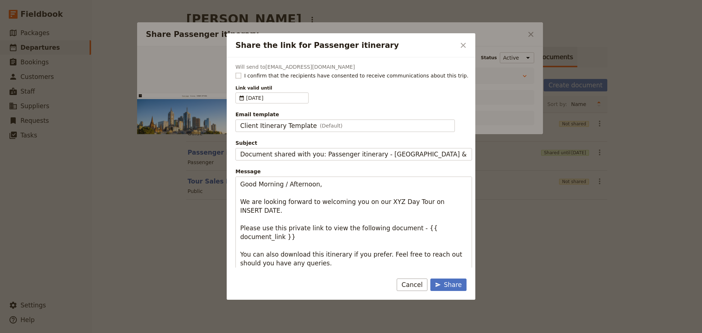
click at [240, 75] on rect "Share the link for Passenger itinerary" at bounding box center [238, 75] width 5 height 5
click at [236, 72] on input "I confirm that the recipients have consented to receive communications about th…" at bounding box center [235, 72] width 0 height 0
checkbox input "true"
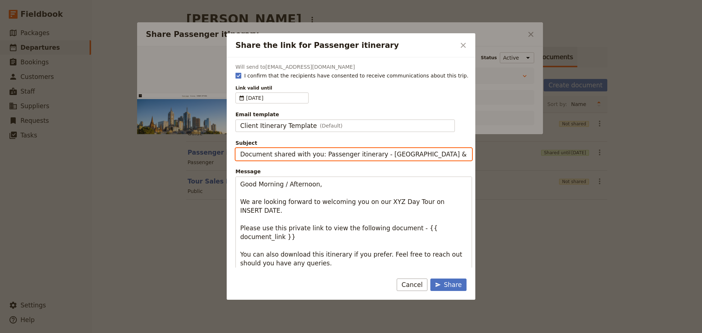
drag, startPoint x: 375, startPoint y: 153, endPoint x: 215, endPoint y: 158, distance: 159.9
click at [215, 333] on div "Share the link for Passenger itinerary ​ Will send to paultliu@yahoo.com I conf…" at bounding box center [351, 333] width 702 height 0
type input "Melbourne & Phillip Island"
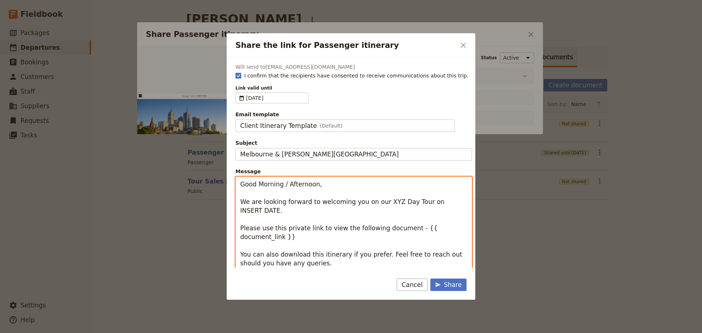
drag, startPoint x: 307, startPoint y: 185, endPoint x: 280, endPoint y: 185, distance: 26.3
click at [280, 185] on textarea "Good Morning / Afternoon, We are looking forward to welcoming you on our XYZ Da…" at bounding box center [354, 237] width 237 height 121
click at [379, 202] on textarea "Good Morning Paul We are looking forward to welcoming you on our XYZ Day Tour o…" at bounding box center [354, 237] width 237 height 121
drag, startPoint x: 330, startPoint y: 213, endPoint x: 303, endPoint y: 213, distance: 27.8
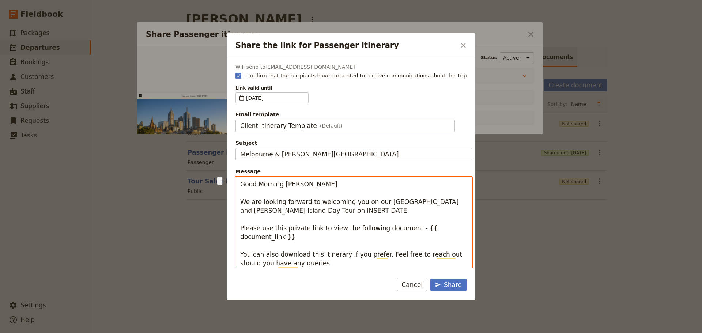
click at [296, 213] on textarea "Good Morning Paul We are looking forward to welcoming you on our Melbourne City…" at bounding box center [354, 241] width 237 height 129
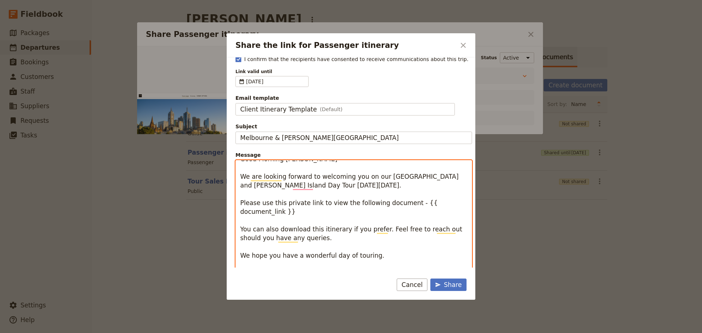
scroll to position [39, 0]
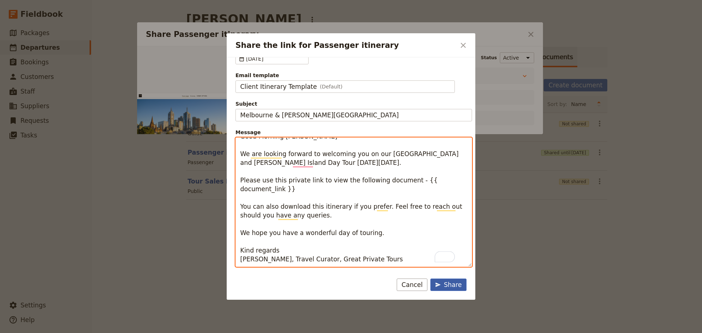
type textarea "Good Morning Paul We are looking forward to welcoming you on our Melbourne City…"
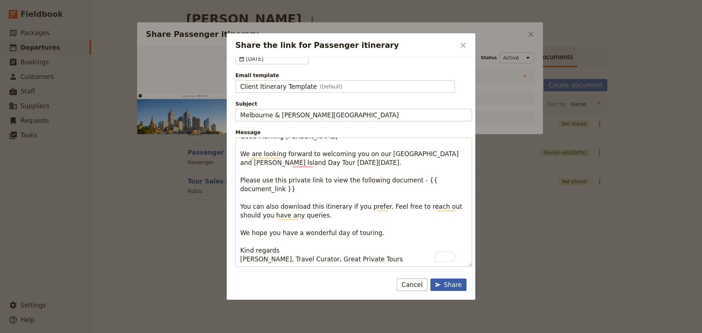
click at [443, 283] on div "Share" at bounding box center [448, 285] width 27 height 9
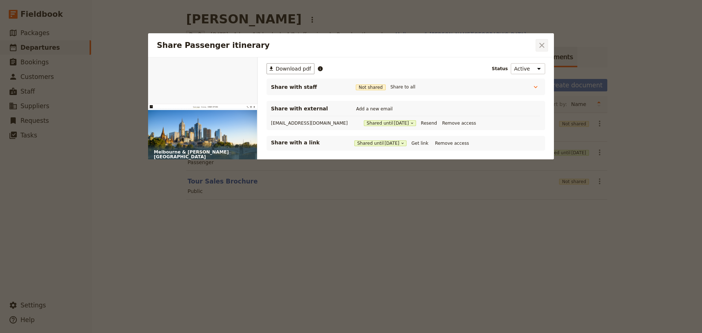
click at [542, 43] on icon "Close dialog" at bounding box center [542, 45] width 9 height 9
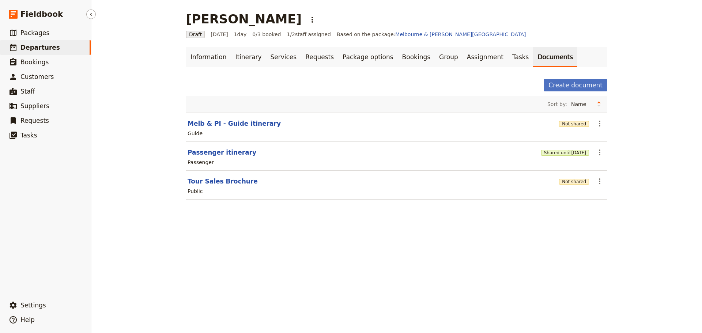
click at [26, 44] on span "Departures" at bounding box center [40, 47] width 40 height 7
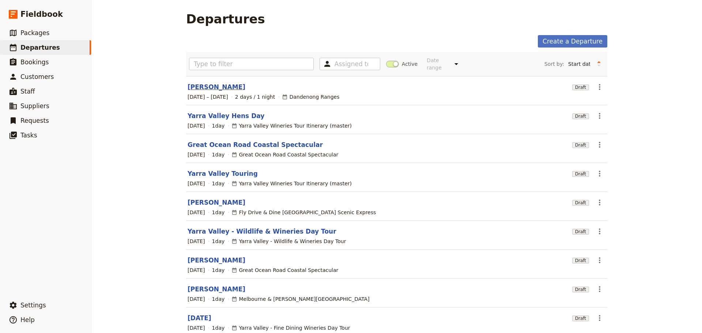
click at [222, 83] on link "[PERSON_NAME]" at bounding box center [217, 87] width 58 height 9
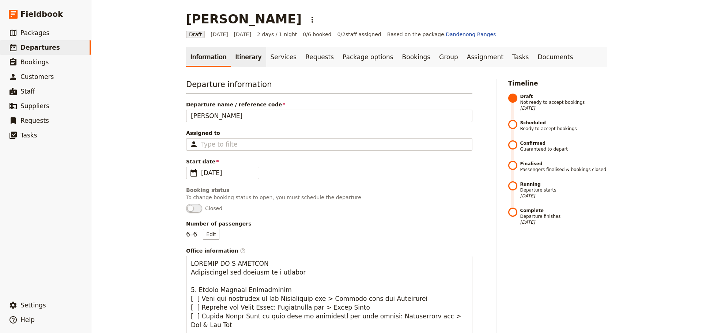
click at [236, 50] on link "Itinerary" at bounding box center [248, 57] width 35 height 20
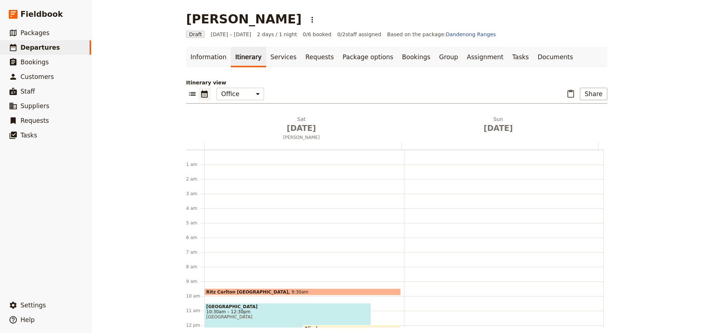
scroll to position [95, 0]
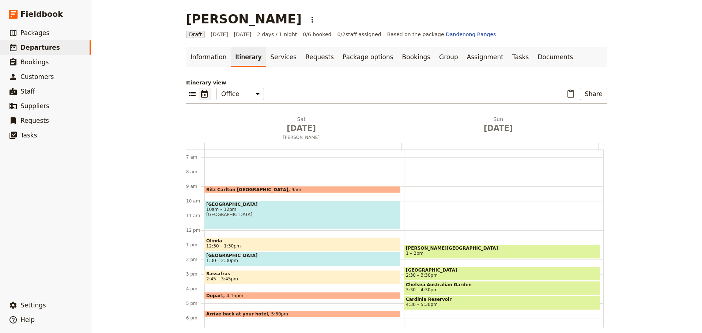
click at [239, 233] on div "Ritz Carlton Melbourne 9am Healesville Sanctuary 10am – 12pm Healesville Sanctu…" at bounding box center [304, 230] width 200 height 351
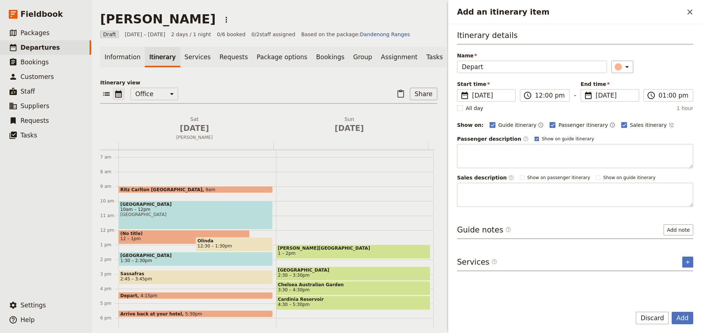
type input "Depart"
click at [535, 139] on rect "Add an itinerary item" at bounding box center [537, 139] width 4 height 4
click at [534, 136] on input "Show on guide itinerary" at bounding box center [534, 136] width 0 height 0
checkbox input "false"
click at [669, 124] on icon "Time not shown on sales itinerary" at bounding box center [672, 125] width 6 height 6
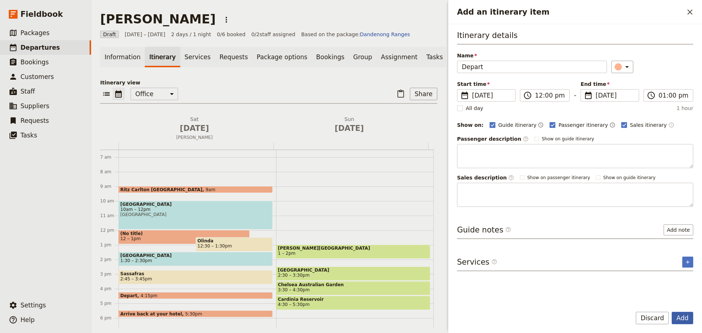
click at [685, 316] on button "Add" at bounding box center [683, 318] width 22 height 12
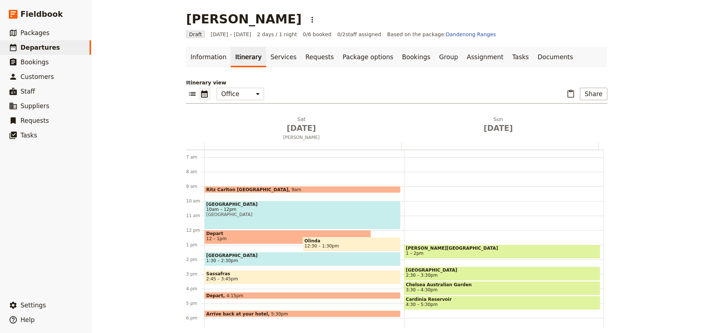
click at [224, 235] on span "Depart" at bounding box center [287, 233] width 163 height 5
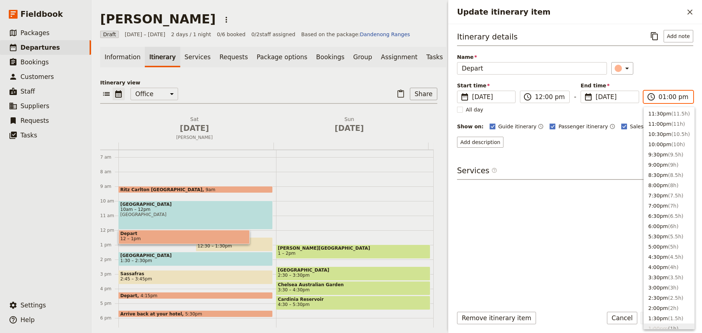
click at [675, 95] on input "01:00 pm" at bounding box center [674, 97] width 30 height 9
click at [666, 130] on button "12:00pm" at bounding box center [669, 133] width 50 height 10
type input "12:00 pm"
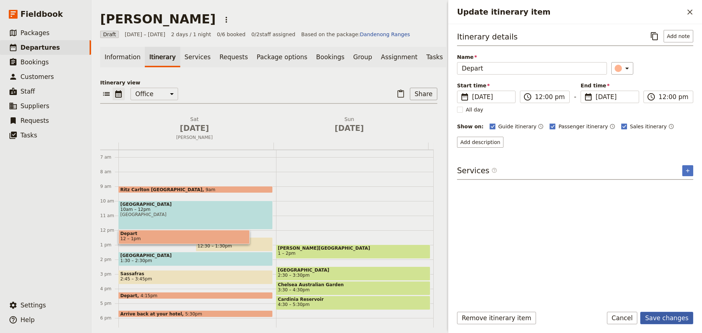
click at [670, 315] on button "Save changes" at bounding box center [667, 318] width 53 height 12
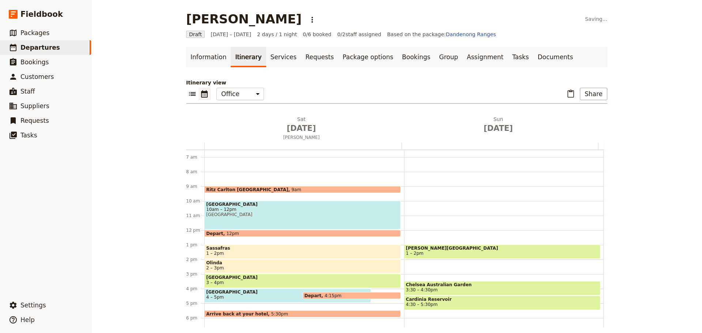
click at [281, 294] on span "[GEOGRAPHIC_DATA]" at bounding box center [287, 292] width 163 height 5
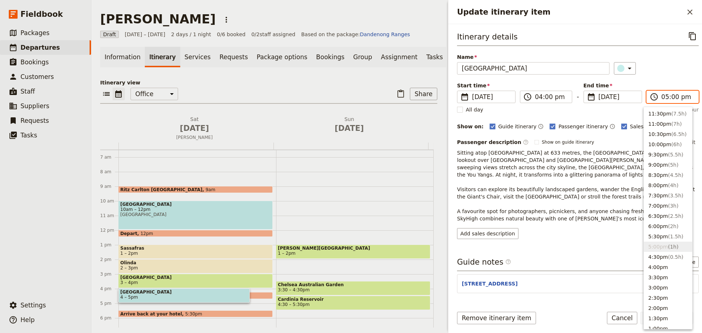
click at [663, 96] on input "05:00 pm" at bounding box center [678, 97] width 33 height 9
click at [668, 254] on span "( 0.5h )" at bounding box center [675, 257] width 15 height 6
type input "04:30 pm"
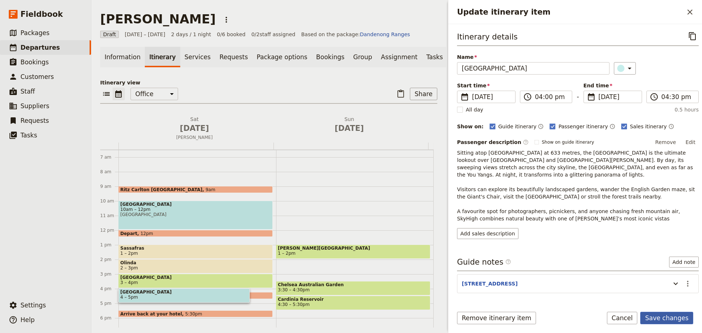
click at [670, 318] on button "Save changes" at bounding box center [667, 318] width 53 height 12
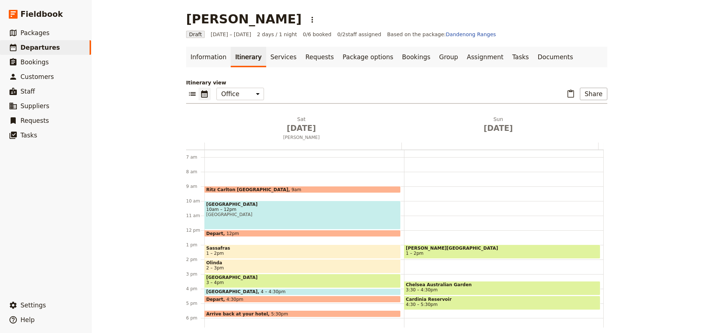
click at [430, 287] on span "Chelsea Australian Garden" at bounding box center [502, 284] width 193 height 5
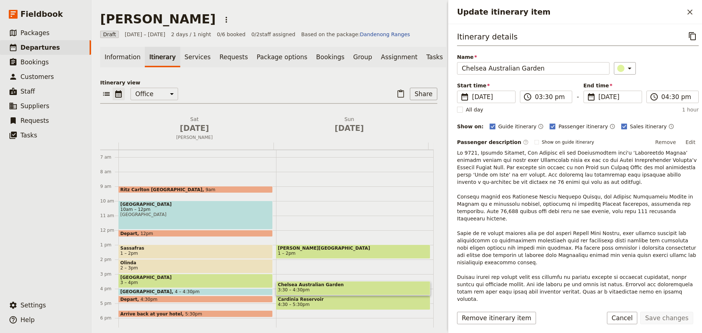
click at [148, 280] on span "[GEOGRAPHIC_DATA]" at bounding box center [195, 277] width 151 height 5
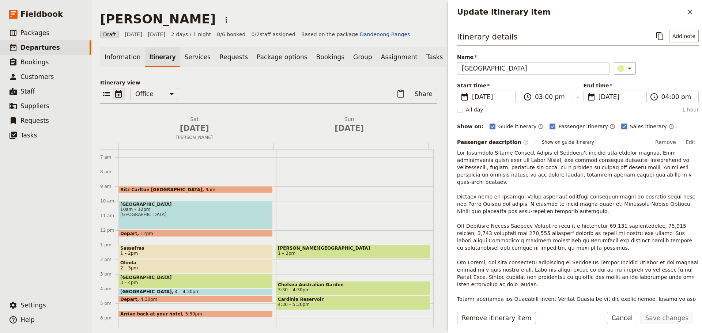
click at [688, 139] on button "Edit" at bounding box center [691, 142] width 16 height 11
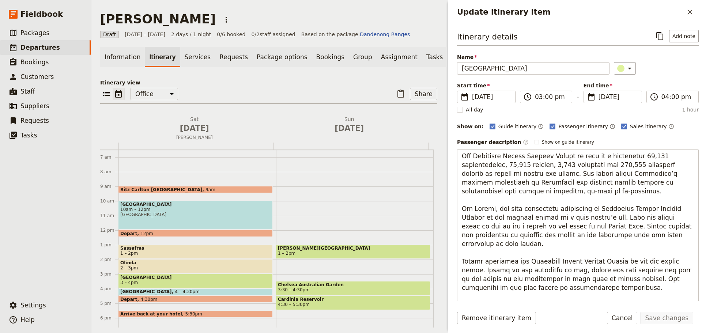
scroll to position [106, 0]
drag, startPoint x: 590, startPoint y: 279, endPoint x: 454, endPoint y: 199, distance: 158.7
click at [454, 199] on div "Itinerary details ​ Add note Name Dandenong Ranges Botanic Gardens ​ Start time…" at bounding box center [575, 162] width 254 height 277
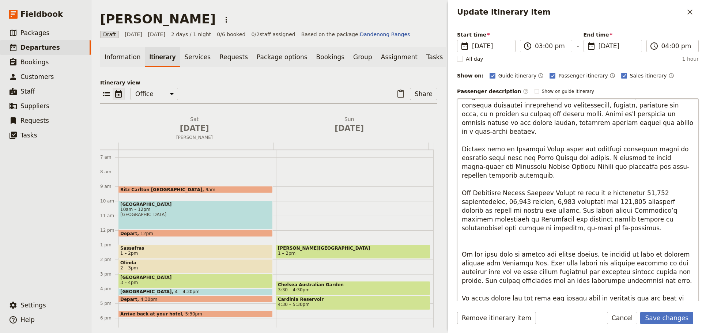
scroll to position [0, 0]
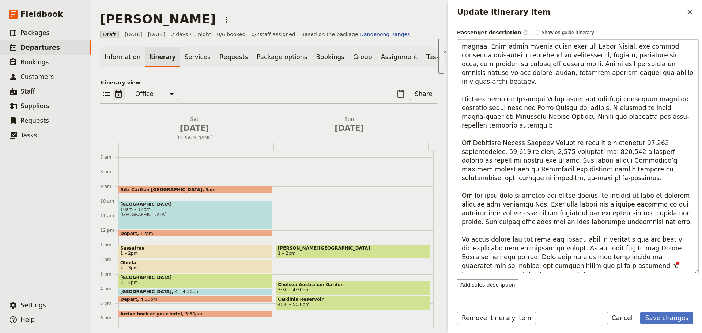
drag, startPoint x: 449, startPoint y: 244, endPoint x: 448, endPoint y: 225, distance: 19.4
click at [448, 225] on div "Itinerary details ​ Add note Name Dandenong Ranges Botanic Gardens ​ Start time…" at bounding box center [575, 162] width 254 height 277
type textarea "The Dandenong Ranges Botanic Garden is Victoria's premier cool-climate garden. …"
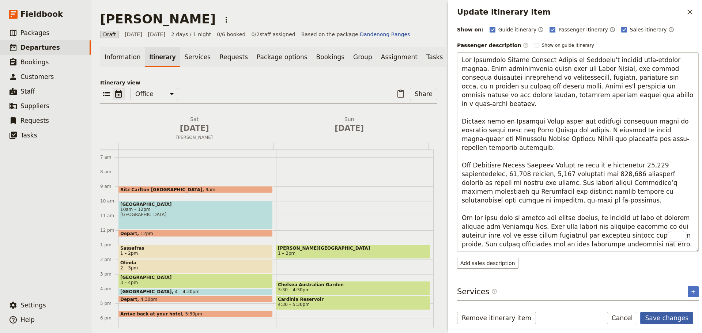
click at [673, 311] on form "Itinerary details ​ Add note Name Dandenong Ranges Botanic Gardens ​ Start time…" at bounding box center [575, 178] width 254 height 309
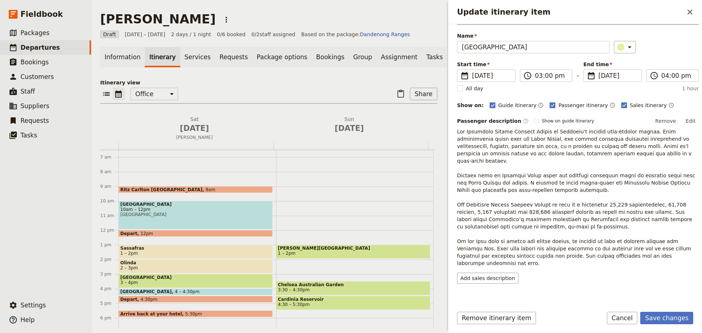
click at [320, 288] on span "Chelsea Australian Garden" at bounding box center [353, 284] width 151 height 5
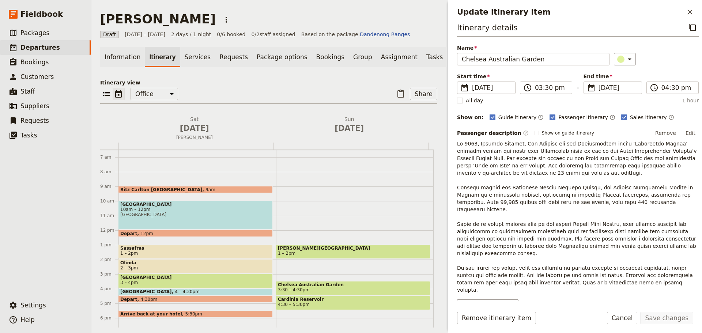
scroll to position [37, 0]
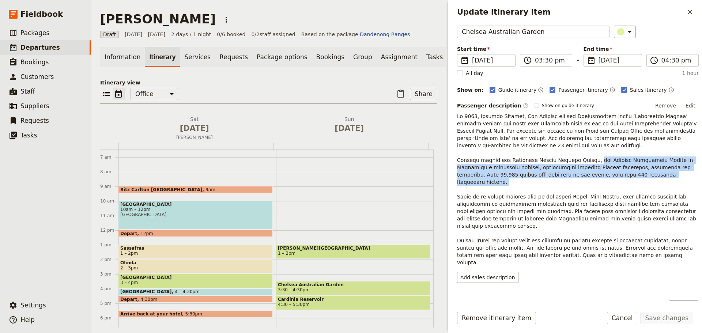
drag, startPoint x: 583, startPoint y: 161, endPoint x: 647, endPoint y: 176, distance: 65.7
click at [647, 176] on p "Update itinerary item" at bounding box center [578, 190] width 242 height 154
copy p "the [GEOGRAPHIC_DATA] at [GEOGRAPHIC_DATA] is a permanent display, featuring an…"
click at [155, 285] on span "3 – 4pm" at bounding box center [195, 282] width 151 height 5
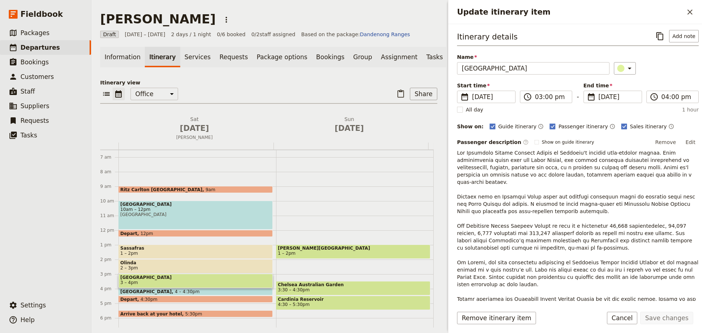
scroll to position [0, 0]
click at [687, 141] on button "Edit" at bounding box center [691, 142] width 16 height 11
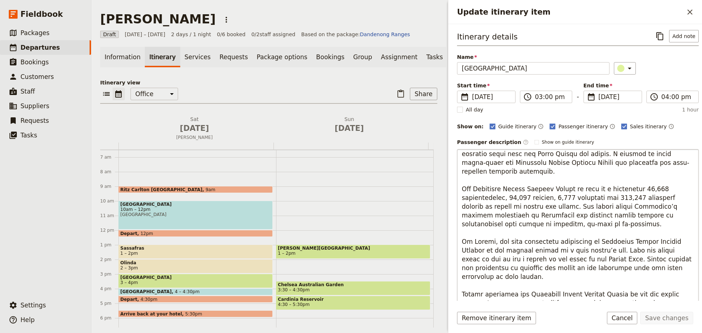
scroll to position [73, 0]
click at [566, 218] on textarea "To enrich screen reader interactions, please activate Accessibility in Grammarl…" at bounding box center [578, 266] width 242 height 234
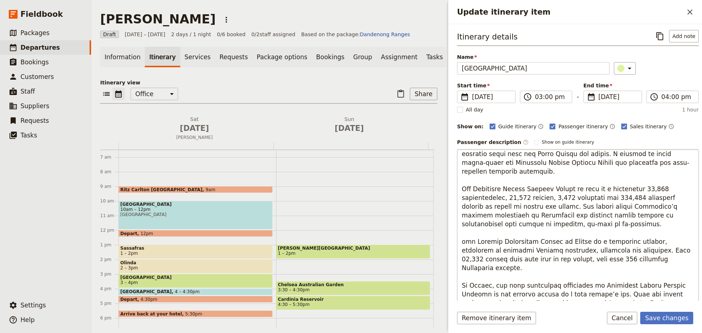
click at [461, 232] on textarea "To enrich screen reader interactions, please activate Accessibility in Grammarl…" at bounding box center [578, 266] width 242 height 234
drag, startPoint x: 630, startPoint y: 233, endPoint x: 594, endPoint y: 235, distance: 35.9
click at [594, 235] on textarea "To enrich screen reader interactions, please activate Accessibility in Grammarl…" at bounding box center [578, 266] width 242 height 234
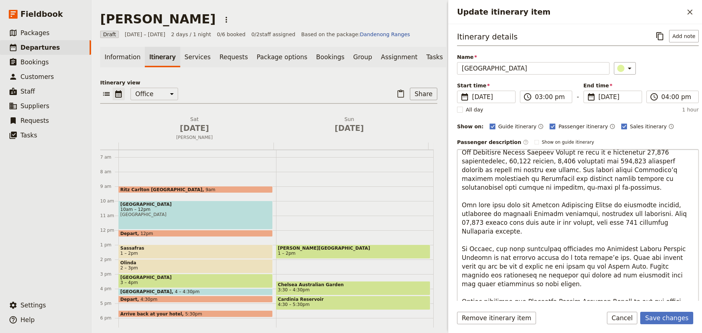
scroll to position [110, 0]
drag, startPoint x: 492, startPoint y: 267, endPoint x: 459, endPoint y: 233, distance: 47.3
click at [459, 233] on textarea "To enrich screen reader interactions, please activate Accessibility in Grammarl…" at bounding box center [578, 266] width 242 height 234
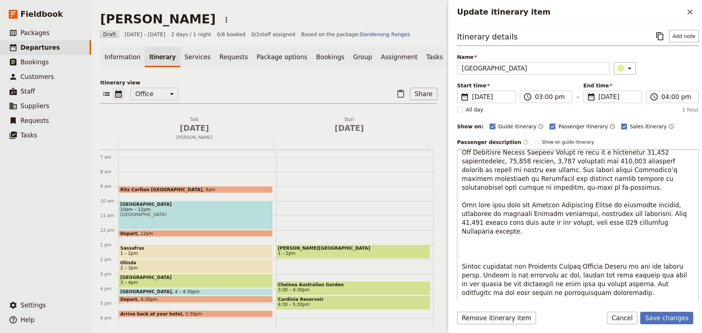
scroll to position [106, 0]
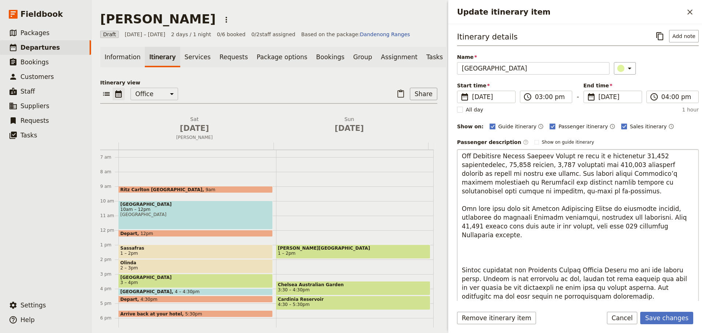
drag, startPoint x: 580, startPoint y: 282, endPoint x: 486, endPoint y: 228, distance: 108.1
click at [486, 228] on textarea "To enrich screen reader interactions, please activate Accessibility in Grammarl…" at bounding box center [578, 266] width 242 height 234
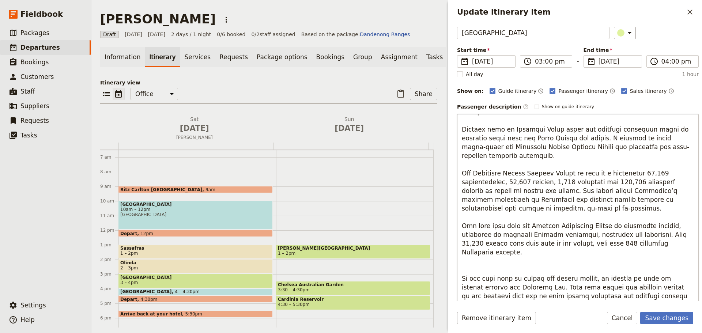
scroll to position [0, 0]
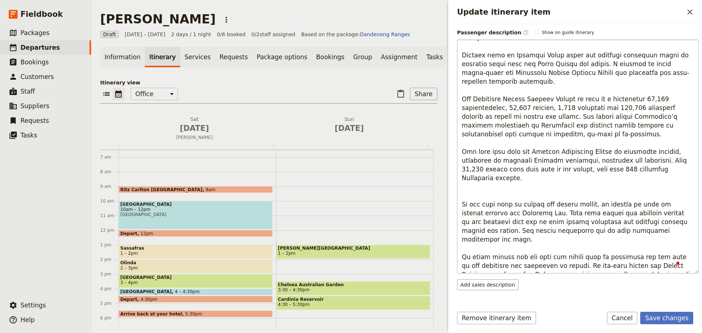
click at [479, 180] on textarea "To enrich screen reader interactions, please activate Accessibility in Grammarl…" at bounding box center [578, 157] width 242 height 234
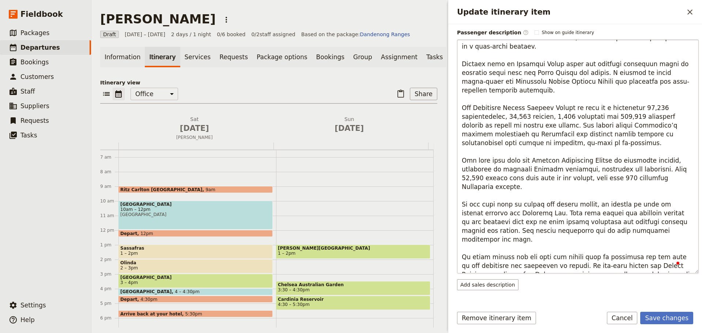
drag, startPoint x: 468, startPoint y: 254, endPoint x: 461, endPoint y: 231, distance: 23.7
click at [461, 231] on textarea "To enrich screen reader interactions, please activate Accessibility in Grammarl…" at bounding box center [578, 157] width 242 height 234
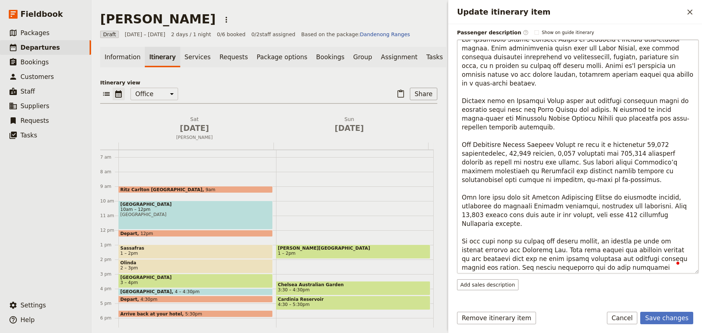
scroll to position [10, 0]
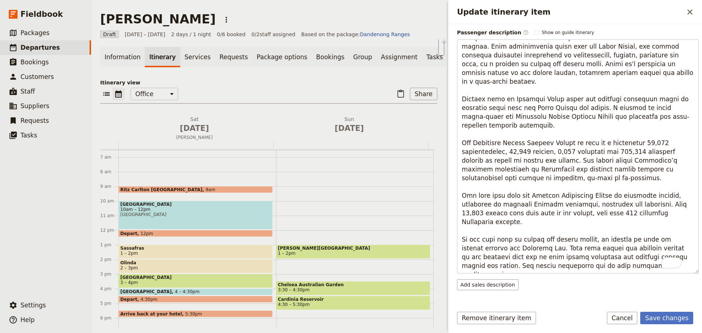
drag, startPoint x: 470, startPoint y: 264, endPoint x: 455, endPoint y: 224, distance: 42.1
click at [455, 224] on div "Itinerary details ​ Add note Name [GEOGRAPHIC_DATA] ​ Start time ​ [DATE] [DATE…" at bounding box center [575, 162] width 254 height 277
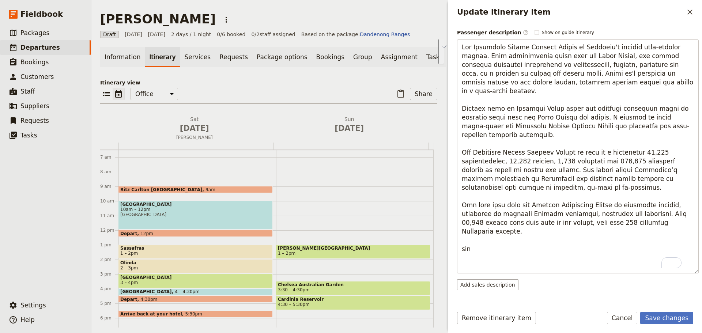
scroll to position [102, 0]
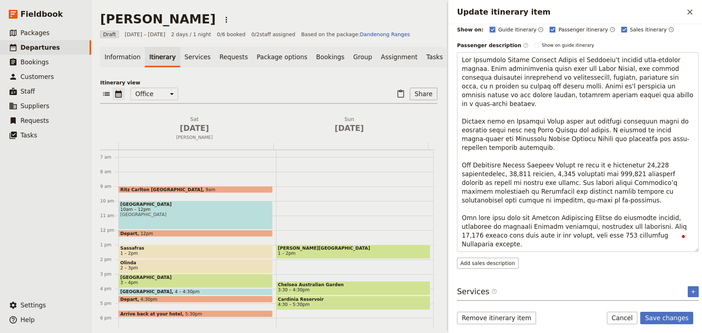
type textarea "Lor Ipsumdolo Sitame Consect Adipis el Seddoeiu't incidid utla-etdolor magnaa. …"
click at [663, 313] on button "Save changes" at bounding box center [667, 318] width 53 height 12
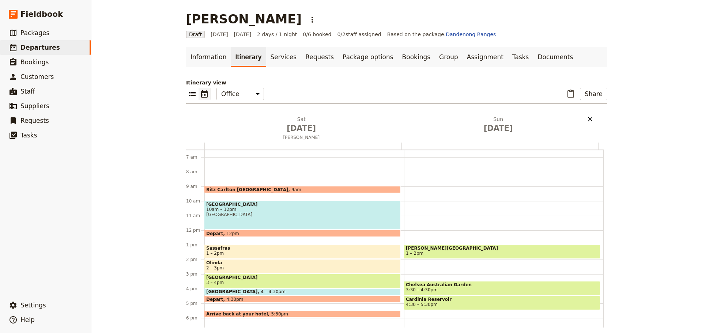
click at [587, 117] on icon "Delete Sun Aug 17" at bounding box center [590, 119] width 7 height 7
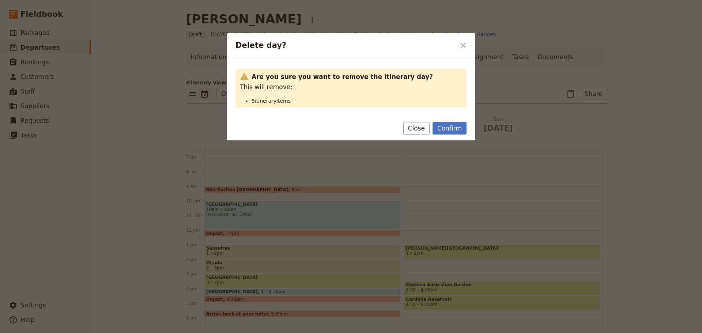
click at [441, 129] on button "Confirm" at bounding box center [450, 128] width 34 height 12
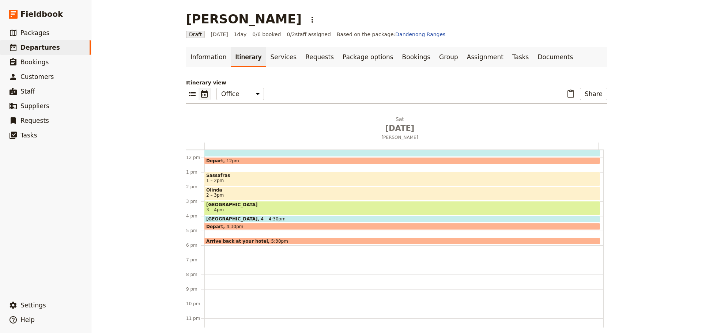
scroll to position [168, 0]
click at [261, 218] on span "4 – 4:30pm" at bounding box center [273, 218] width 25 height 5
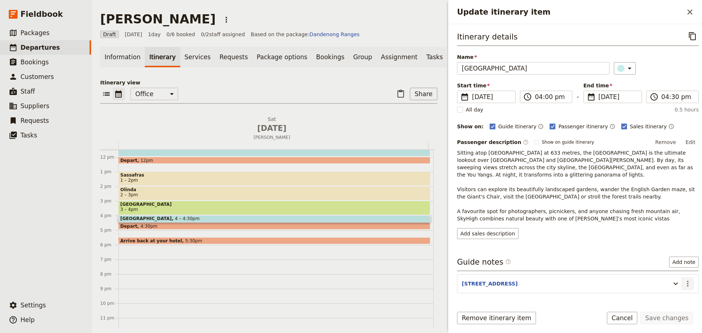
click at [684, 286] on icon "Actions" at bounding box center [688, 283] width 9 height 9
click at [672, 298] on span "Edit note" at bounding box center [661, 299] width 23 height 7
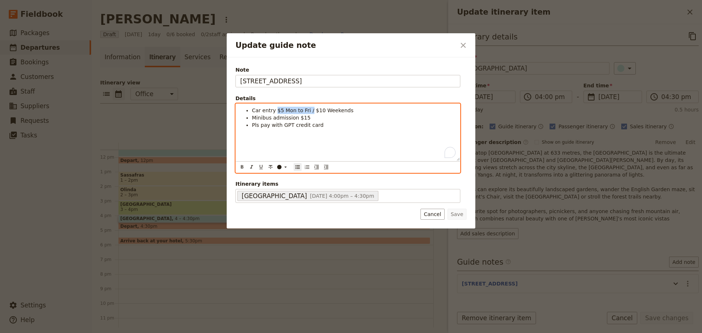
drag, startPoint x: 308, startPoint y: 112, endPoint x: 274, endPoint y: 111, distance: 34.0
click at [274, 111] on span "Car entry $5 Mon to Fri / $10 Weekends" at bounding box center [303, 111] width 102 height 6
drag, startPoint x: 327, startPoint y: 116, endPoint x: 247, endPoint y: 116, distance: 80.5
click at [252, 116] on li "Minibus admission $15" at bounding box center [354, 117] width 204 height 7
click at [274, 110] on span "Car entry $10 Weekends" at bounding box center [284, 111] width 65 height 6
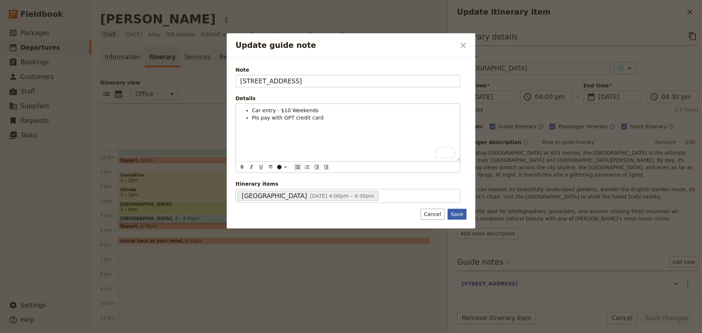
click at [459, 214] on button "Save" at bounding box center [457, 214] width 19 height 11
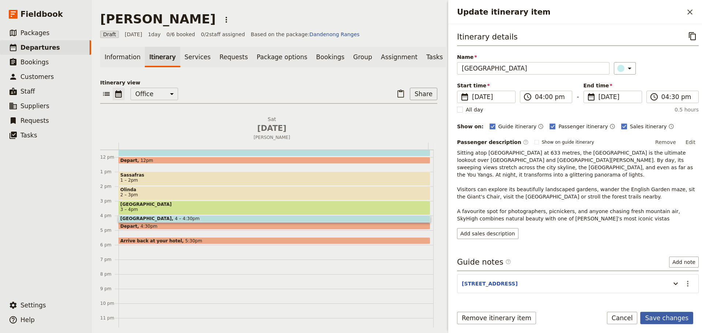
click at [672, 318] on button "Save changes" at bounding box center [667, 318] width 53 height 12
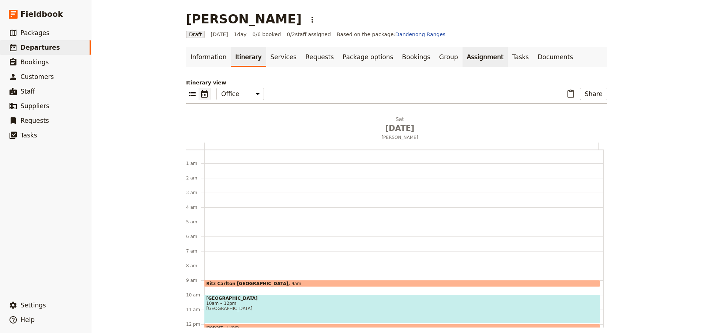
scroll to position [0, 0]
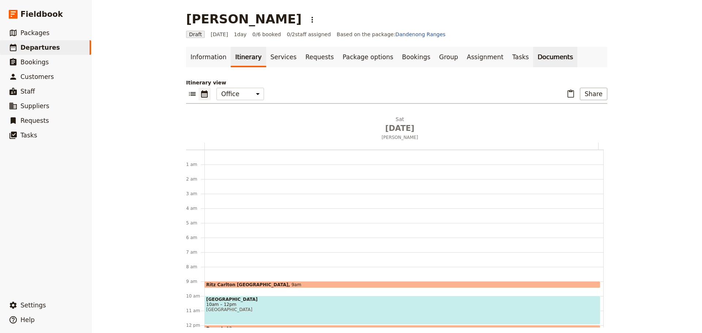
click at [533, 59] on link "Documents" at bounding box center [555, 57] width 44 height 20
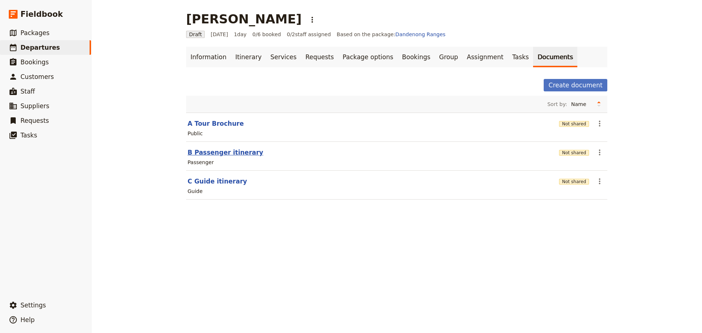
click at [215, 152] on button "B Passenger itinerary" at bounding box center [226, 152] width 76 height 9
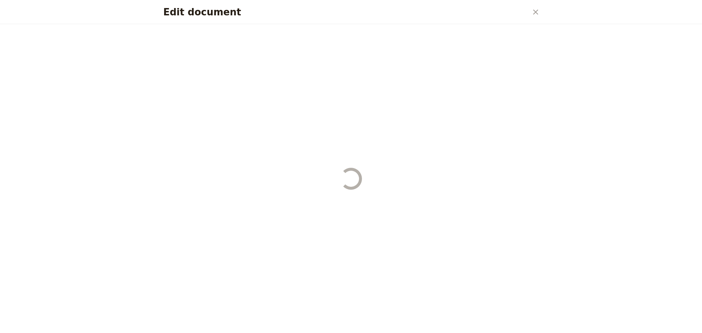
select select "PASSENGER"
select select "DEFAULT"
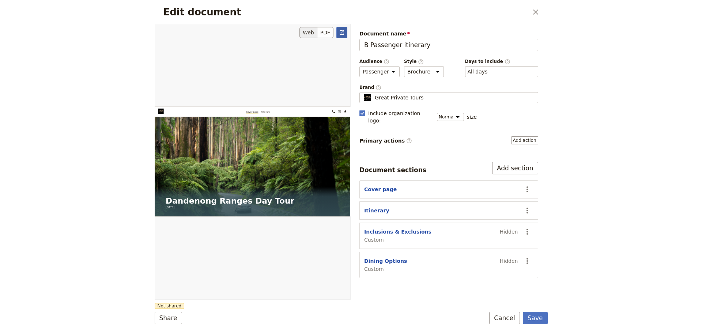
click at [340, 31] on icon "Open full preview" at bounding box center [342, 32] width 4 height 4
click at [371, 186] on button "Cover page" at bounding box center [380, 189] width 33 height 7
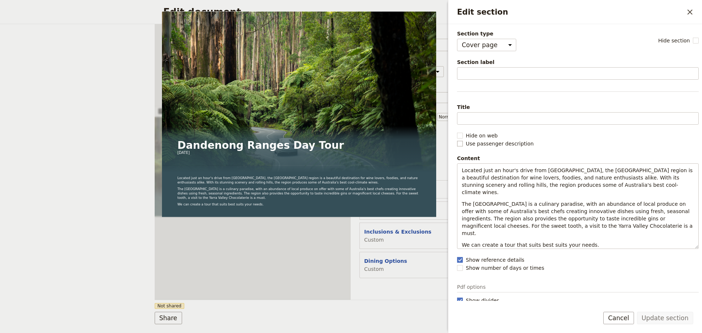
click at [458, 143] on rect "Edit section" at bounding box center [459, 143] width 5 height 5
click at [457, 140] on input "Use passenger description" at bounding box center [457, 140] width 0 height 0
checkbox input "true"
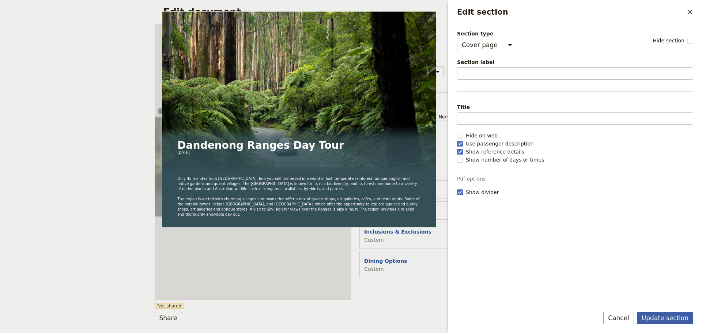
click at [652, 315] on button "Update section" at bounding box center [665, 318] width 56 height 12
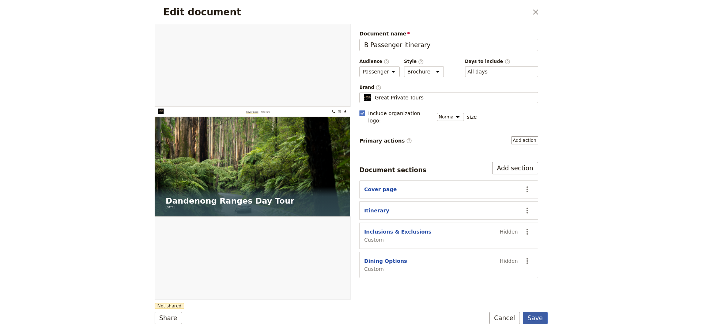
click at [529, 318] on button "Save" at bounding box center [535, 318] width 25 height 12
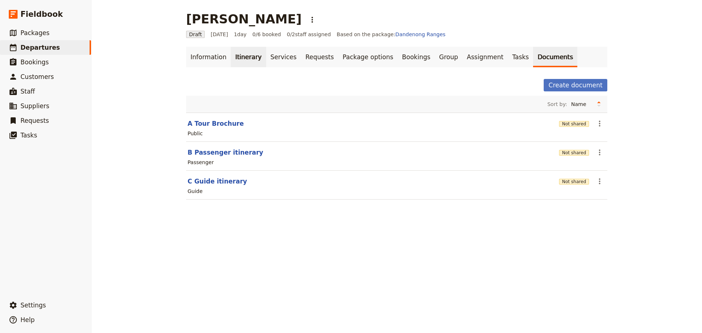
click at [234, 63] on link "Itinerary" at bounding box center [248, 57] width 35 height 20
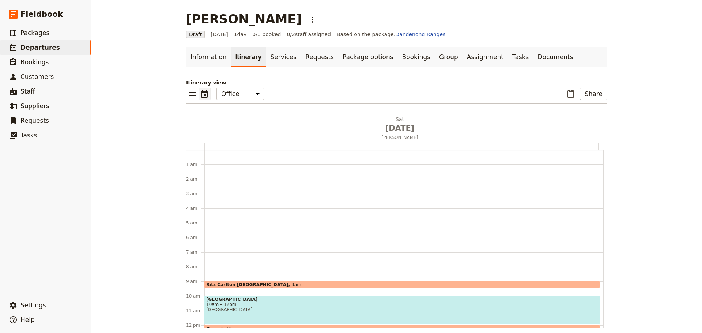
scroll to position [95, 0]
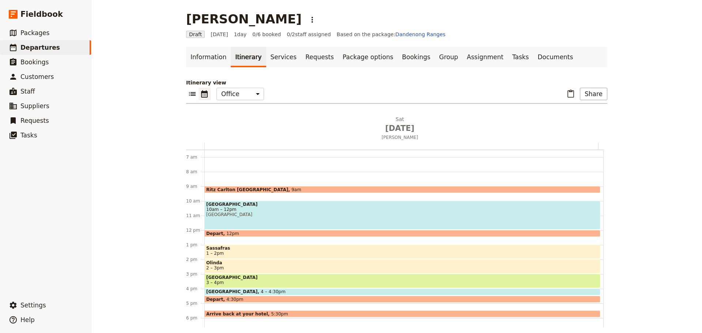
click at [225, 188] on span "Ritz Carlton [GEOGRAPHIC_DATA]" at bounding box center [248, 189] width 85 height 5
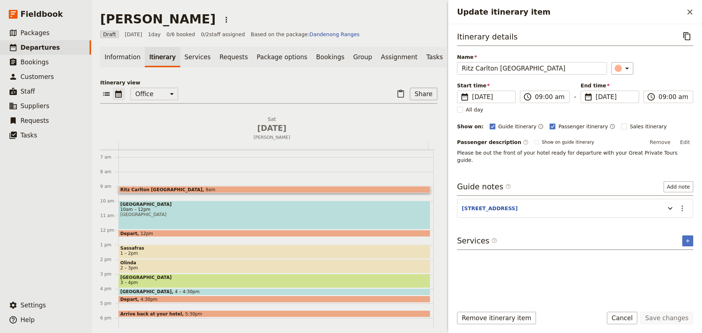
drag, startPoint x: 614, startPoint y: 126, endPoint x: 601, endPoint y: 128, distance: 12.9
click at [621, 128] on label "Sales itinerary" at bounding box center [644, 126] width 46 height 7
click at [621, 123] on input "Sales itinerary" at bounding box center [621, 123] width 0 height 0
checkbox input "true"
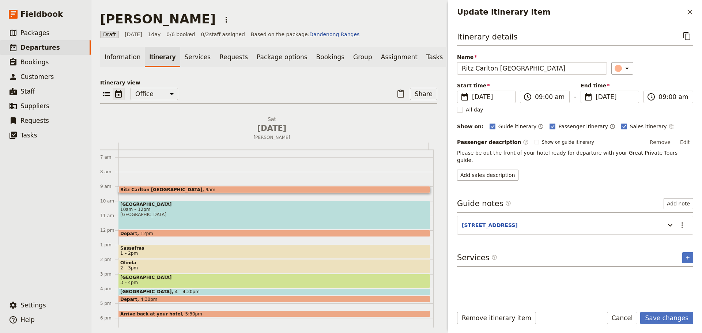
click at [669, 127] on icon "Time not shown on sales itinerary" at bounding box center [672, 127] width 6 height 6
click at [663, 317] on button "Save changes" at bounding box center [667, 318] width 53 height 12
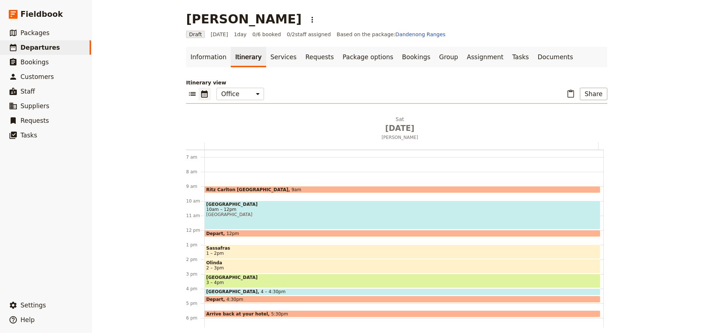
click at [249, 188] on span "Ritz Carlton [GEOGRAPHIC_DATA]" at bounding box center [248, 189] width 85 height 5
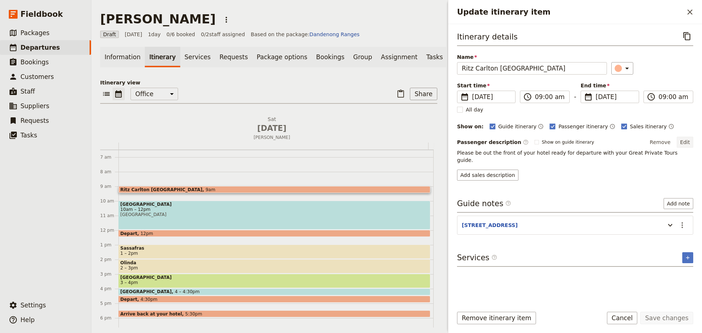
click at [686, 142] on button "Edit" at bounding box center [685, 142] width 16 height 11
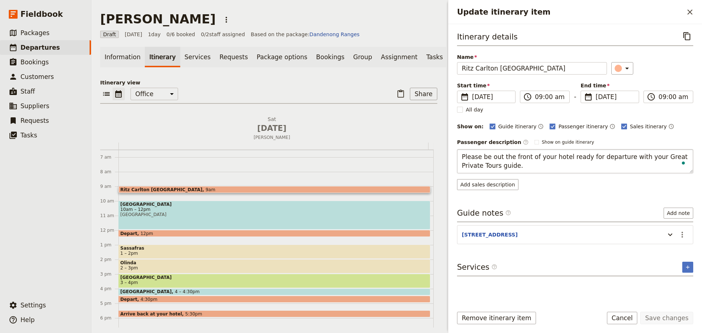
drag, startPoint x: 488, startPoint y: 157, endPoint x: 525, endPoint y: 157, distance: 36.6
click at [525, 157] on textarea "Please be out the front of your hotel ready for departure with your Great Priva…" at bounding box center [575, 161] width 236 height 24
type textarea "Please be in the foyer of your hotel ready for departure with your Great Privat…"
click at [680, 315] on button "Save changes" at bounding box center [667, 318] width 53 height 12
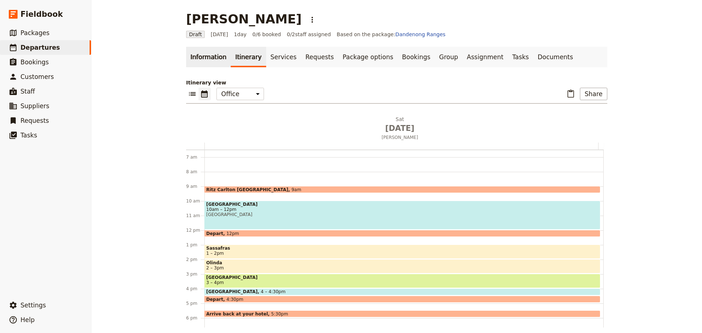
click at [203, 59] on link "Information" at bounding box center [208, 57] width 45 height 20
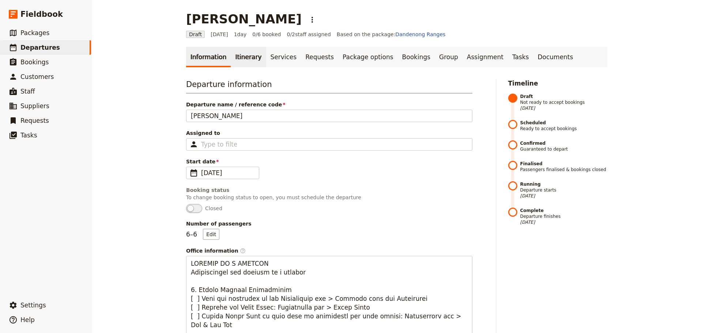
click at [244, 64] on link "Itinerary" at bounding box center [248, 57] width 35 height 20
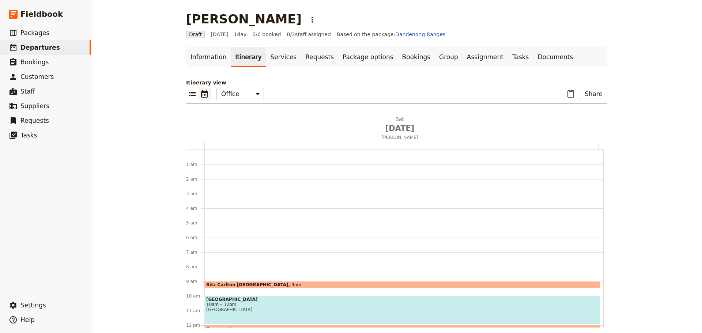
scroll to position [95, 0]
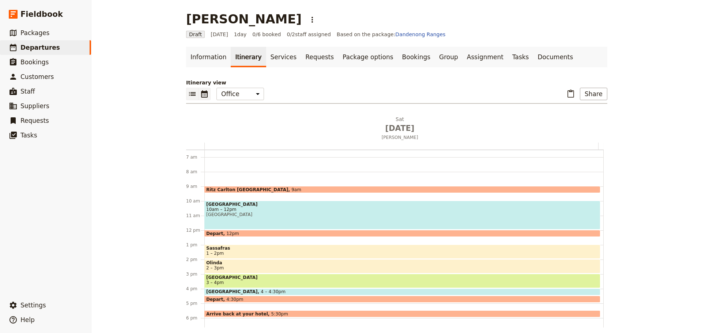
click at [189, 95] on icon "List view" at bounding box center [192, 94] width 7 height 4
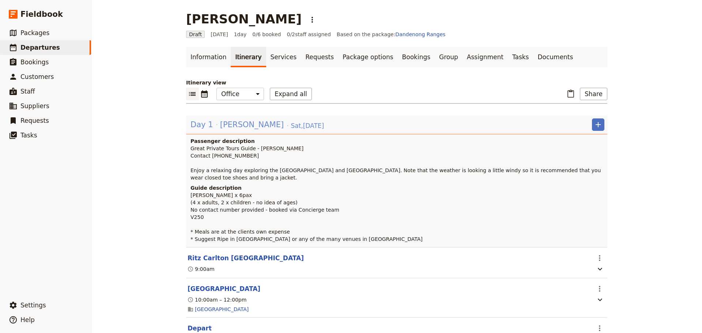
click at [232, 124] on span "[PERSON_NAME]" at bounding box center [252, 124] width 64 height 11
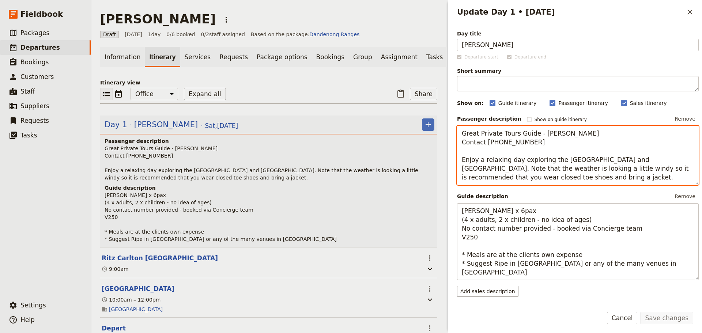
click at [566, 178] on textarea "Great Private Tours Guide - [PERSON_NAME] Contact [PHONE_NUMBER] Enjoy a relaxi…" at bounding box center [578, 155] width 242 height 59
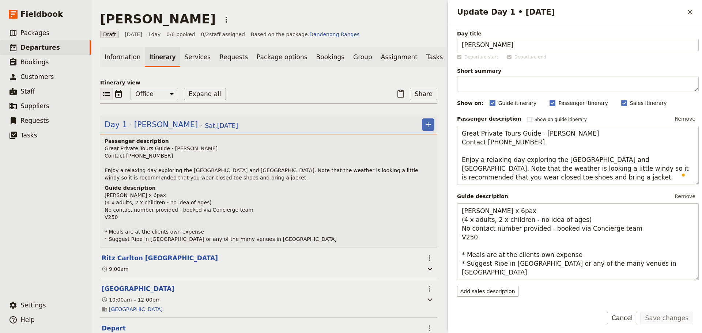
drag, startPoint x: 631, startPoint y: 320, endPoint x: 440, endPoint y: 105, distance: 287.1
click at [631, 319] on button "Cancel" at bounding box center [622, 318] width 31 height 12
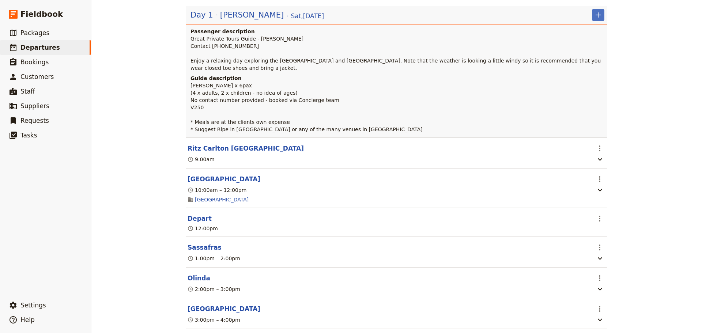
click at [223, 184] on button "[GEOGRAPHIC_DATA]" at bounding box center [224, 179] width 73 height 9
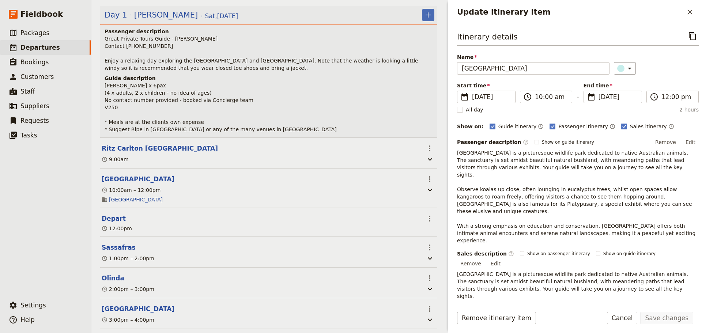
scroll to position [113, 0]
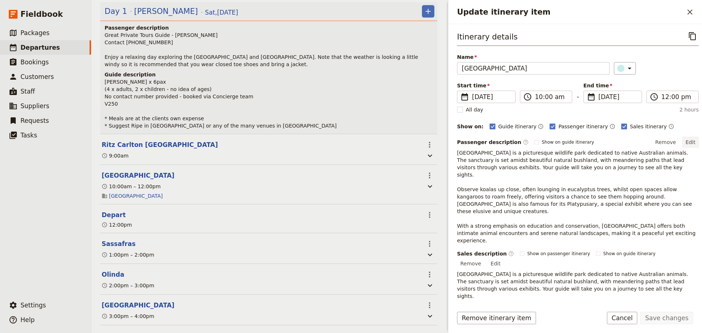
click at [688, 143] on button "Edit" at bounding box center [691, 142] width 16 height 11
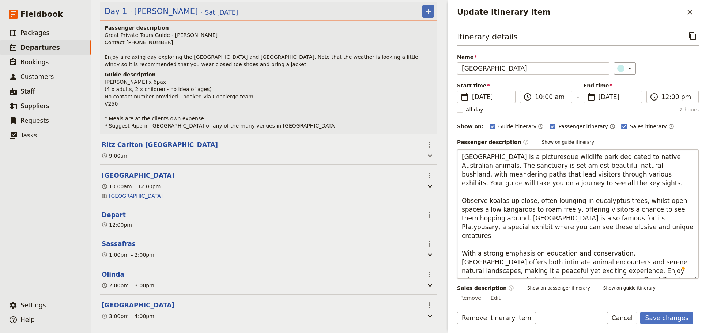
type textarea "[GEOGRAPHIC_DATA] is a picturesque wildlife park dedicated to native Australian…"
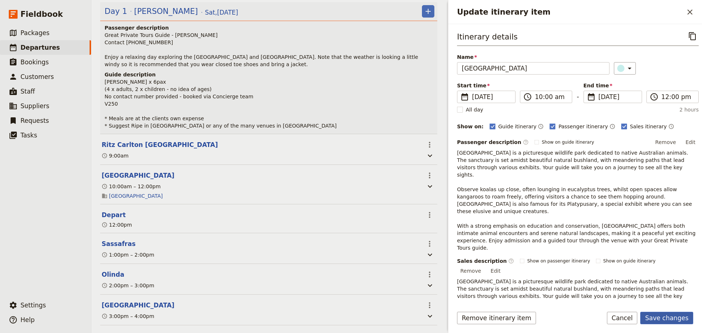
click at [664, 314] on button "Save changes" at bounding box center [667, 318] width 53 height 12
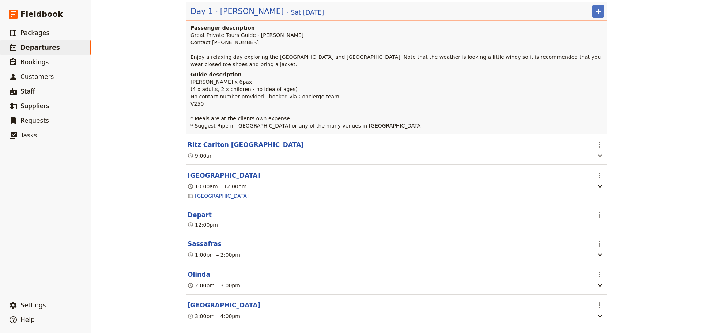
scroll to position [110, 0]
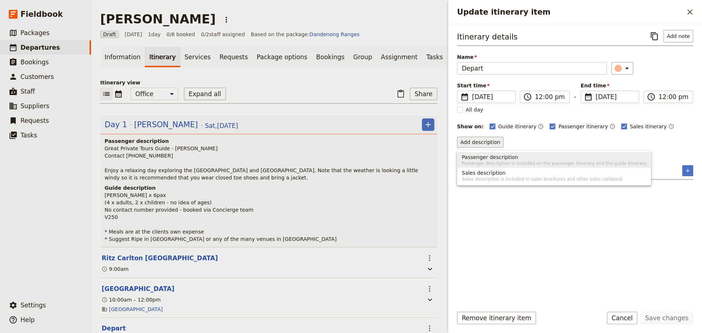
scroll to position [113, 0]
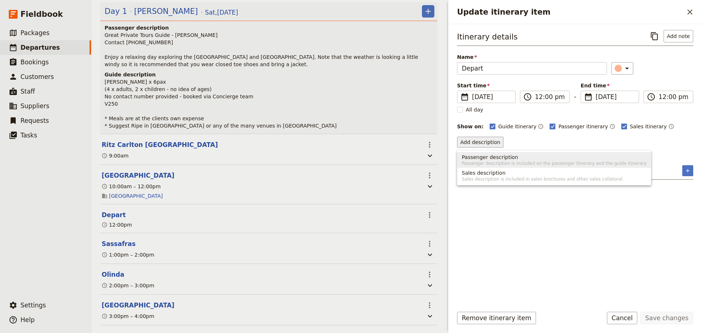
click at [478, 162] on span "Passenger description is included on the passenger itinerary and the guide itin…" at bounding box center [554, 164] width 185 height 6
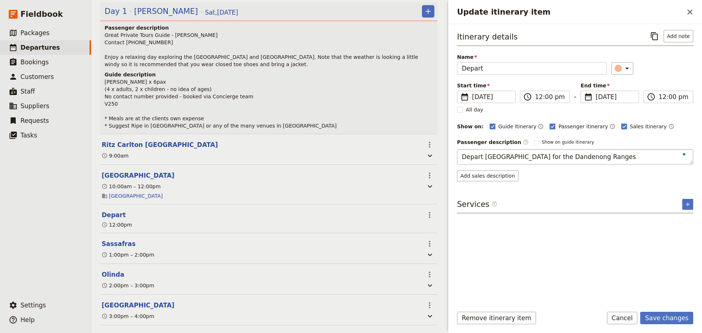
type textarea "Depart [GEOGRAPHIC_DATA] for the Dandenong Ranges."
click at [683, 37] on button "Add note" at bounding box center [679, 36] width 30 height 12
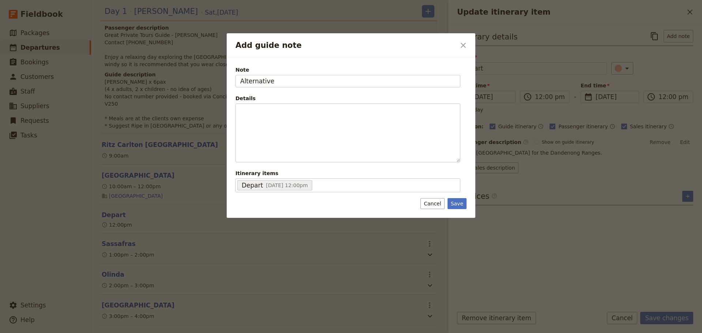
type input "Alternative"
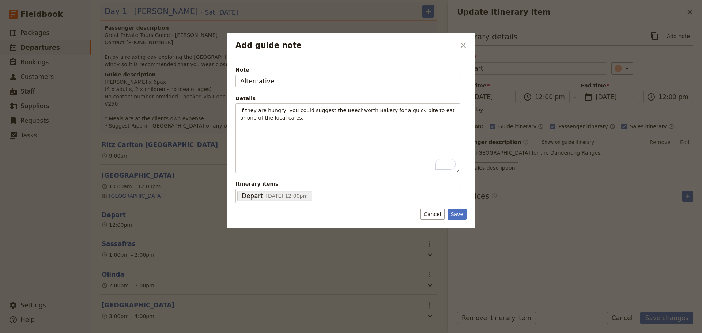
drag, startPoint x: 458, startPoint y: 216, endPoint x: 473, endPoint y: 219, distance: 14.9
click at [458, 217] on button "Save" at bounding box center [457, 214] width 19 height 11
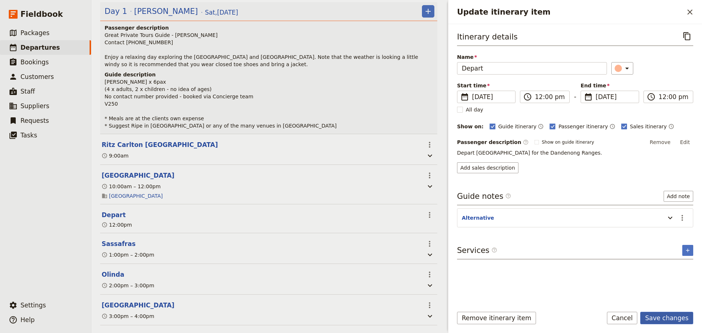
click at [662, 316] on button "Save changes" at bounding box center [667, 318] width 53 height 12
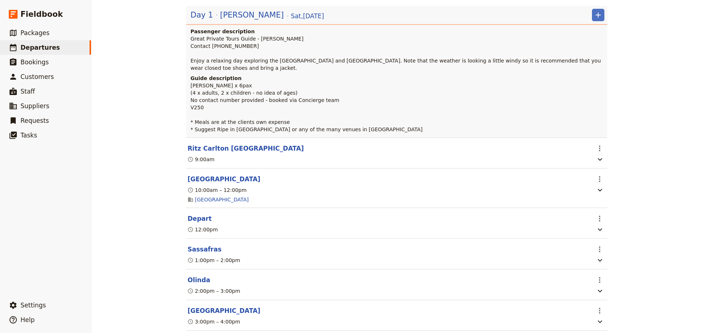
click at [198, 223] on button "Depart" at bounding box center [200, 218] width 24 height 9
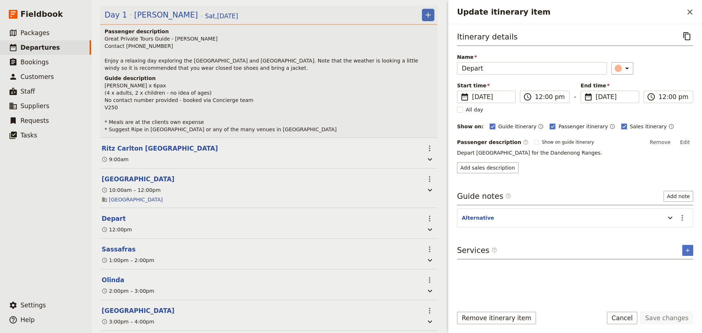
scroll to position [113, 0]
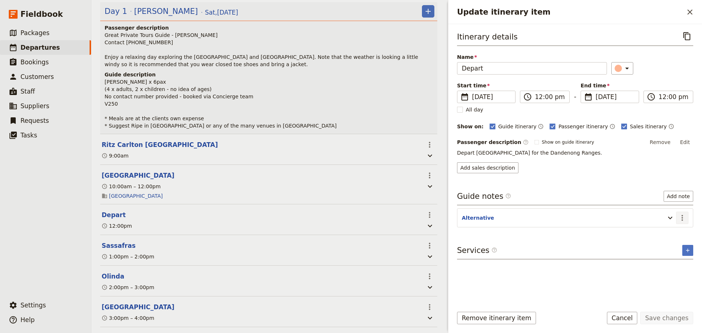
click at [682, 217] on icon "Actions" at bounding box center [682, 218] width 9 height 9
click at [677, 235] on span "Edit note" at bounding box center [667, 233] width 34 height 7
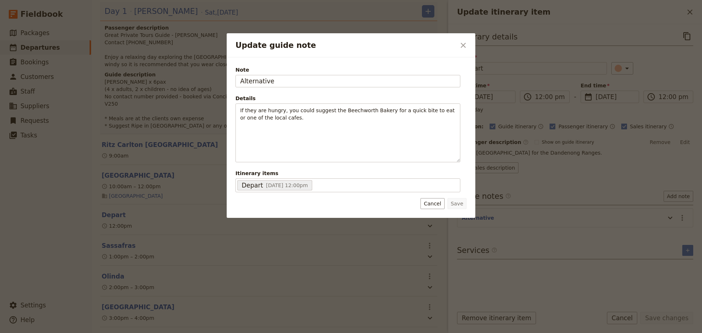
drag, startPoint x: 288, startPoint y: 82, endPoint x: 211, endPoint y: 83, distance: 76.8
click at [211, 333] on div "Update guide note ​ Note Alternative Details If they are hungry, you could sugg…" at bounding box center [351, 333] width 702 height 0
type input "Potential lunch stop in [GEOGRAPHIC_DATA]"
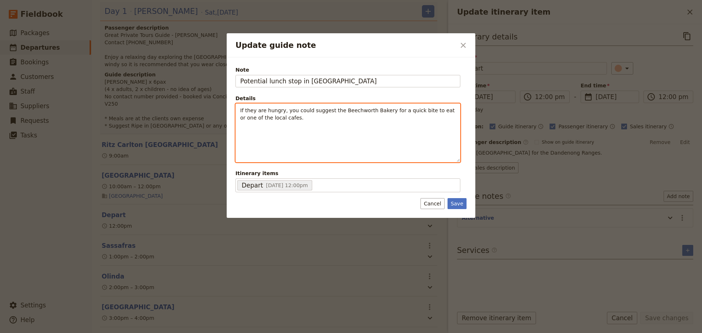
click at [295, 119] on p "If they are hungry, you could suggest the Beechworth Bakery for a quick bite to…" at bounding box center [347, 114] width 215 height 15
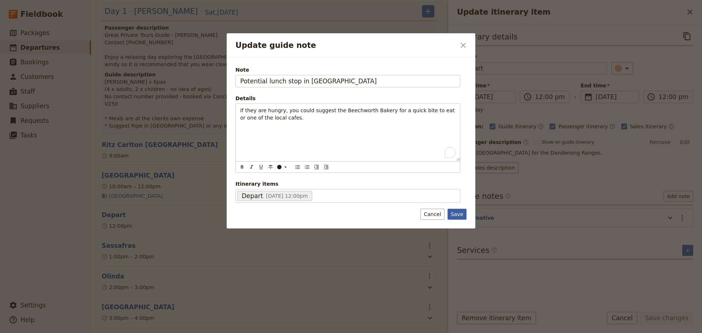
click at [457, 217] on button "Save" at bounding box center [457, 214] width 19 height 11
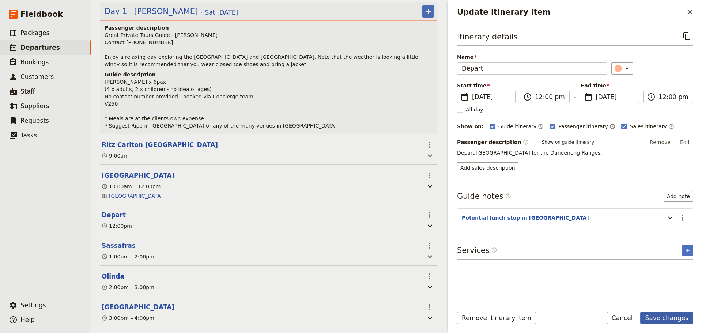
click at [669, 318] on button "Save changes" at bounding box center [667, 318] width 53 height 12
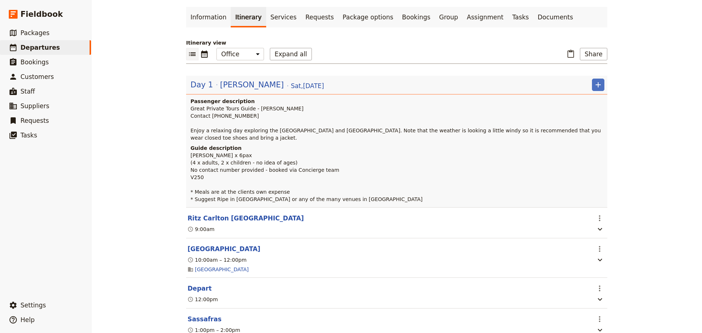
scroll to position [37, 0]
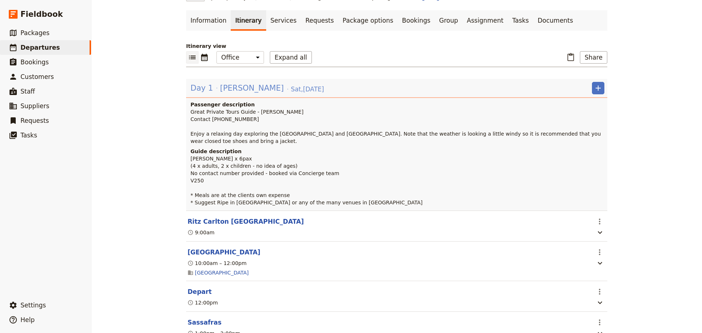
click at [237, 87] on span "[PERSON_NAME]" at bounding box center [252, 88] width 64 height 11
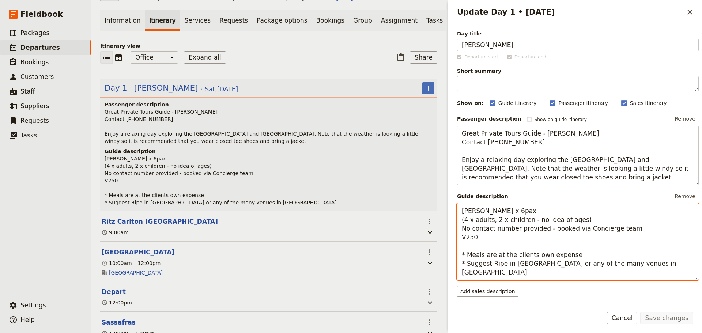
click at [491, 275] on textarea "Neil Mashael Alowaidah x 6pax (4 x adults, 2 x children - no idea of ages) No c…" at bounding box center [578, 241] width 242 height 77
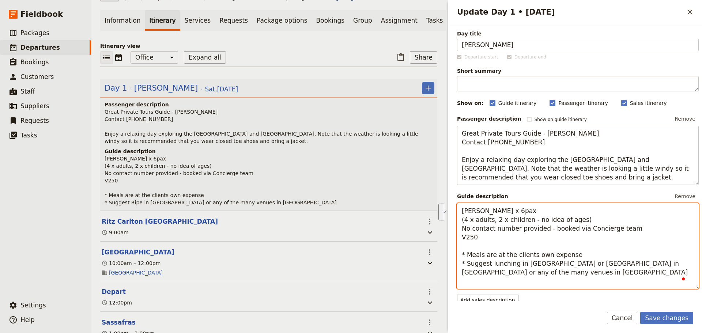
drag, startPoint x: 611, startPoint y: 284, endPoint x: 608, endPoint y: 274, distance: 10.3
click at [608, 274] on textarea "Neil Mashael Alowaidah x 6pax (4 x adults, 2 x children - no idea of ages) No c…" at bounding box center [578, 246] width 242 height 86
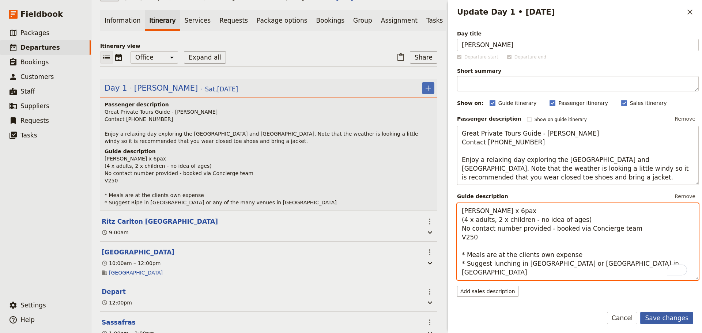
type textarea "Neil Mashael Alowaidah x 6pax (4 x adults, 2 x children - no idea of ages) No c…"
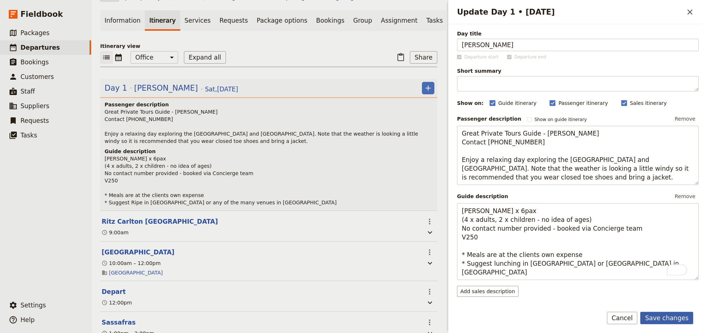
click at [657, 312] on button "Save changes" at bounding box center [667, 318] width 53 height 12
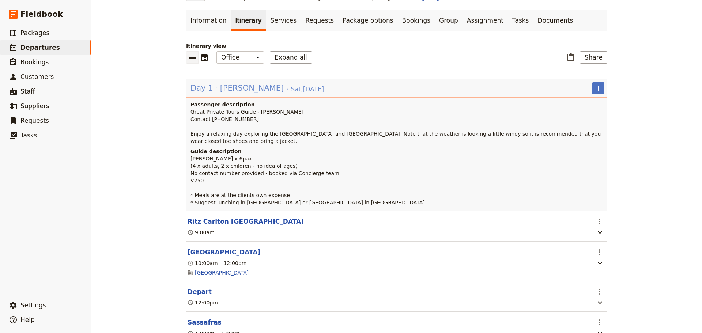
click at [262, 87] on span "[PERSON_NAME]" at bounding box center [252, 88] width 64 height 11
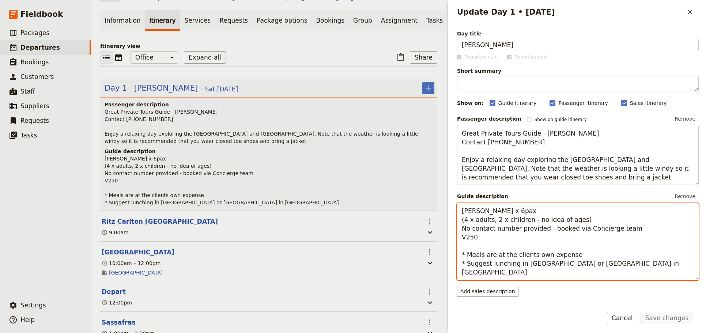
click at [620, 273] on textarea "Neil Mashael Alowaidah x 6pax (4 x adults, 2 x children - no idea of ages) No c…" at bounding box center [578, 241] width 242 height 77
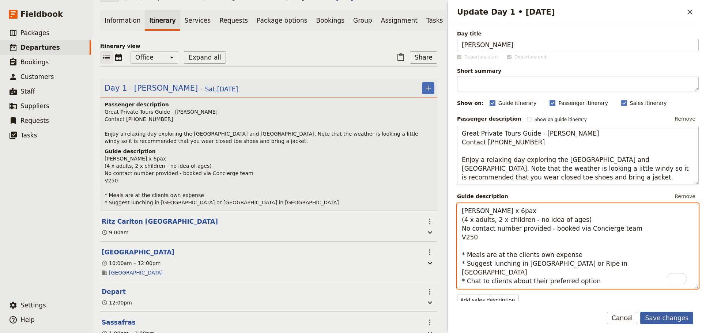
type textarea "[PERSON_NAME] x 6pax (4 x adults, 2 x children - no idea of ages) No contact nu…"
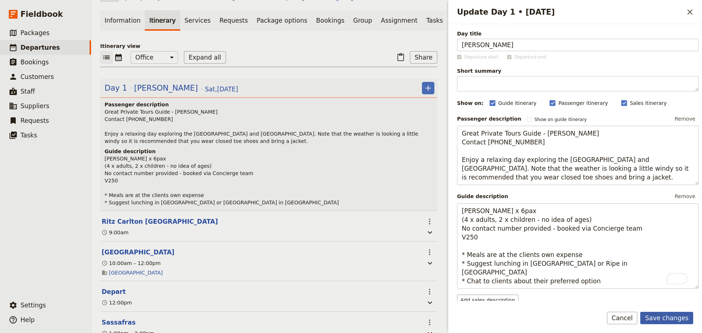
click at [672, 314] on button "Save changes" at bounding box center [667, 318] width 53 height 12
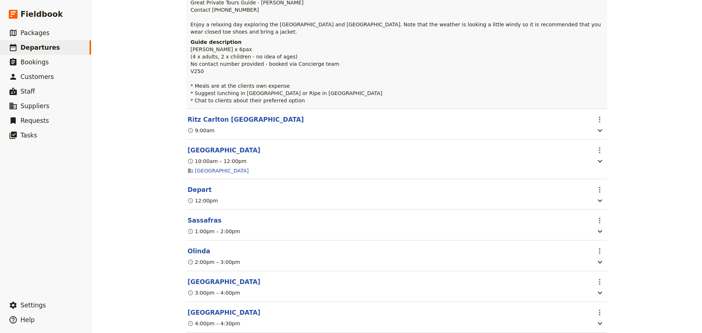
scroll to position [236, 0]
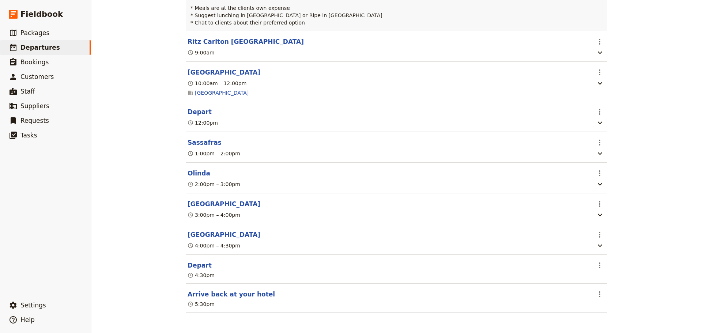
click at [189, 265] on button "Depart" at bounding box center [200, 265] width 24 height 9
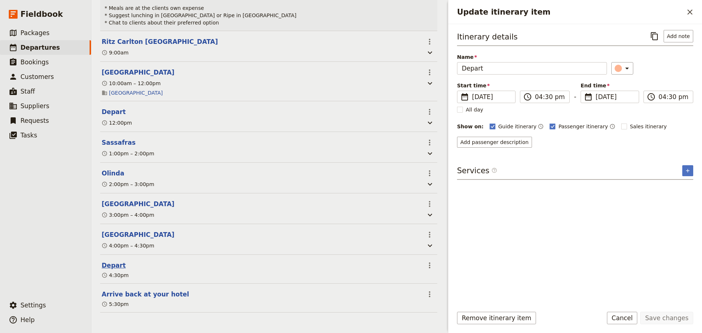
scroll to position [239, 0]
click at [608, 131] on div "Itinerary details ​ Add note Name Depart ​ Start time ​ 16 Aug 2025 16/08/2025 …" at bounding box center [575, 89] width 236 height 118
click at [621, 127] on rect "Update itinerary item" at bounding box center [623, 126] width 5 height 5
click at [621, 123] on input "Sales itinerary" at bounding box center [621, 123] width 0 height 0
checkbox input "true"
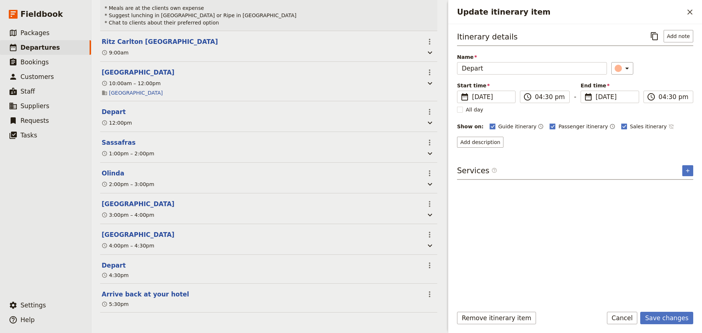
click at [669, 124] on icon "Time not shown on sales itinerary" at bounding box center [672, 127] width 6 height 6
click at [490, 141] on button "Add description" at bounding box center [480, 142] width 46 height 11
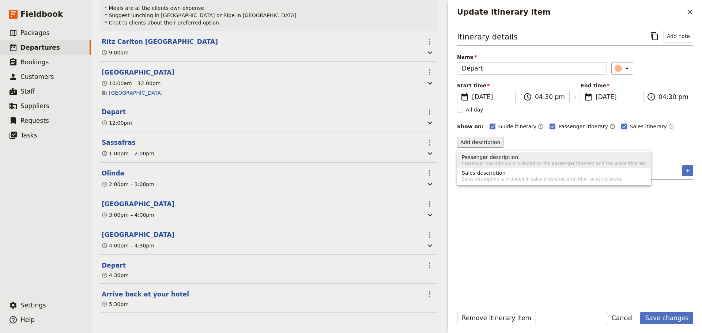
click at [496, 159] on span "Passenger description" at bounding box center [490, 157] width 56 height 7
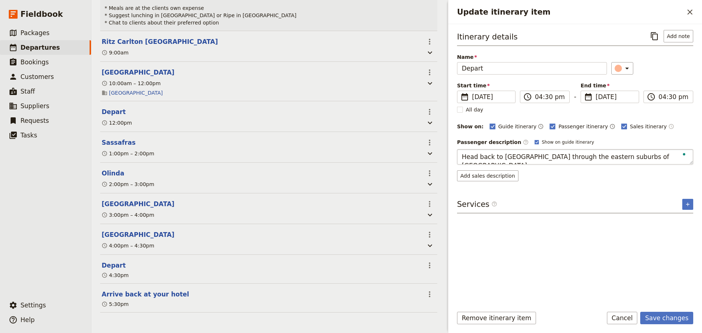
type textarea "Head back to [GEOGRAPHIC_DATA] through the eastern suburbs of [GEOGRAPHIC_DATA]"
click at [525, 141] on body "Fieldbook ​ ​ Fieldbook ​ ​ Packages ​ Departures ​ Bookings ​ Customers ​ Staf…" at bounding box center [351, 166] width 702 height 333
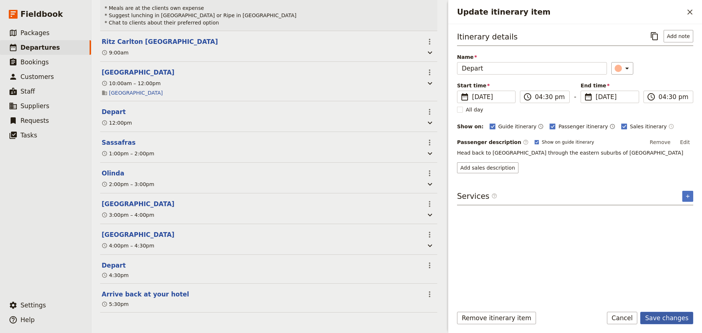
click at [675, 318] on button "Save changes" at bounding box center [667, 318] width 53 height 12
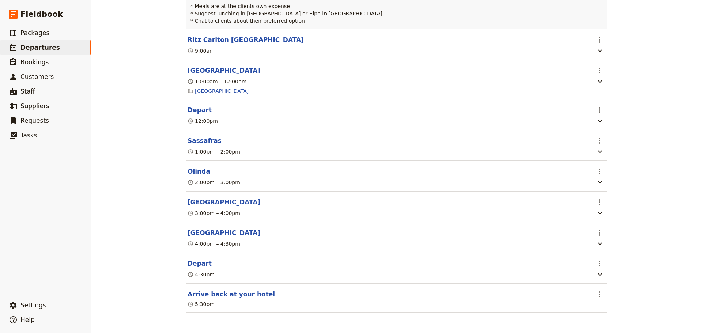
click at [214, 297] on button "Arrive back at your hotel" at bounding box center [231, 294] width 87 height 9
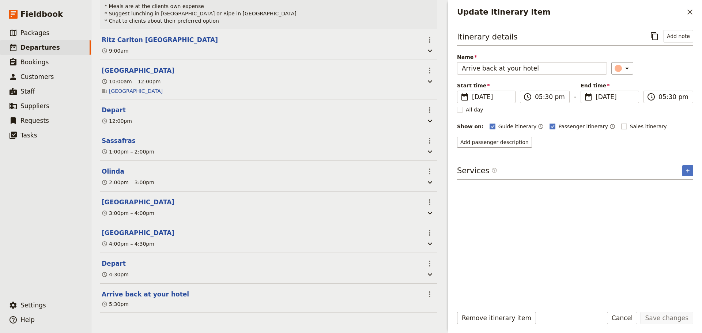
click at [621, 127] on rect "Update itinerary item" at bounding box center [623, 126] width 5 height 5
click at [621, 123] on input "Sales itinerary" at bounding box center [621, 123] width 0 height 0
checkbox input "true"
click at [669, 124] on icon "Time not shown on sales itinerary" at bounding box center [672, 127] width 6 height 6
click at [477, 140] on button "Add description" at bounding box center [480, 142] width 46 height 11
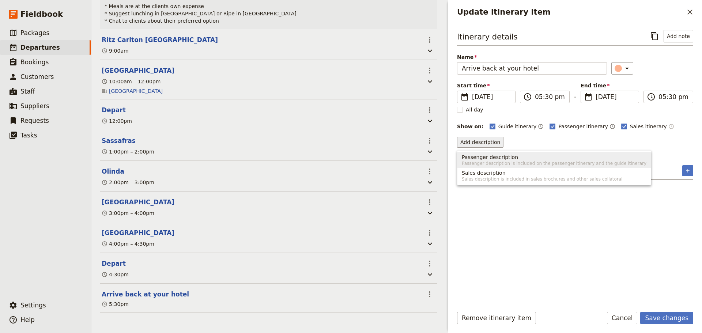
click at [492, 159] on span "Passenger description" at bounding box center [490, 157] width 56 height 7
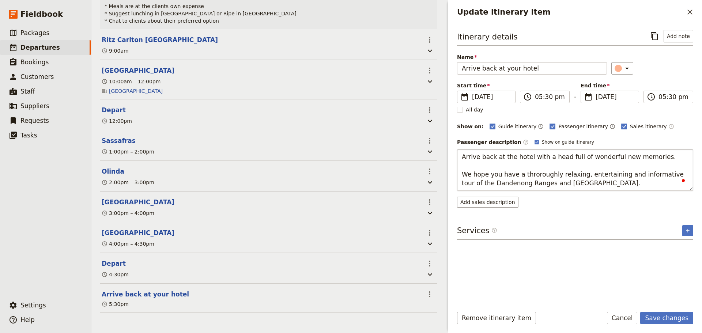
drag, startPoint x: 513, startPoint y: 174, endPoint x: 507, endPoint y: 177, distance: 6.4
click at [507, 177] on textarea "Arrive back at the hotel with a head full of wonderful new memories. We hope yo…" at bounding box center [575, 170] width 236 height 42
click at [582, 180] on textarea "Arrive back at the hotel with a head full of wonderful new memories. We hope yo…" at bounding box center [575, 170] width 236 height 42
type textarea "Arrive back at the hotel with a head full of wonderful new memories. We hope yo…"
click at [673, 311] on form "Itinerary details ​ Add note Name Arrive back at your hotel ​ Start time ​ 16 A…" at bounding box center [575, 178] width 254 height 309
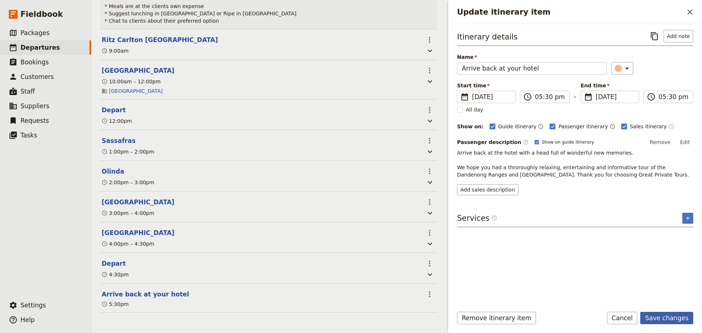
click at [653, 314] on button "Save changes" at bounding box center [667, 318] width 53 height 12
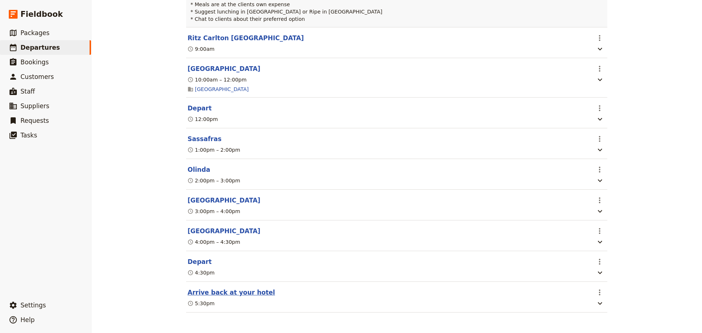
click at [225, 293] on button "Arrive back at your hotel" at bounding box center [231, 292] width 87 height 9
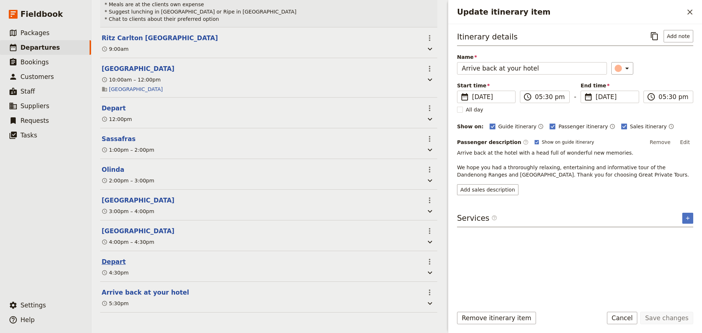
click at [115, 260] on button "Depart" at bounding box center [114, 262] width 24 height 9
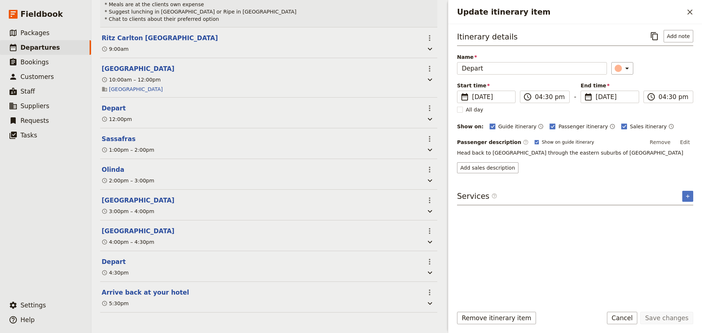
drag, startPoint x: 629, startPoint y: 319, endPoint x: 323, endPoint y: 68, distance: 395.1
click at [629, 318] on button "Cancel" at bounding box center [622, 318] width 31 height 12
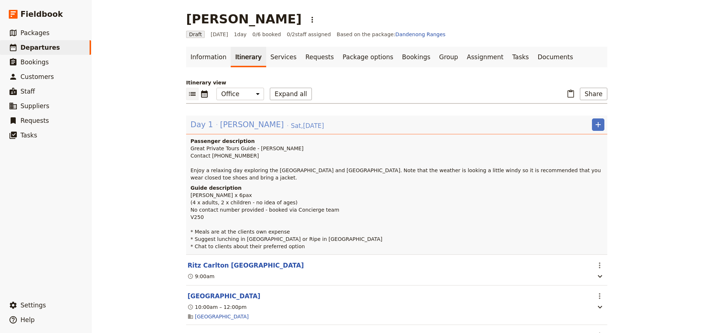
click at [248, 125] on span "[PERSON_NAME]" at bounding box center [252, 124] width 64 height 11
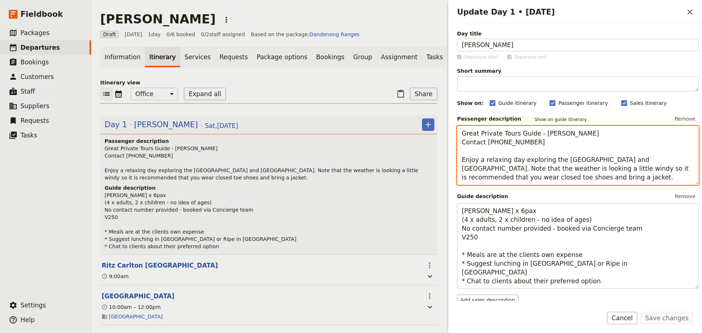
click at [576, 176] on textarea "Great Private Tours Guide - Neil Green Contact +61 401 140 441 Enjoy a relaxing…" at bounding box center [578, 155] width 242 height 59
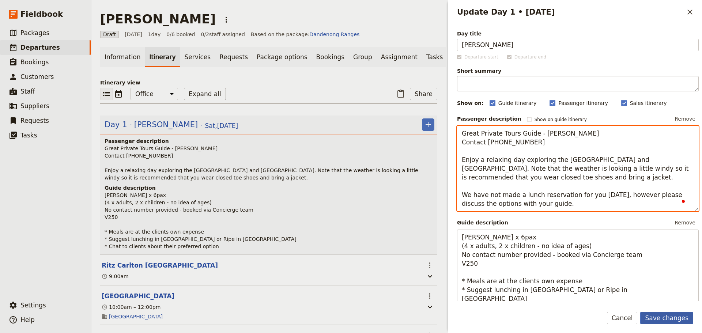
type textarea "Great Private Tours Guide - [PERSON_NAME] Contact [PHONE_NUMBER] Enjoy a relaxi…"
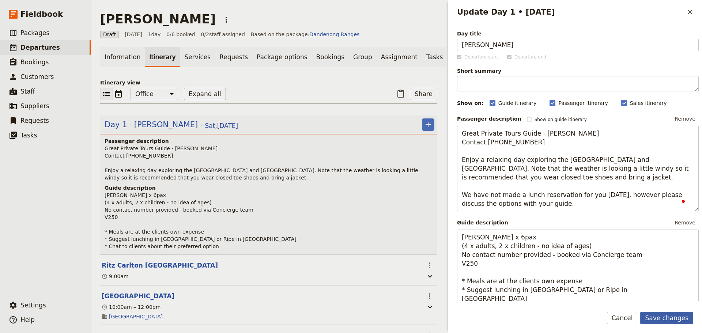
click at [657, 314] on button "Save changes" at bounding box center [667, 318] width 53 height 12
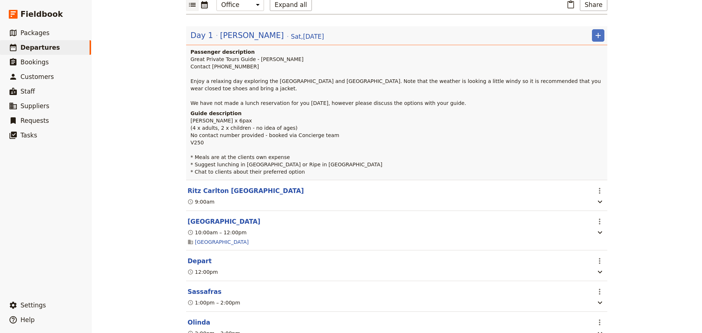
scroll to position [255, 0]
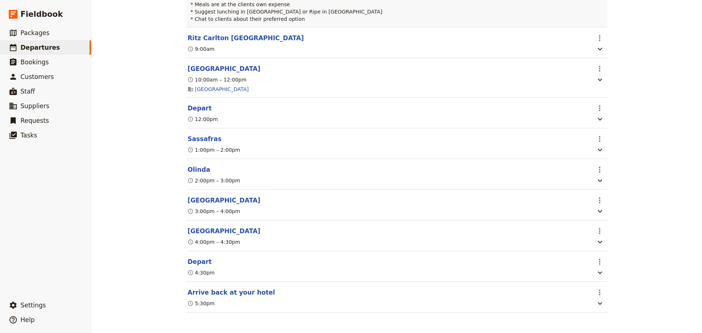
click at [225, 291] on button "Arrive back at your hotel" at bounding box center [231, 292] width 87 height 9
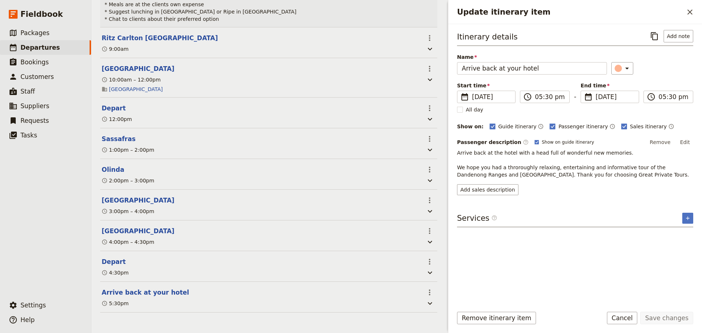
scroll to position [259, 0]
drag, startPoint x: 526, startPoint y: 67, endPoint x: 418, endPoint y: 67, distance: 108.3
click at [418, 67] on div "Mashael Alowaidah ​ Draft 16 Aug 2025 1 day 0/6 booked 0 / 2 staff assigned Bas…" at bounding box center [396, 166] width 611 height 333
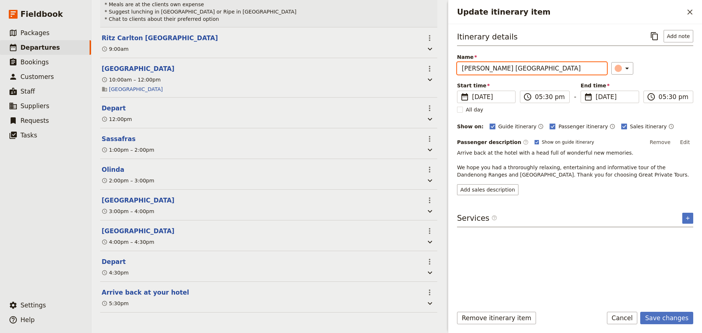
type input "[PERSON_NAME] [GEOGRAPHIC_DATA]"
click at [536, 141] on polygon "Update itinerary item" at bounding box center [537, 141] width 3 height 3
click at [534, 139] on input "Show on guide itinerary" at bounding box center [534, 139] width 0 height 0
checkbox input "false"
click at [672, 319] on button "Save changes" at bounding box center [667, 318] width 53 height 12
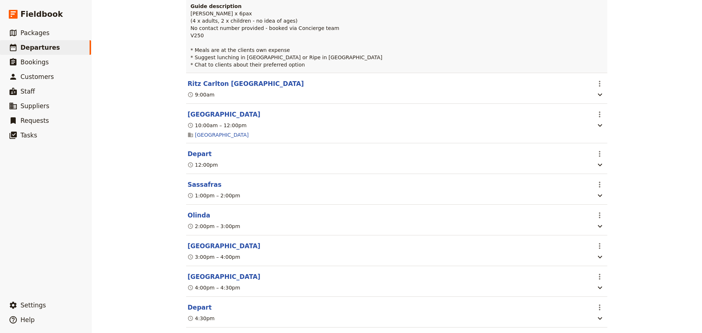
scroll to position [109, 0]
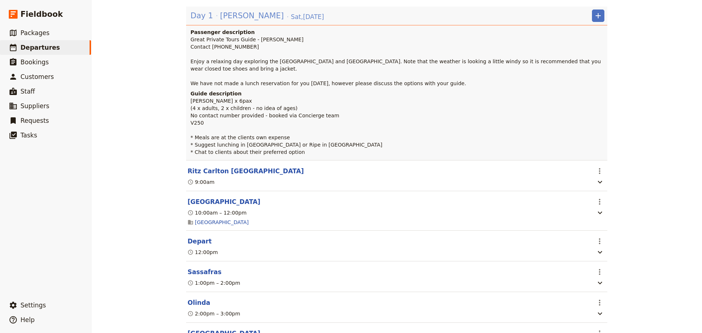
click at [245, 14] on span "[PERSON_NAME]" at bounding box center [252, 15] width 64 height 11
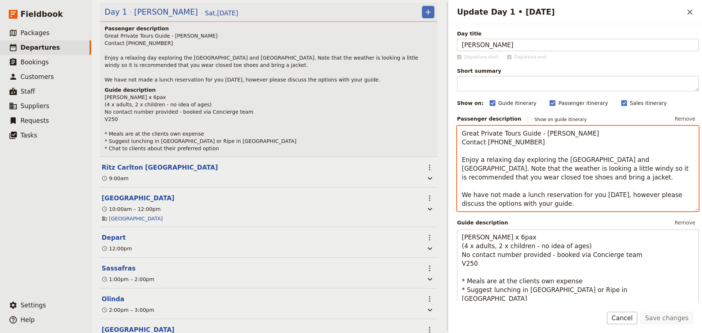
click at [579, 179] on textarea "Great Private Tours Guide - [PERSON_NAME] Contact [PHONE_NUMBER] Enjoy a relaxi…" at bounding box center [578, 169] width 242 height 86
click at [687, 161] on textarea "Great Private Tours Guide - [PERSON_NAME] Contact [PHONE_NUMBER] Enjoy a relaxi…" at bounding box center [578, 169] width 242 height 86
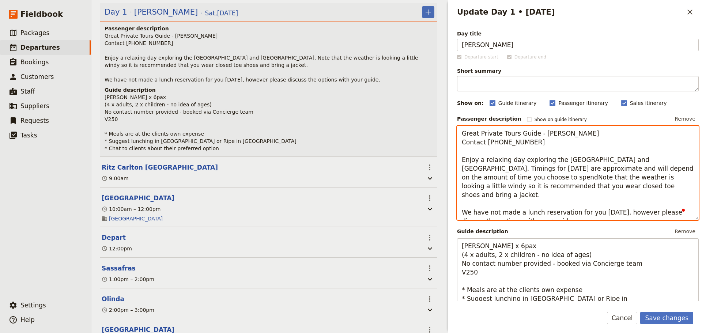
type textarea "Great Private Tours Guide - Neil Green Contact +61 401 140 441 Enjoy a relaxing…"
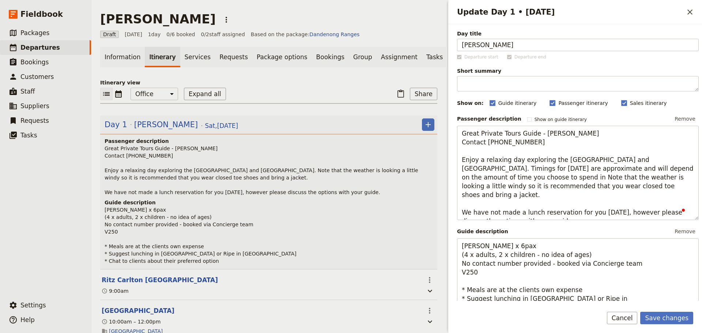
scroll to position [113, 0]
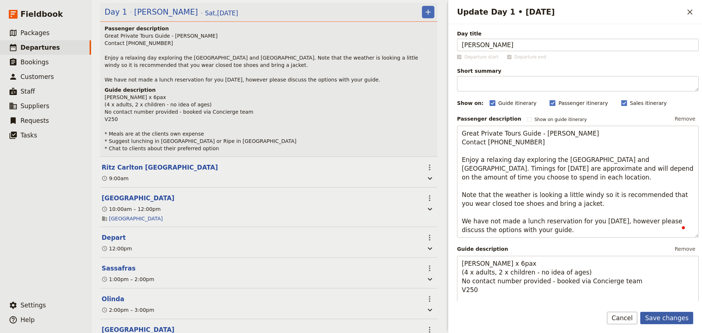
type textarea "Great Private Tours Guide - [PERSON_NAME] Contact [PHONE_NUMBER] Enjoy a relaxi…"
click at [662, 312] on button "Save changes" at bounding box center [667, 318] width 53 height 12
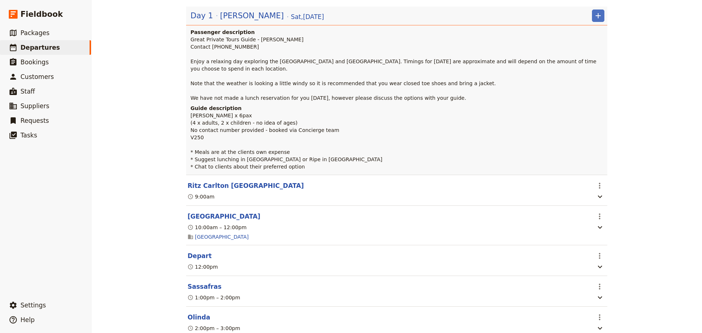
scroll to position [0, 0]
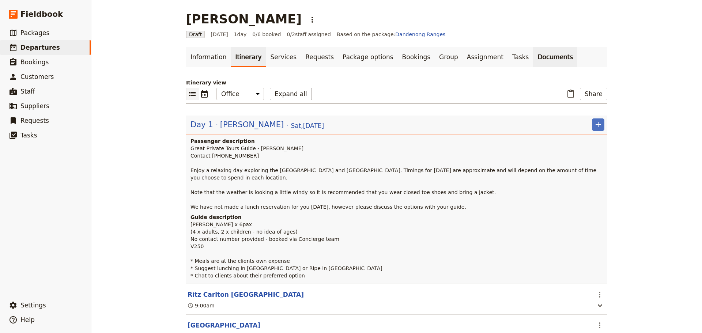
click at [533, 56] on link "Documents" at bounding box center [555, 57] width 44 height 20
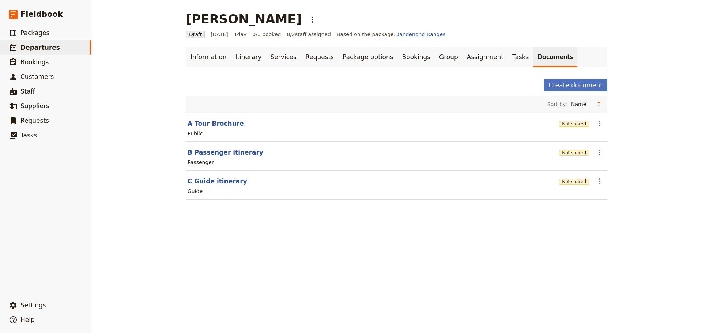
click at [214, 183] on button "C Guide itinerary" at bounding box center [218, 181] width 60 height 9
select select "STAFF"
select select "RUN_SHEET"
select select "DEFAULT"
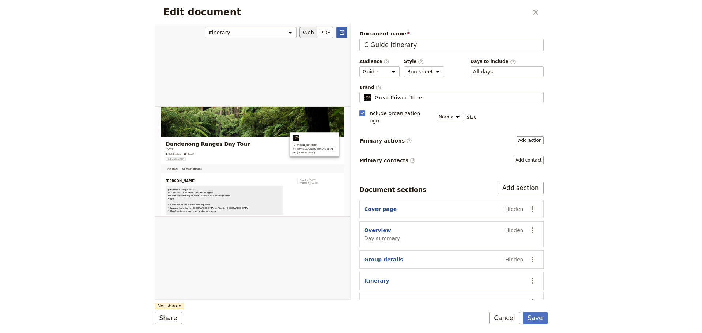
click at [339, 30] on icon "Open full preview" at bounding box center [342, 33] width 6 height 6
click at [502, 317] on button "Cancel" at bounding box center [504, 318] width 31 height 12
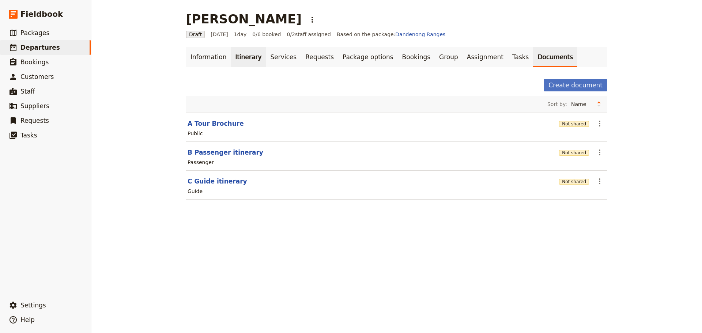
click at [239, 54] on link "Itinerary" at bounding box center [248, 57] width 35 height 20
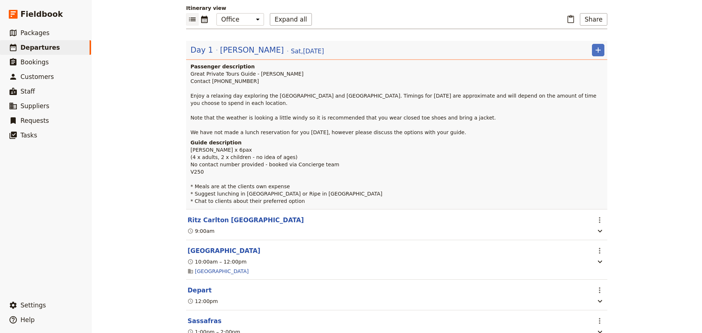
scroll to position [219, 0]
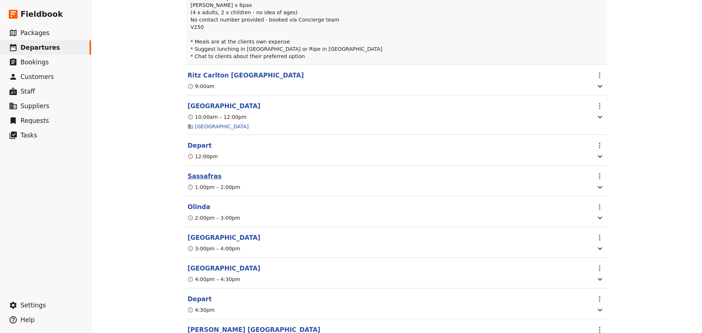
click at [189, 181] on button "Sassafras" at bounding box center [205, 176] width 34 height 9
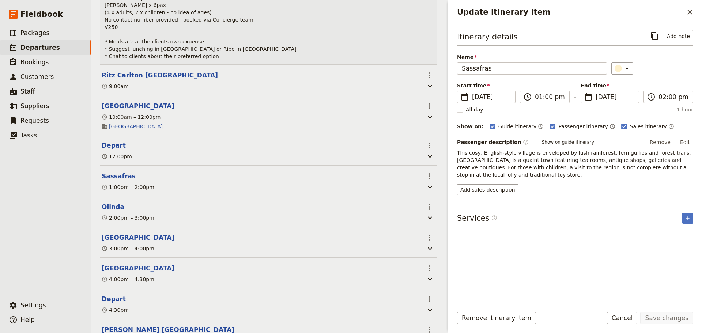
scroll to position [223, 0]
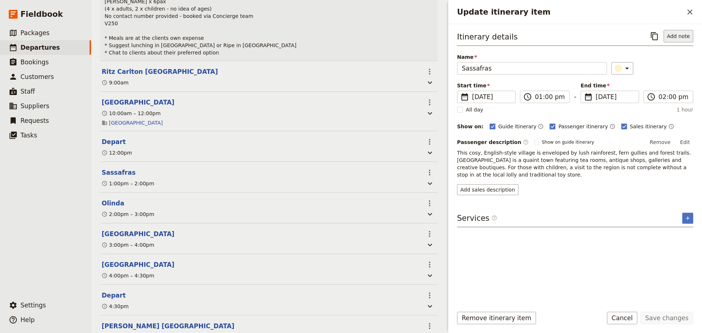
click at [678, 33] on button "Add note" at bounding box center [679, 36] width 30 height 12
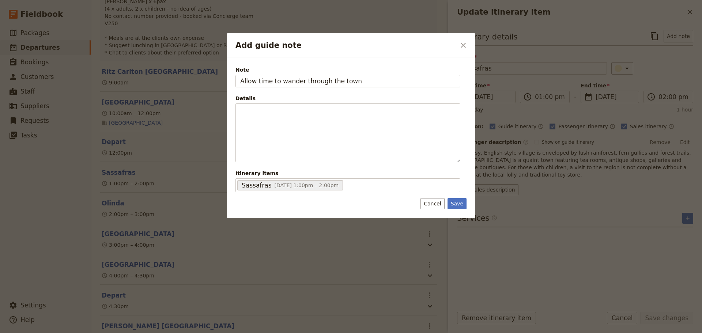
type input "Allow time to wander through the town"
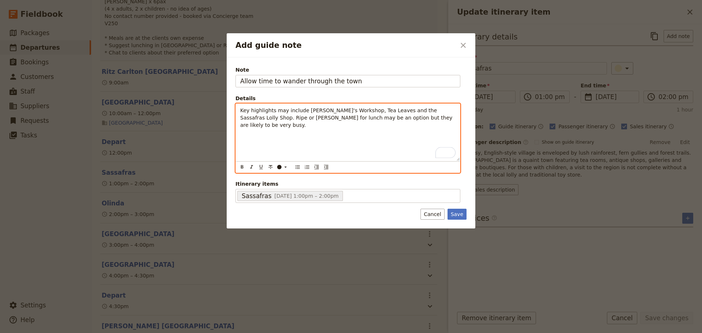
click at [446, 110] on span "Key highlights may include [PERSON_NAME]'s Workshop, Tea Leaves and the Sassafr…" at bounding box center [347, 118] width 214 height 20
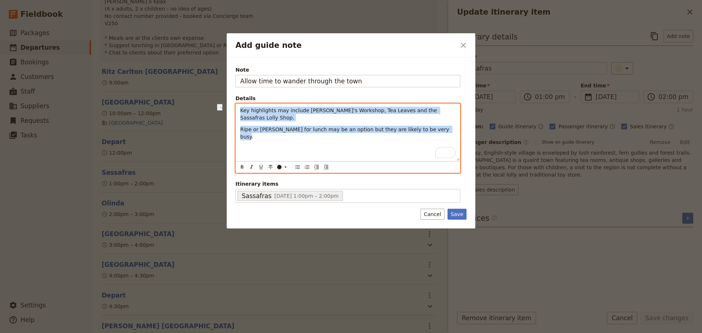
drag, startPoint x: 431, startPoint y: 126, endPoint x: 233, endPoint y: 108, distance: 199.0
click at [233, 108] on div "Note Allow time to wander through the town Details Key highlights may include […" at bounding box center [351, 142] width 249 height 171
click at [297, 166] on icon "Bulleted list" at bounding box center [298, 167] width 6 height 6
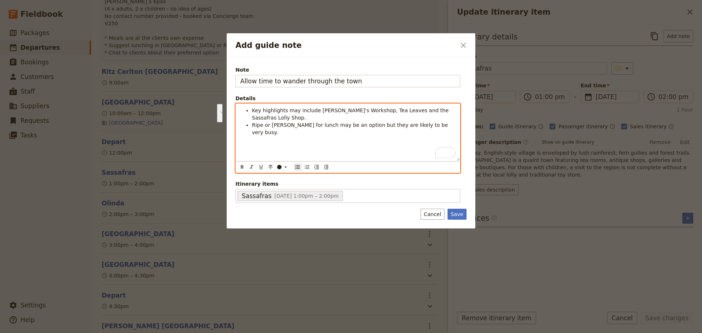
click at [296, 142] on div "Key highlights may include Geppetto's Workshop, Tea Leaves and the Sassafras Lo…" at bounding box center [348, 132] width 224 height 57
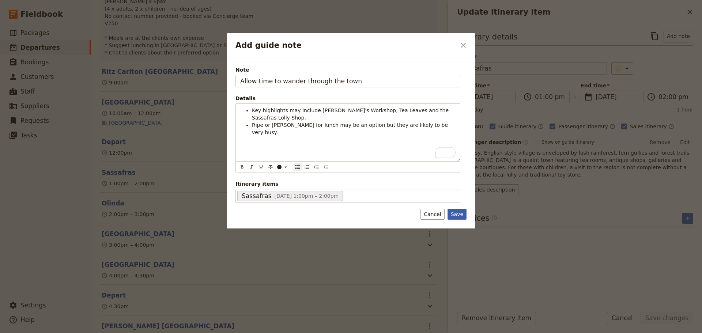
click at [450, 213] on button "Save" at bounding box center [457, 214] width 19 height 11
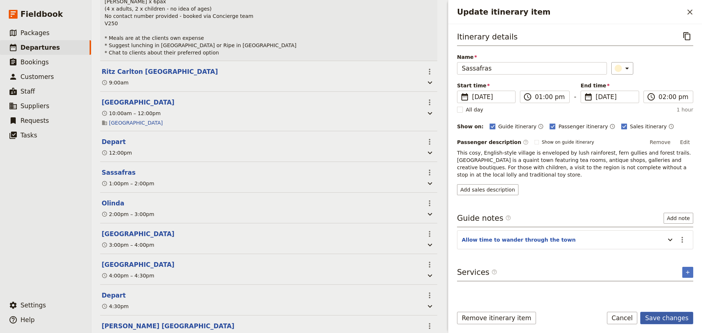
click at [659, 318] on button "Save changes" at bounding box center [667, 318] width 53 height 12
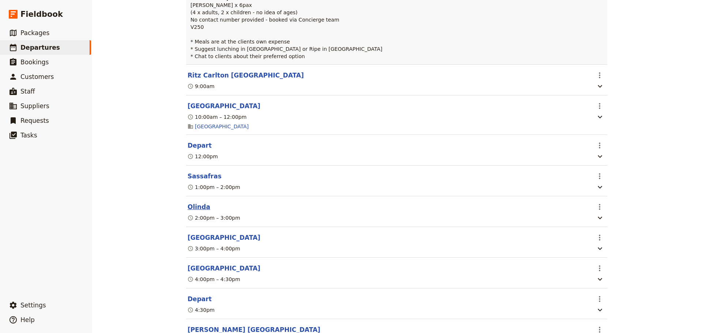
click at [196, 211] on button "Olinda" at bounding box center [199, 207] width 23 height 9
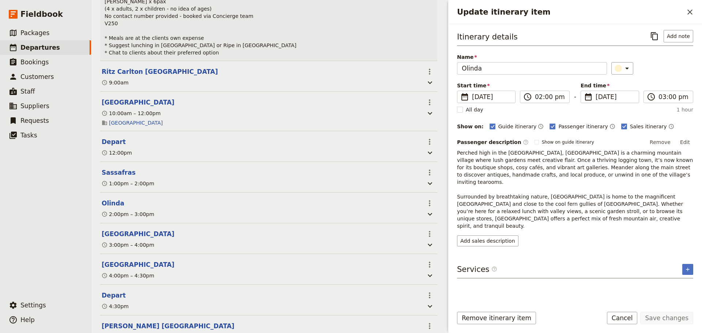
click at [686, 44] on div "Itinerary details ​ Add note" at bounding box center [575, 38] width 236 height 16
click at [681, 37] on button "Add note" at bounding box center [679, 36] width 30 height 12
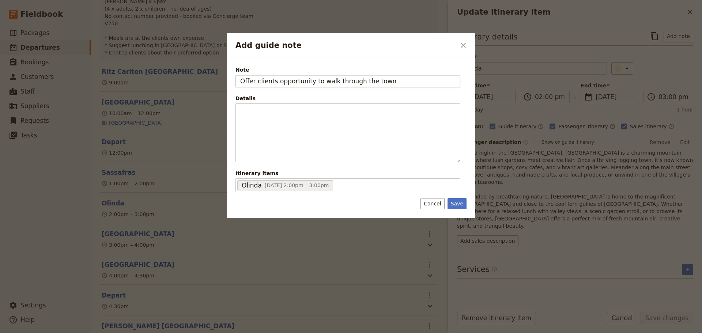
type input "Offer clients opportunity to walk through the town"
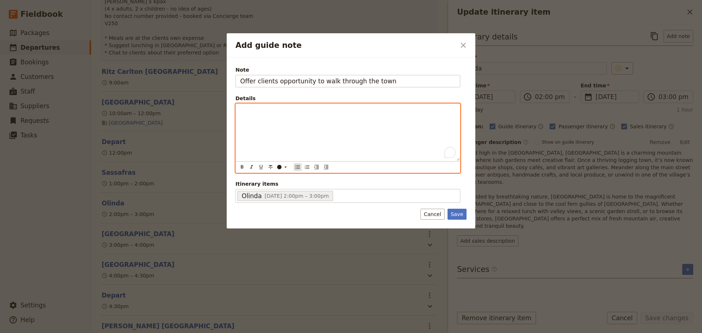
click at [299, 167] on icon "Bulleted list" at bounding box center [298, 167] width 6 height 6
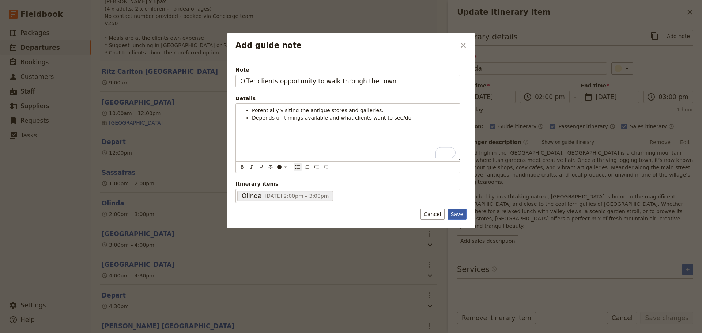
click at [461, 218] on button "Save" at bounding box center [457, 214] width 19 height 11
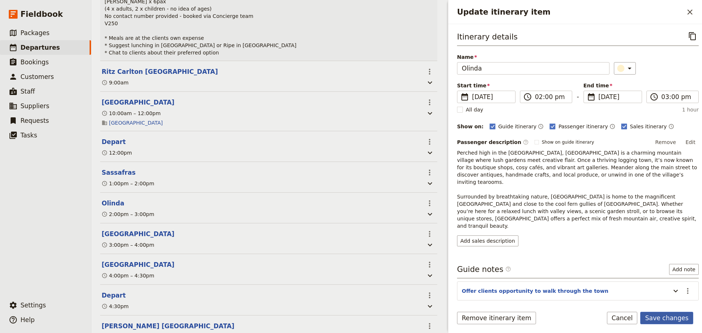
click at [672, 318] on button "Save changes" at bounding box center [667, 318] width 53 height 12
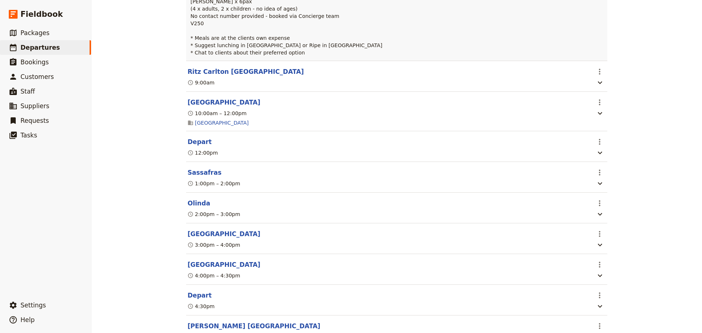
scroll to position [219, 0]
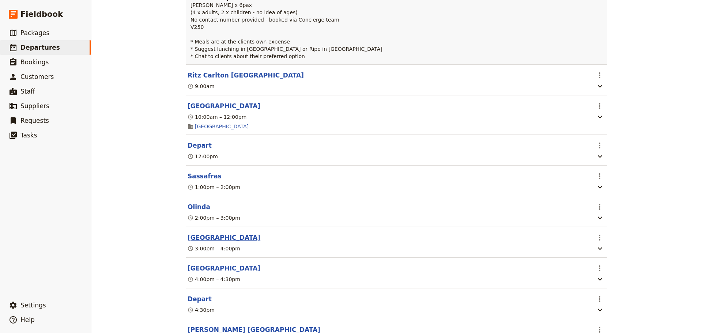
click at [218, 242] on button "[GEOGRAPHIC_DATA]" at bounding box center [224, 237] width 73 height 9
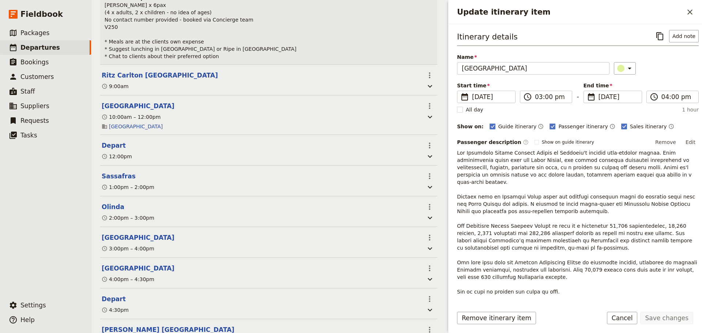
scroll to position [223, 0]
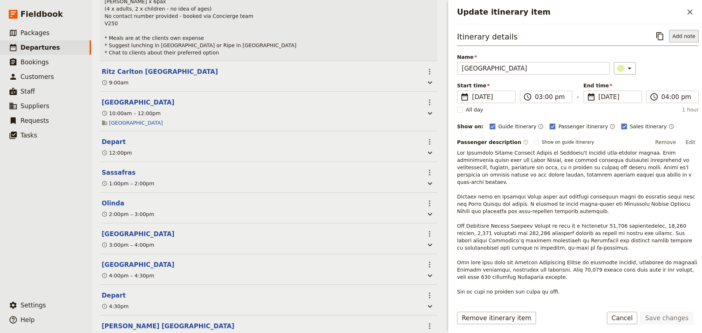
click at [681, 32] on button "Add note" at bounding box center [684, 36] width 30 height 12
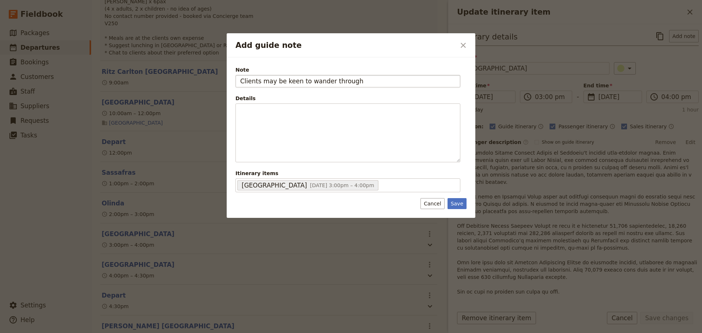
type input "Clients may be keen to wander through"
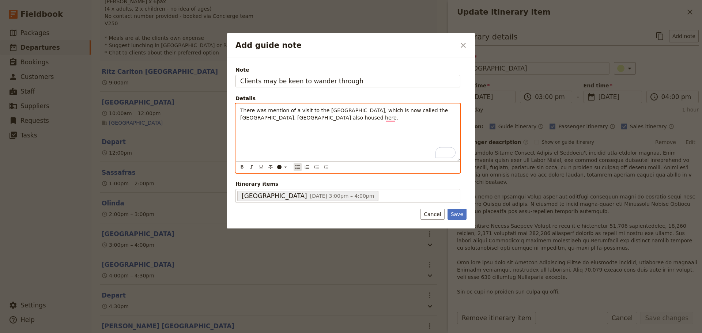
click at [300, 168] on icon "Bulleted list" at bounding box center [298, 167] width 6 height 6
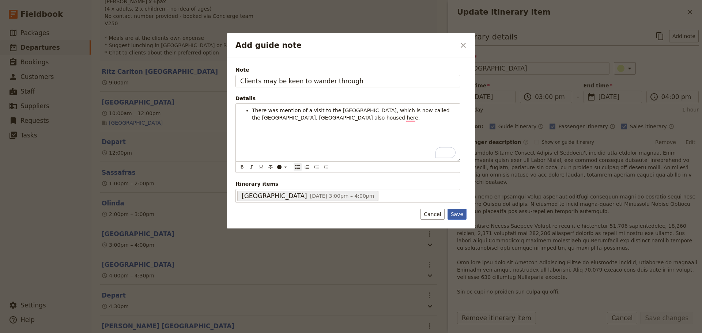
click at [455, 211] on button "Save" at bounding box center [457, 214] width 19 height 11
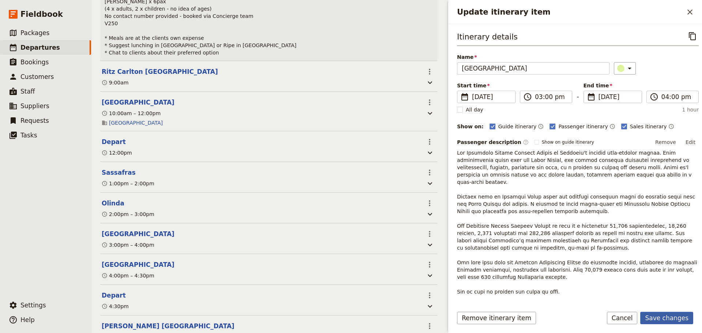
click at [676, 314] on button "Save changes" at bounding box center [667, 318] width 53 height 12
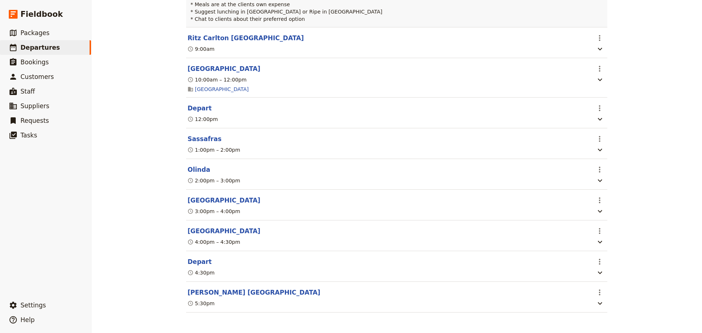
click at [200, 259] on button "Depart" at bounding box center [200, 262] width 24 height 9
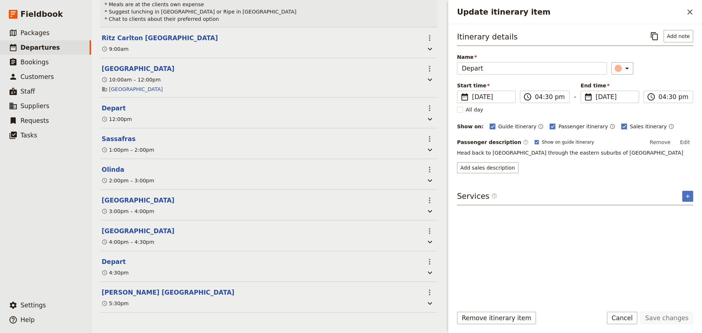
scroll to position [274, 0]
click at [535, 141] on rect "Update itinerary item" at bounding box center [537, 142] width 4 height 4
click at [534, 139] on input "Show on guide itinerary" at bounding box center [534, 139] width 0 height 0
checkbox input "false"
click at [676, 314] on button "Save changes" at bounding box center [667, 318] width 53 height 12
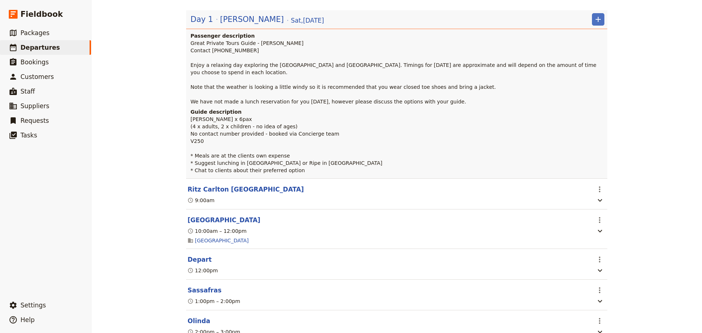
scroll to position [87, 0]
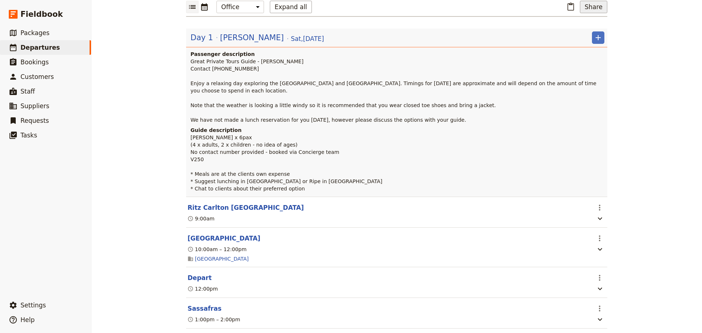
click at [592, 3] on button "Share" at bounding box center [593, 7] width 27 height 12
click at [575, 30] on span "B Passenger itinerary" at bounding box center [572, 33] width 55 height 7
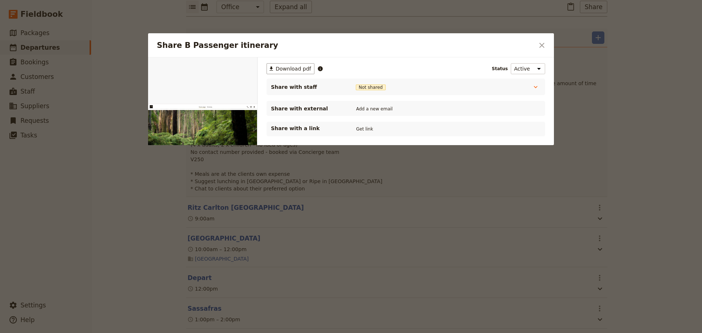
scroll to position [0, 0]
click at [367, 128] on button "Get link" at bounding box center [364, 129] width 20 height 8
click at [422, 130] on button "Get link" at bounding box center [420, 129] width 20 height 8
click at [540, 44] on icon "Close dialog" at bounding box center [542, 45] width 9 height 9
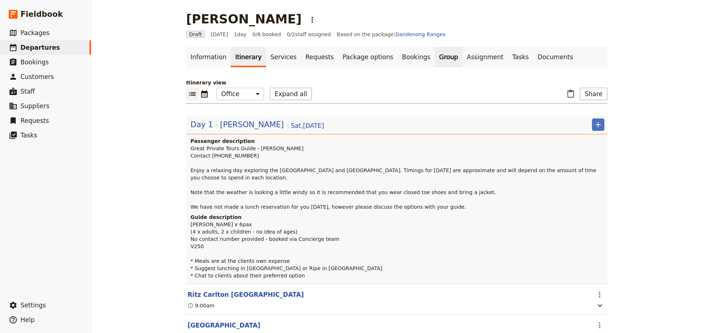
click at [435, 58] on link "Group" at bounding box center [449, 57] width 28 height 20
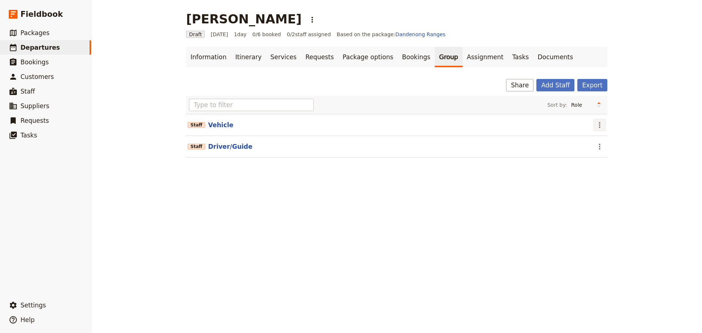
click at [601, 125] on icon "Actions" at bounding box center [600, 125] width 9 height 9
click at [604, 139] on span "Edit staff" at bounding box center [607, 141] width 23 height 7
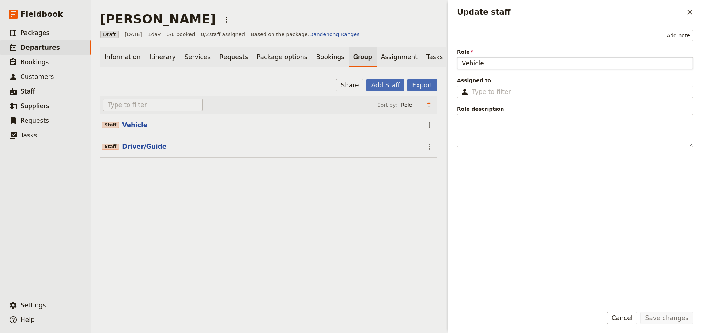
drag, startPoint x: 481, startPoint y: 63, endPoint x: 466, endPoint y: 63, distance: 15.0
click at [466, 63] on input "Vehicle" at bounding box center [575, 63] width 236 height 12
type input "V250"
click at [676, 315] on button "Save changes" at bounding box center [667, 318] width 53 height 12
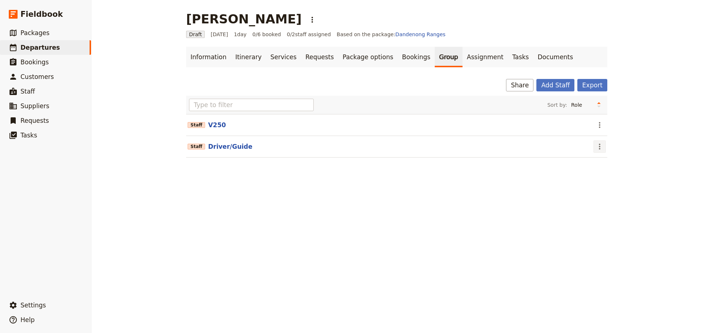
click at [599, 147] on icon "Actions" at bounding box center [599, 147] width 1 height 6
click at [604, 161] on span "Edit staff" at bounding box center [607, 162] width 23 height 7
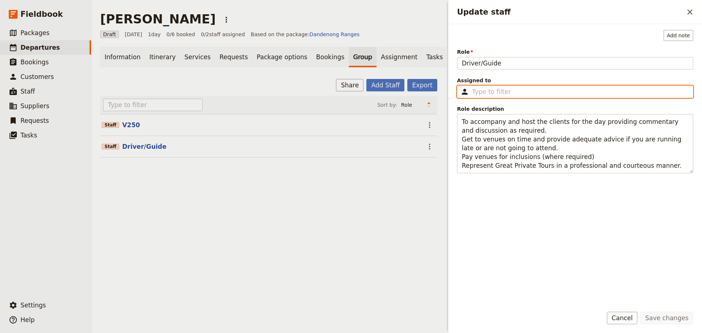
click at [499, 90] on input "Assigned to ​" at bounding box center [580, 91] width 217 height 9
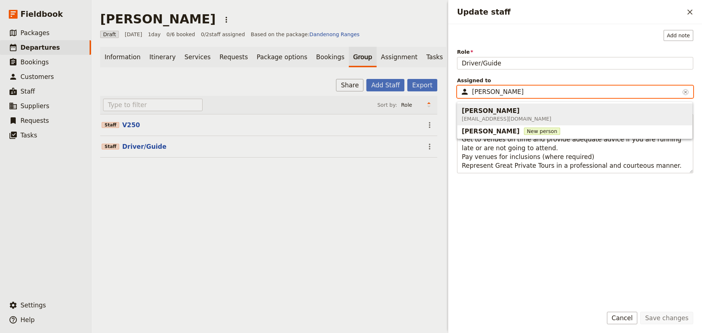
click at [503, 111] on div "Neil Green" at bounding box center [507, 110] width 90 height 9
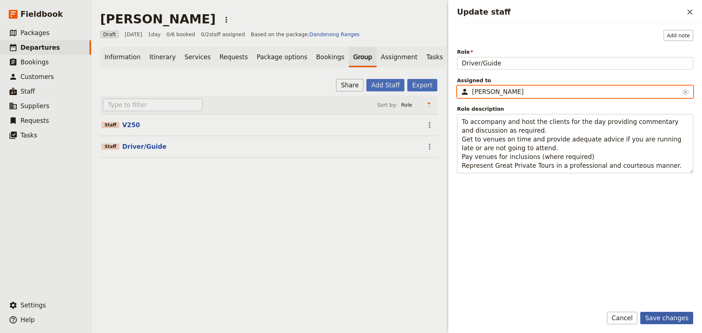
type input "Neil Green"
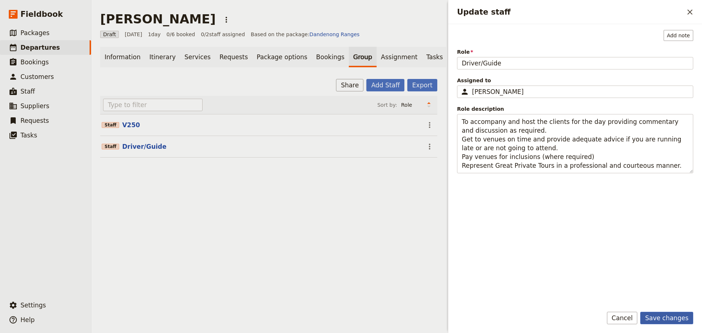
click at [669, 315] on button "Save changes" at bounding box center [667, 318] width 53 height 12
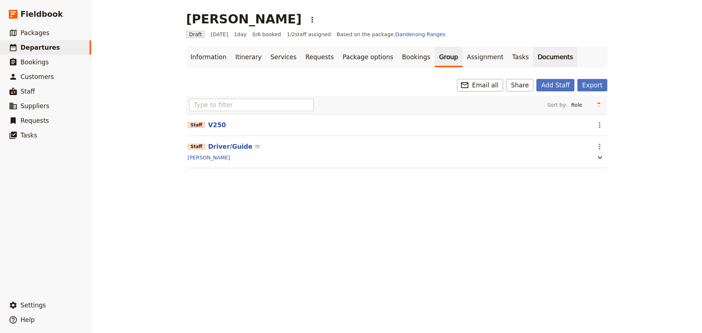
click at [533, 57] on link "Documents" at bounding box center [555, 57] width 44 height 20
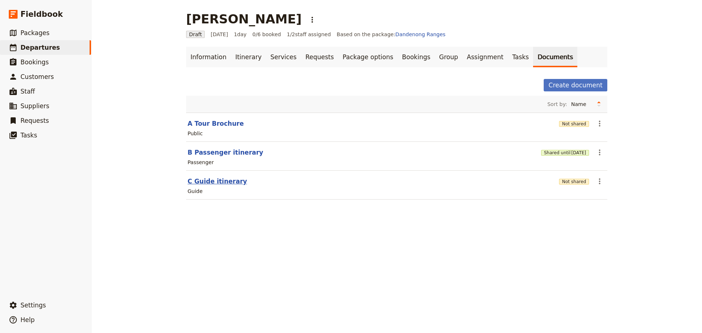
click at [203, 177] on button "C Guide itinerary" at bounding box center [218, 181] width 60 height 9
select select "STAFF"
select select "RUN_SHEET"
select select "DEFAULT"
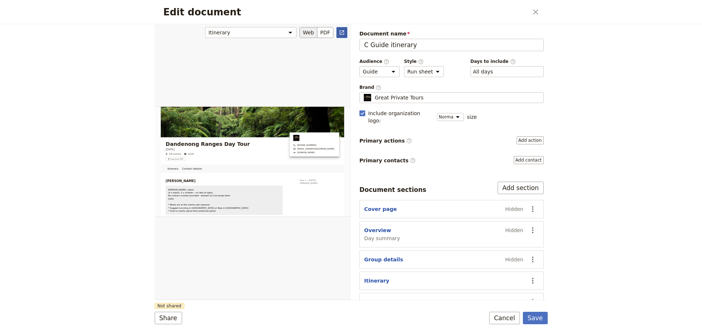
click at [339, 33] on icon "Open full preview" at bounding box center [342, 33] width 6 height 6
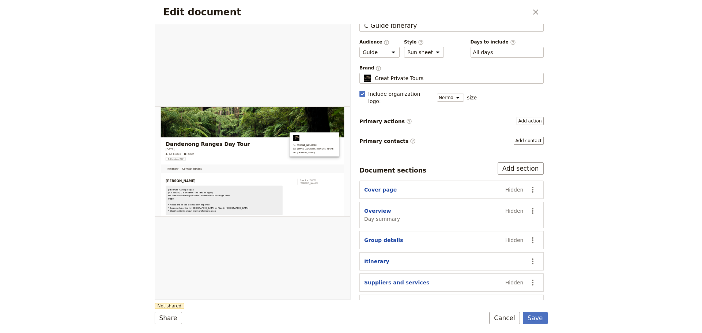
scroll to position [28, 0]
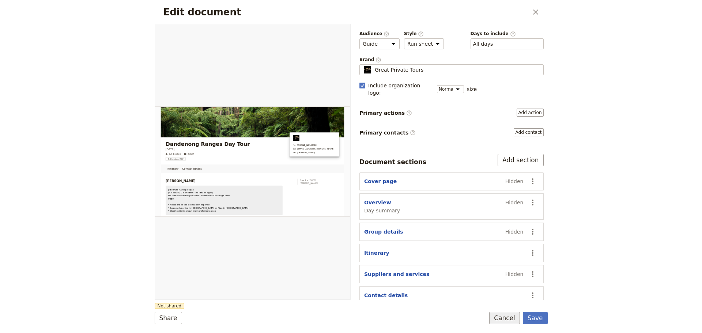
click at [505, 317] on button "Cancel" at bounding box center [504, 318] width 31 height 12
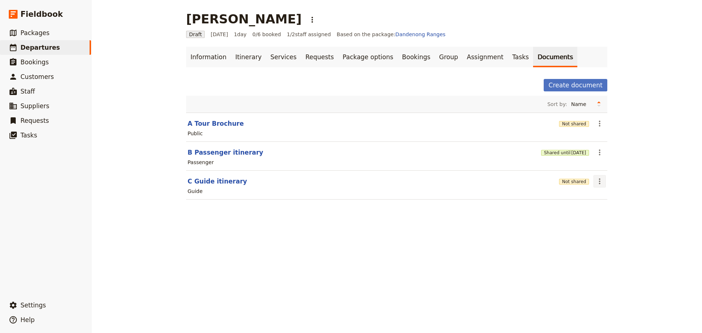
click at [598, 180] on icon "Actions" at bounding box center [600, 181] width 9 height 9
click at [603, 198] on span "Share" at bounding box center [603, 197] width 15 height 7
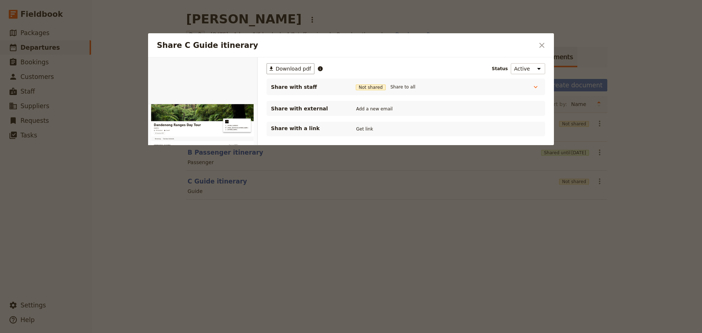
scroll to position [0, 0]
click at [376, 109] on button "Add a new email" at bounding box center [374, 109] width 40 height 8
type input "Would you please advise the ages of the children who are in your group please a…"
drag, startPoint x: 410, startPoint y: 107, endPoint x: 330, endPoint y: 118, distance: 80.8
click at [330, 118] on div "​ Download pdf Status Active Inactive Share with staff Not shared Share to all …" at bounding box center [406, 99] width 279 height 73
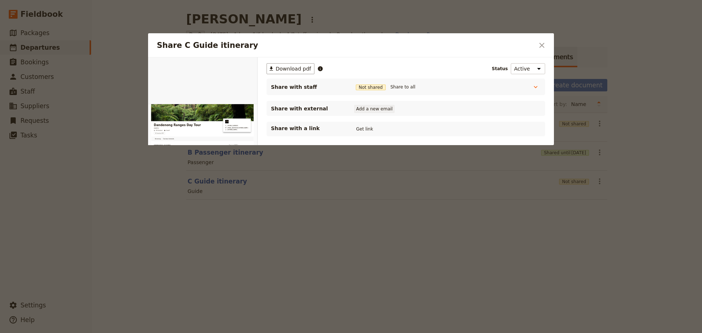
click at [381, 109] on button "Add a new email" at bounding box center [374, 109] width 40 height 8
type input "[EMAIL_ADDRESS][DOMAIN_NAME]"
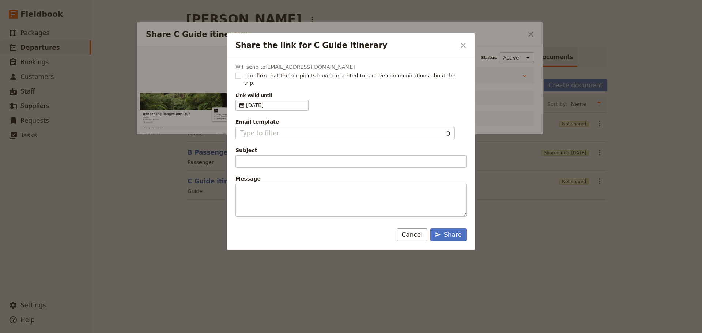
type input "Client Itinerary Template"
type input "Document shared with you: C Guide itinerary - Dandenong Ranges Day Tour"
type textarea "Good Morning / Afternoon, We are looking forward to welcoming you on our XYZ Da…"
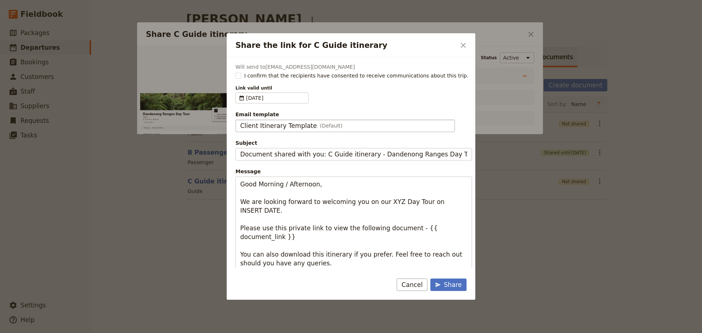
click at [271, 129] on span "Client Itinerary Template" at bounding box center [278, 125] width 77 height 9
click at [240, 120] on input "Client Itinerary Template" at bounding box center [240, 120] width 0 height 0
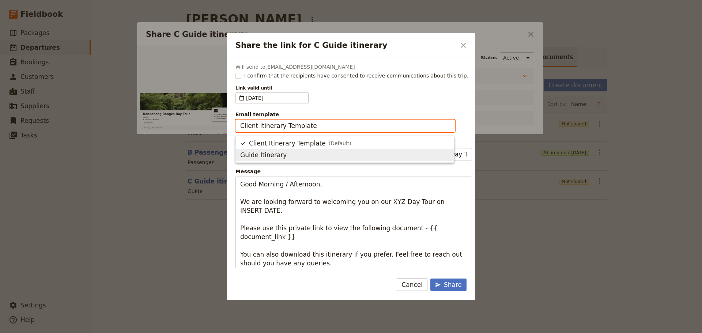
click at [273, 158] on span "Guide Itinerary" at bounding box center [263, 155] width 46 height 9
type input "Guide Itinerary"
type input "TOUR NAME & Date"
type textarea "Hi {{ contact_name }} Please find a link to your upcoming tour of Dandenong Ran…"
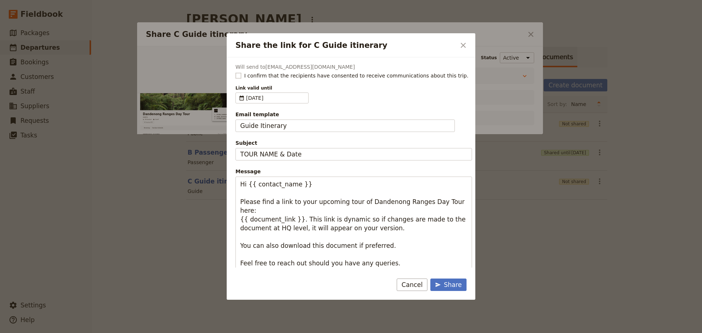
click at [237, 78] on rect "Share the link for C Guide itinerary" at bounding box center [238, 75] width 5 height 5
click at [236, 72] on input "I confirm that the recipients have consented to receive communications about th…" at bounding box center [235, 72] width 0 height 0
checkbox input "true"
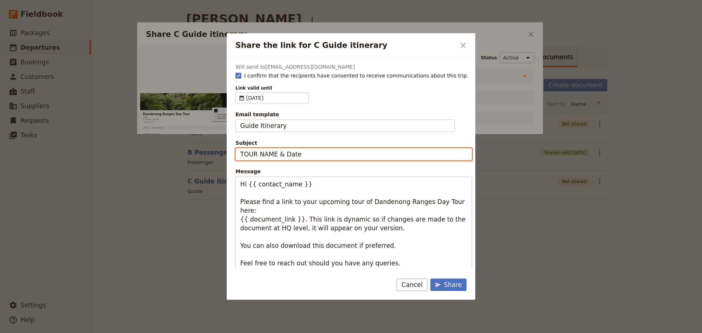
drag, startPoint x: 311, startPoint y: 158, endPoint x: 219, endPoint y: 159, distance: 91.5
click at [219, 333] on div "Share the link for C Guide itinerary ​ Will send to newlife675@msn.com I confir…" at bounding box center [351, 333] width 702 height 0
type input "Healesville Sanc & Dandenong Ranges - Sat 16 Aug"
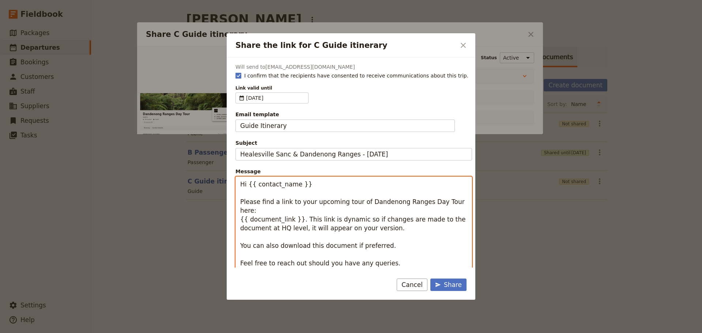
drag, startPoint x: 231, startPoint y: 179, endPoint x: 248, endPoint y: 183, distance: 17.5
click at [248, 183] on textarea "Hi {{ contact_name }} Please find a link to your upcoming tour of Dandenong Ran…" at bounding box center [354, 233] width 237 height 112
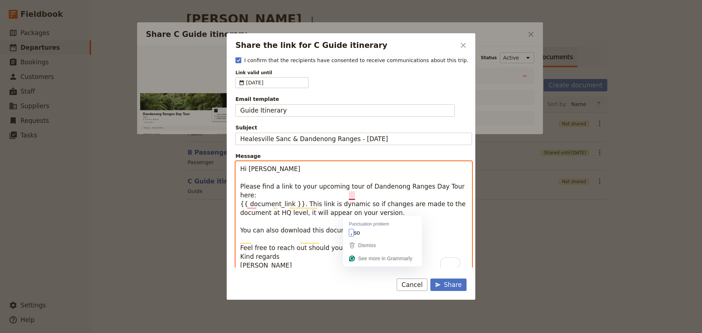
scroll to position [22, 0]
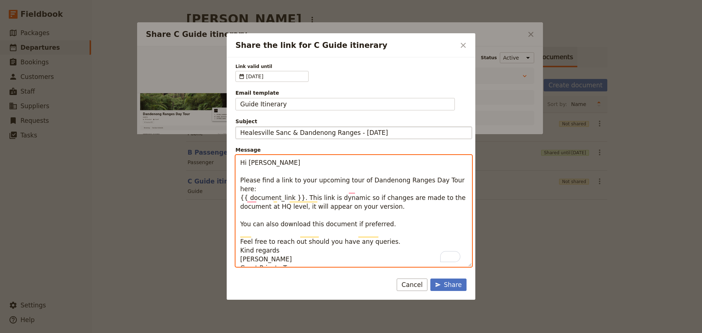
type textarea "Hi Neil Please find a link to your upcoming tour of Dandenong Ranges Day Tour h…"
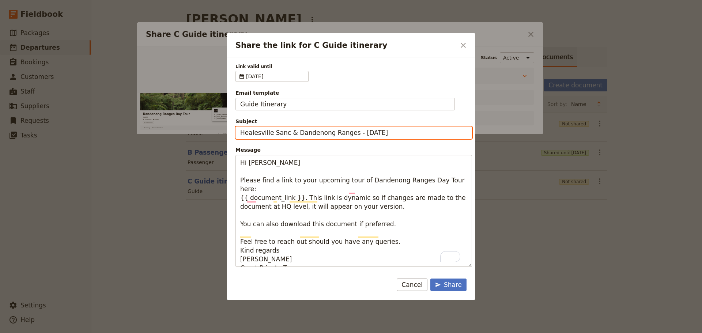
click at [239, 135] on input "Healesville Sanc & Dandenong Ranges - Sat 16 Aug" at bounding box center [354, 133] width 237 height 12
type input "Guide itinerary - Healesville Sanc & Dandenong Ranges - Sat 16 Aug"
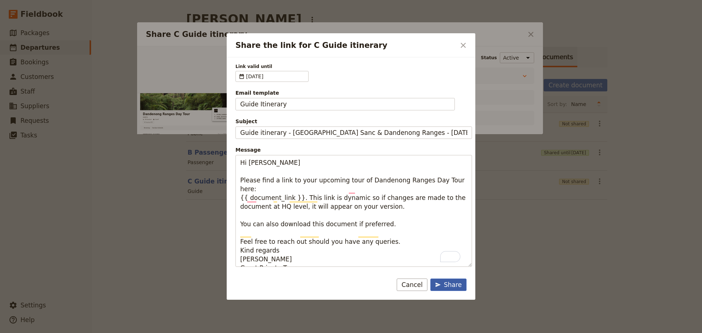
click at [451, 282] on div "Share" at bounding box center [448, 285] width 27 height 9
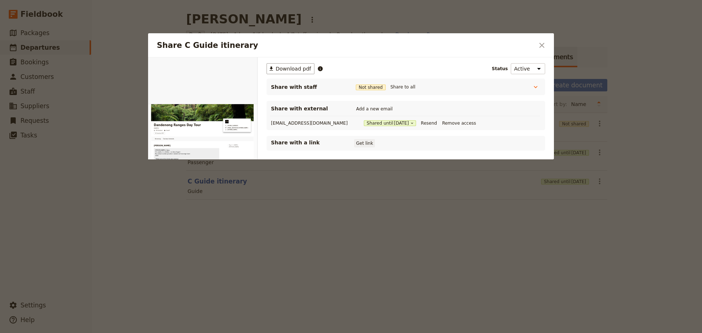
click at [365, 144] on button "Get link" at bounding box center [364, 143] width 20 height 8
click at [423, 144] on button "Get link" at bounding box center [420, 143] width 20 height 8
click at [545, 49] on icon "Close dialog" at bounding box center [542, 45] width 9 height 9
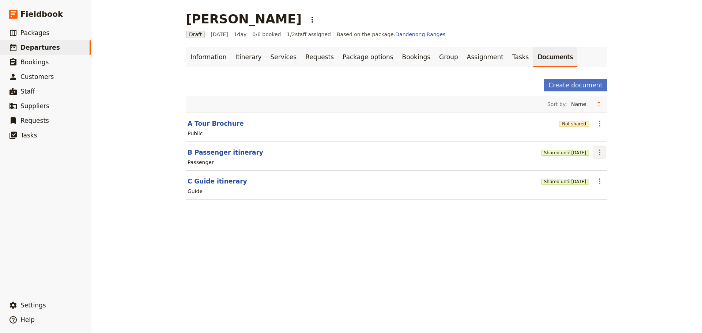
click at [596, 149] on icon "Actions" at bounding box center [600, 152] width 9 height 9
click at [611, 167] on span "Share" at bounding box center [618, 168] width 44 height 7
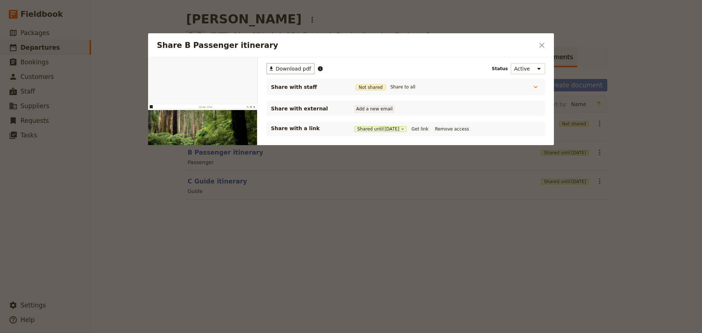
click at [379, 110] on button "Add a new email" at bounding box center [374, 109] width 40 height 8
type input "https://trips.fieldbook.com/d/W3TXX1aeYN4wUmuWsoKOu"
drag, startPoint x: 410, startPoint y: 109, endPoint x: 323, endPoint y: 109, distance: 86.7
click at [323, 109] on div "Share with external Email https://trips.fieldbook.com/d/W3TXX1aeYN4wUmuWsoKOu P…" at bounding box center [406, 108] width 270 height 9
drag, startPoint x: 363, startPoint y: 107, endPoint x: 368, endPoint y: 108, distance: 6.0
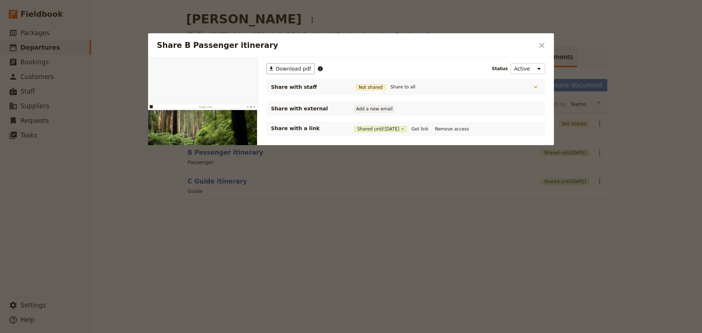
click at [368, 108] on button "Add a new email" at bounding box center [374, 109] width 40 height 8
type input "[EMAIL_ADDRESS][DOMAIN_NAME]"
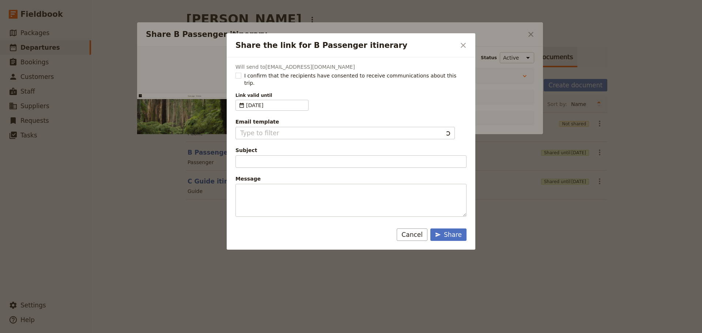
type input "Client Itinerary Template"
type input "Document shared with you: B Passenger itinerary - Dandenong Ranges Day Tour"
type textarea "Good Morning / Afternoon, We are looking forward to welcoming you on our XYZ Da…"
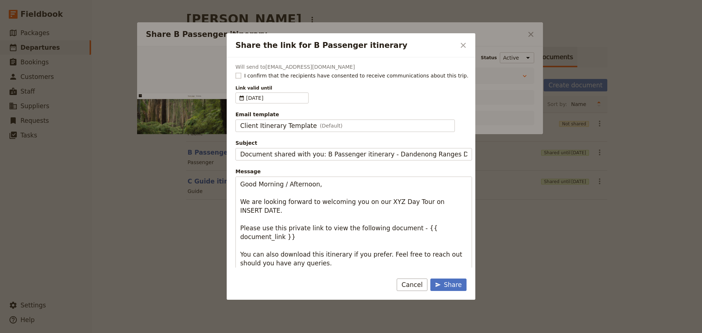
click at [237, 75] on rect "Share the link for B Passenger itinerary" at bounding box center [238, 75] width 5 height 5
click at [236, 72] on input "I confirm that the recipients have consented to receive communications about th…" at bounding box center [235, 72] width 0 height 0
checkbox input "true"
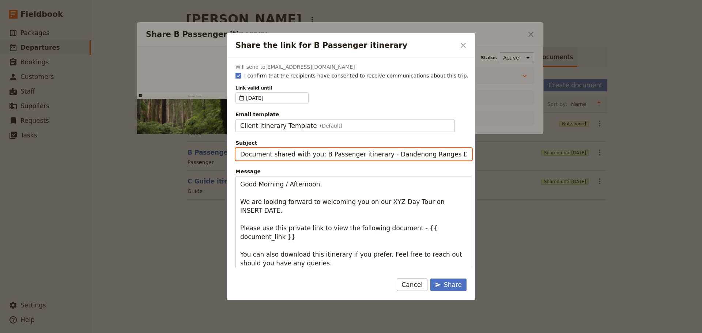
drag, startPoint x: 323, startPoint y: 155, endPoint x: 195, endPoint y: 163, distance: 128.3
click at [195, 333] on div "Share the link for B Passenger itinerary ​ Will send to [EMAIL_ADDRESS][DOMAIN_…" at bounding box center [351, 333] width 702 height 0
type input "Passenger itinerary - Dandenong Ranges Day Tour"
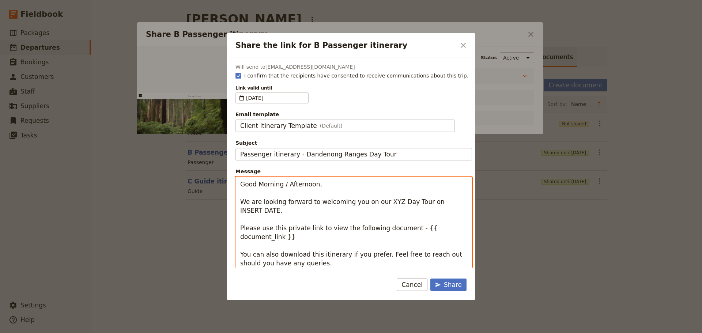
drag, startPoint x: 327, startPoint y: 185, endPoint x: 222, endPoint y: 180, distance: 104.7
click at [203, 333] on div "Share the link for B Passenger itinerary ​ Will send to [EMAIL_ADDRESS][DOMAIN_…" at bounding box center [351, 333] width 702 height 0
drag, startPoint x: 281, startPoint y: 213, endPoint x: 242, endPoint y: 185, distance: 47.5
click at [241, 186] on textarea "Good Morning / Afternoon, We are looking forward to welcoming you on our XYZ Da…" at bounding box center [354, 237] width 237 height 121
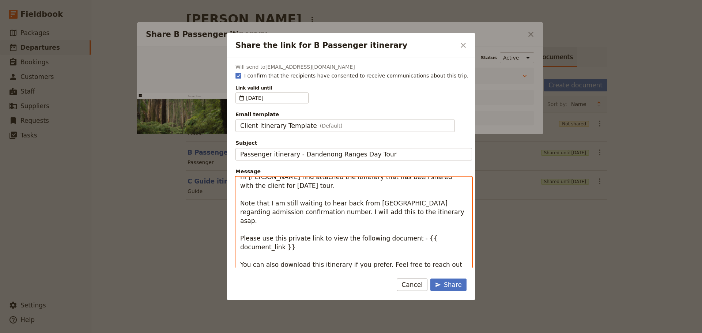
scroll to position [9, 0]
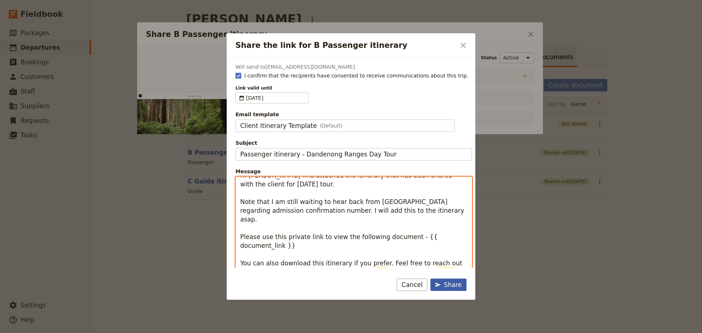
type textarea "Hi [PERSON_NAME] find attached the itinerary that has been shared with the clie…"
click at [459, 286] on div "Share" at bounding box center [448, 285] width 27 height 9
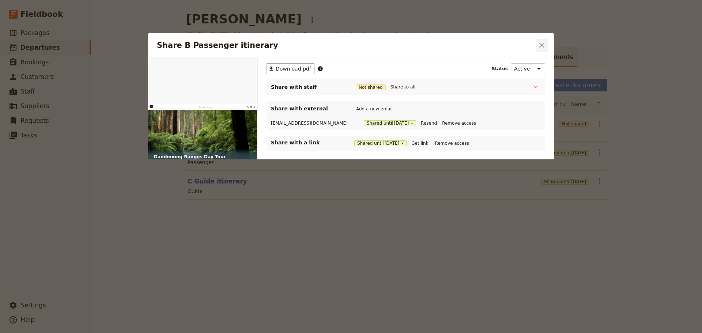
click at [544, 44] on icon "Close dialog" at bounding box center [542, 45] width 9 height 9
